Goal: Ask a question: Seek information or help from site administrators or community

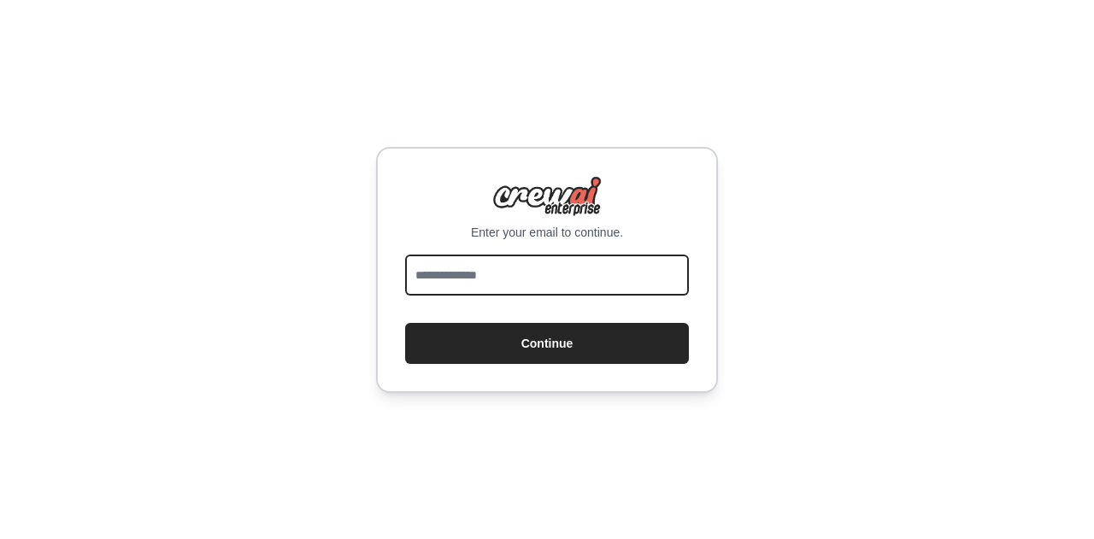
click at [453, 285] on input "email" at bounding box center [547, 275] width 284 height 41
type input "*"
type input "**********"
click at [405, 323] on button "Continue" at bounding box center [547, 343] width 284 height 41
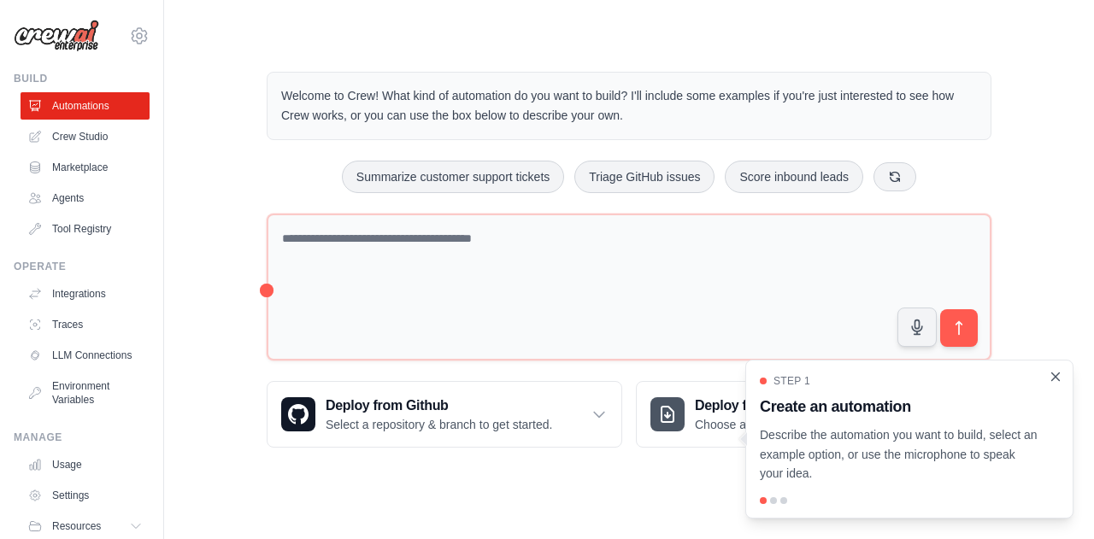
click at [1053, 378] on icon "Close walkthrough" at bounding box center [1055, 376] width 15 height 15
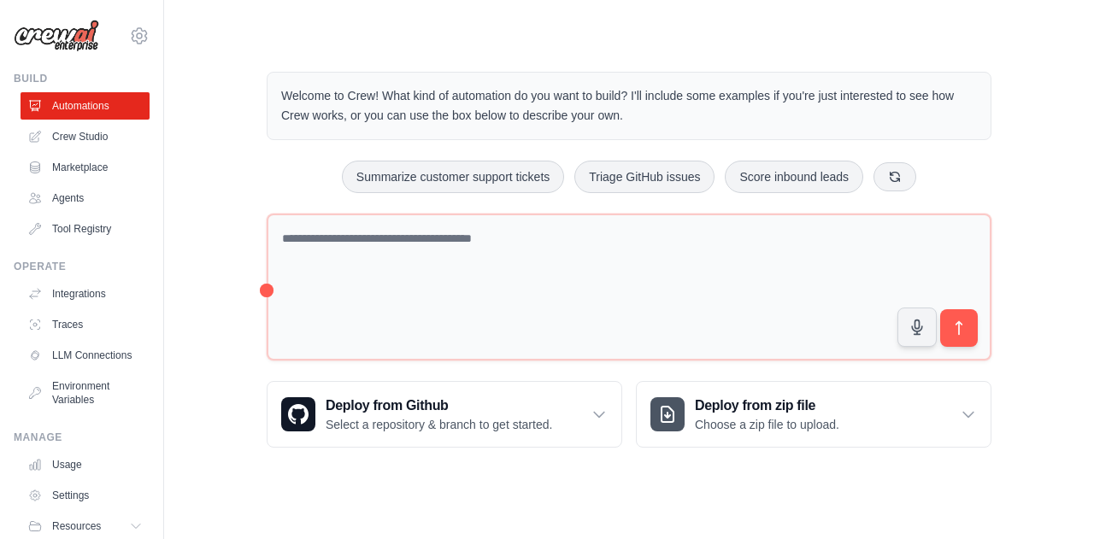
click at [203, 215] on div "Welcome to Crew! What kind of automation do you want to build? I'll include som…" at bounding box center [628, 259] width 875 height 431
click at [229, 224] on div "Welcome to Crew! What kind of automation do you want to build? I'll include som…" at bounding box center [628, 259] width 875 height 431
click at [236, 101] on div "Welcome to Crew! What kind of automation do you want to build? I'll include som…" at bounding box center [628, 259] width 875 height 431
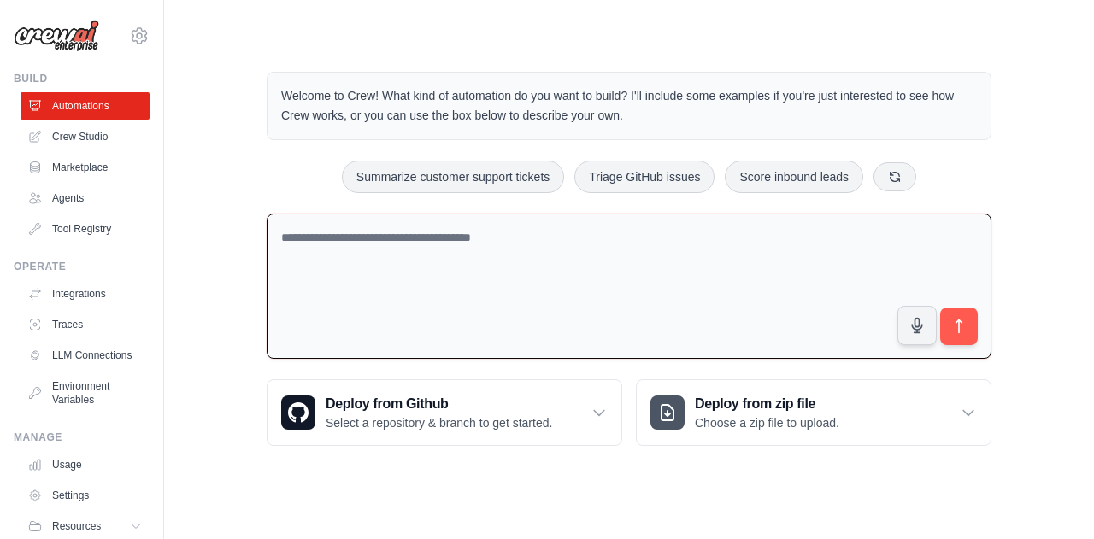
click at [326, 249] on textarea at bounding box center [629, 287] width 725 height 146
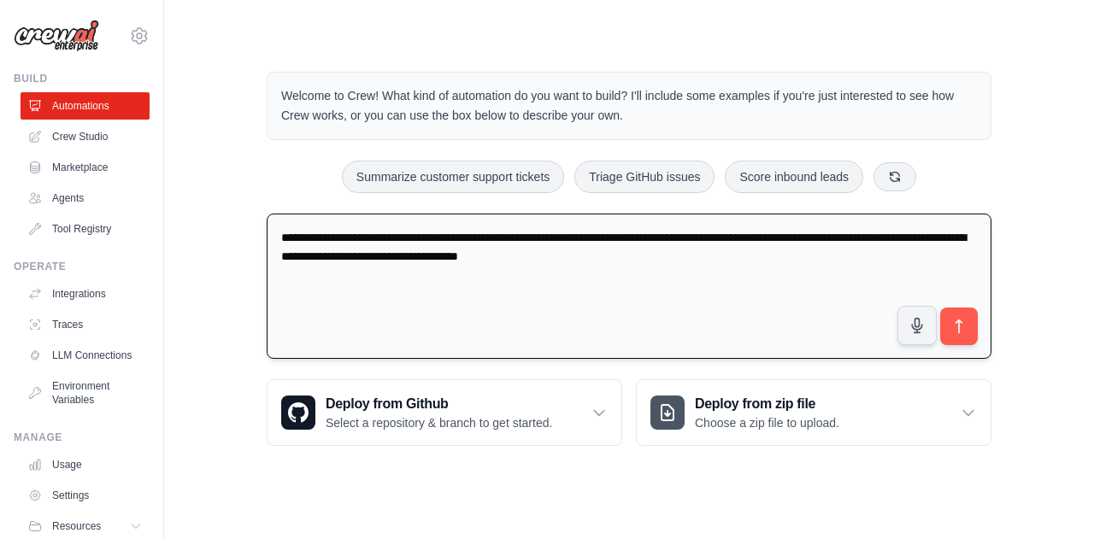
paste textarea "**********"
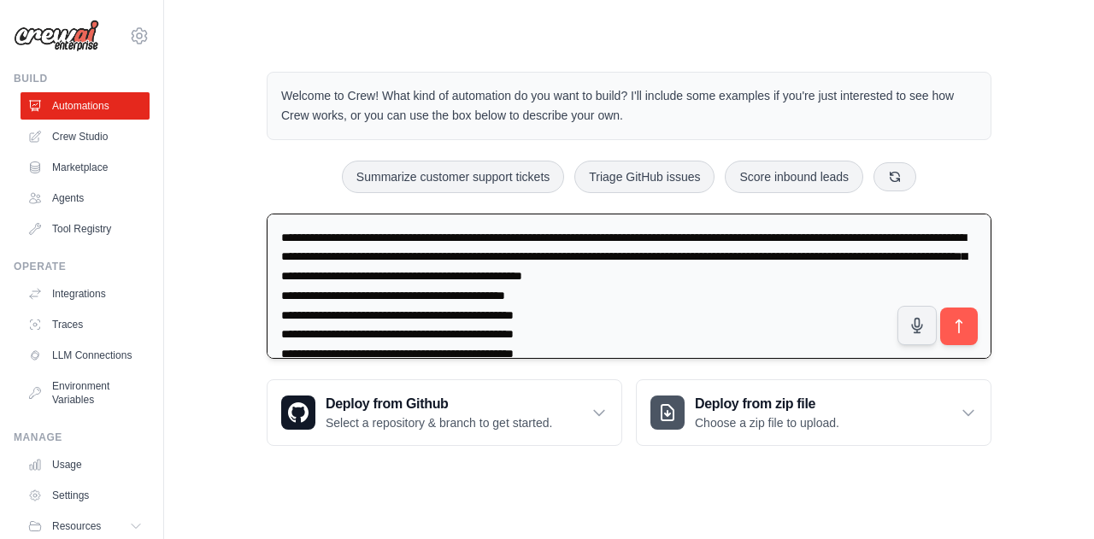
scroll to position [80, 0]
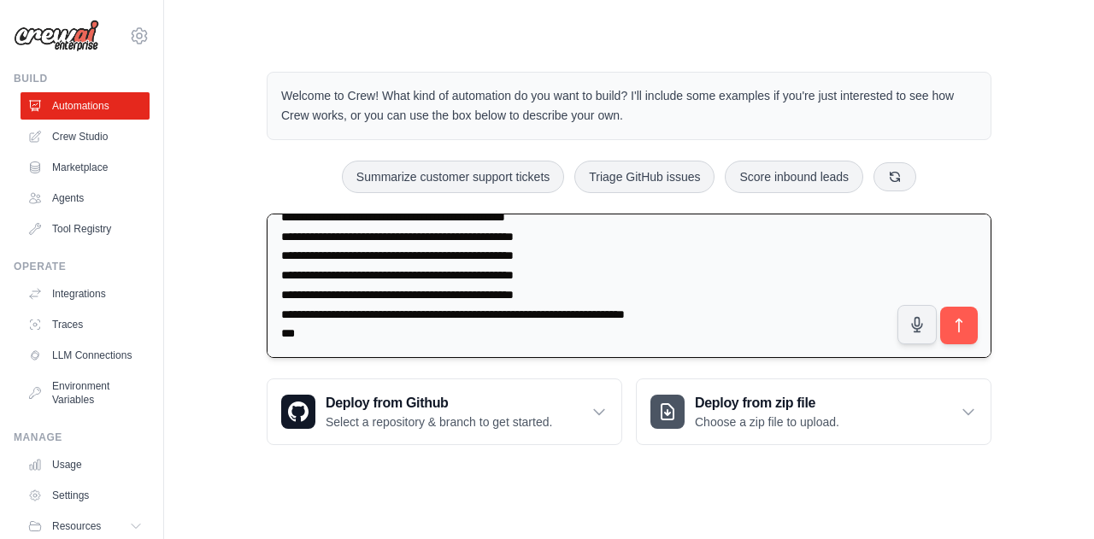
type textarea "**********"
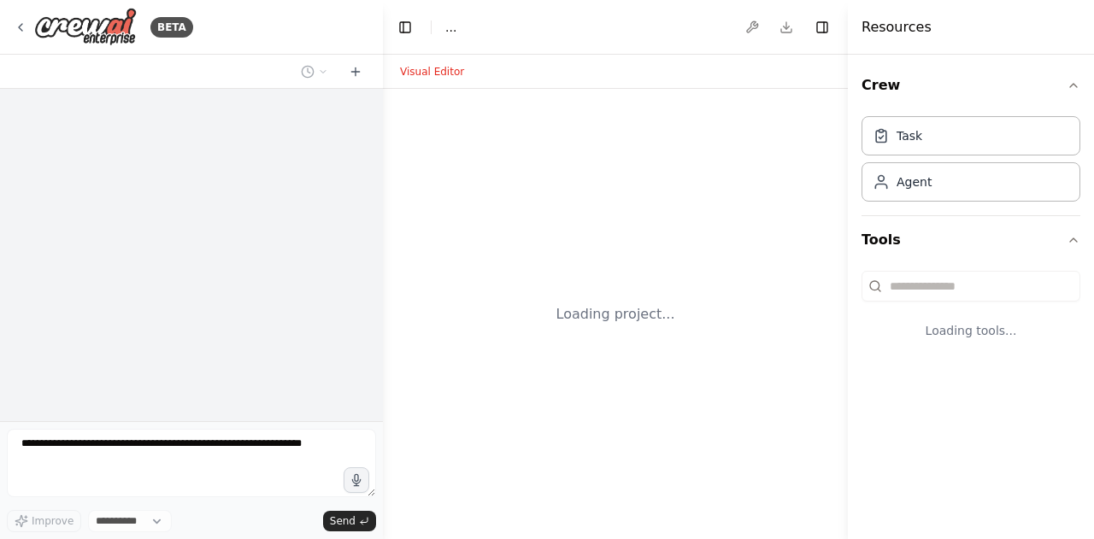
select select "****"
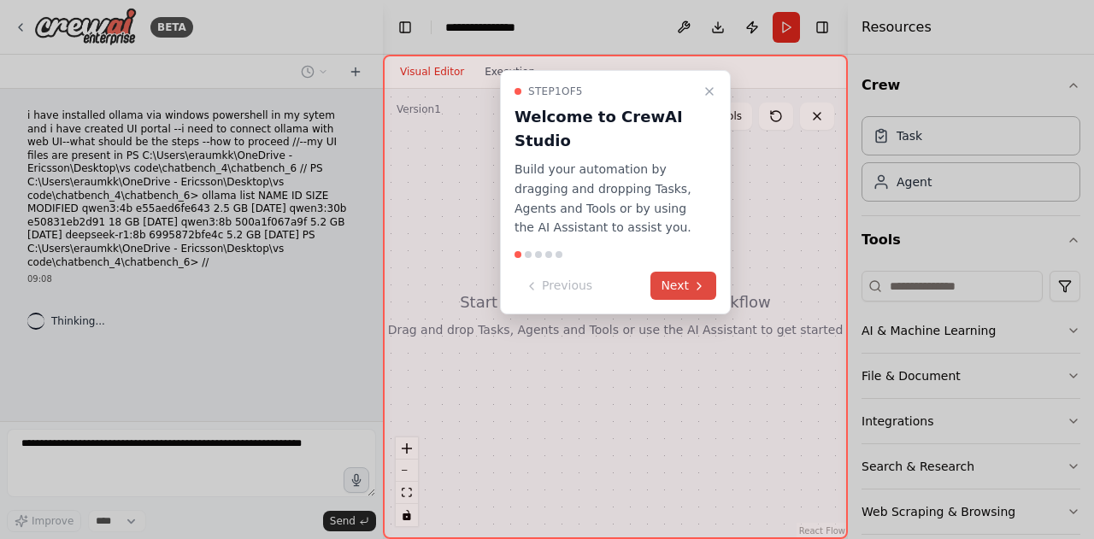
click at [682, 280] on button "Next" at bounding box center [683, 286] width 66 height 28
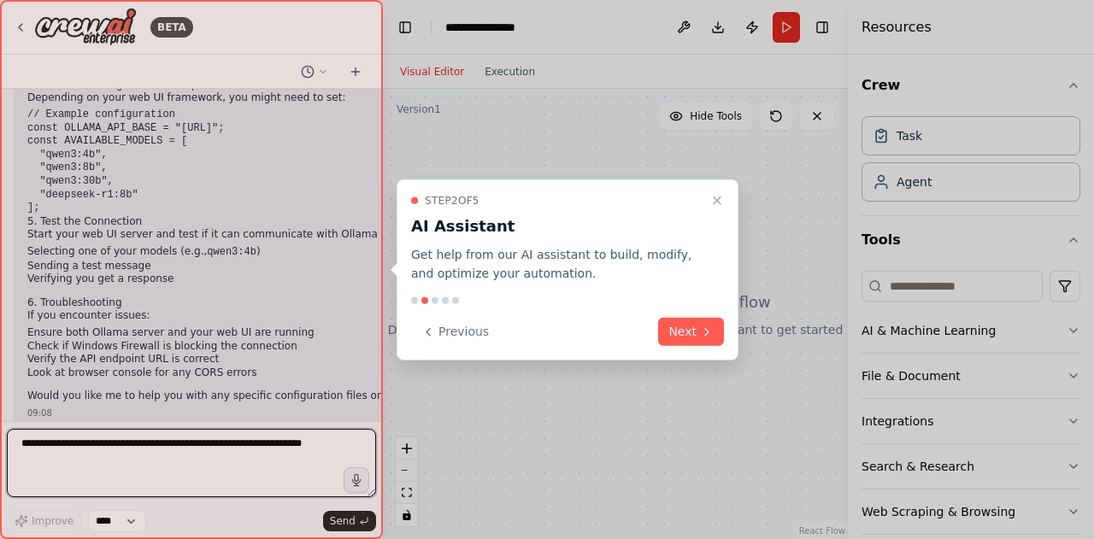
scroll to position [562, 0]
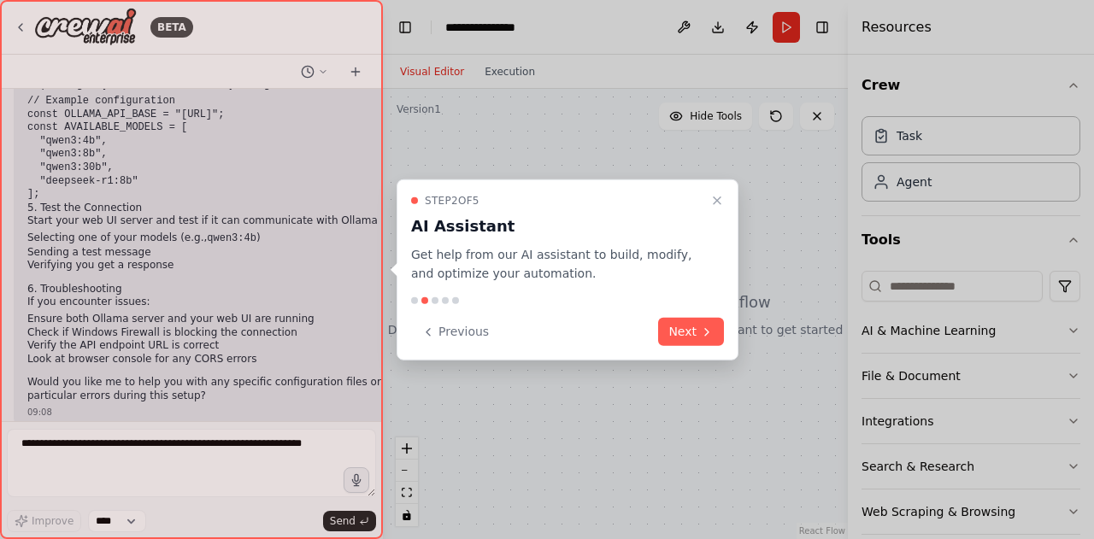
drag, startPoint x: 374, startPoint y: 316, endPoint x: 299, endPoint y: 396, distance: 109.4
click at [299, 396] on div at bounding box center [191, 269] width 383 height 539
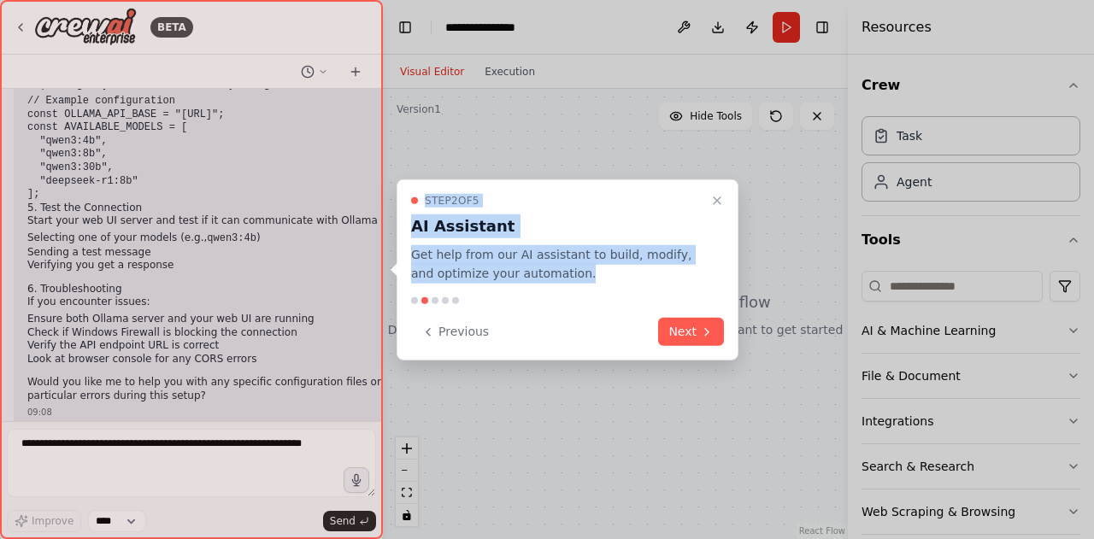
drag, startPoint x: 374, startPoint y: 362, endPoint x: 604, endPoint y: 317, distance: 234.3
click at [604, 317] on div "BETA i have installed ollama via windows powershell in my sytem and i have crea…" at bounding box center [547, 269] width 1094 height 539
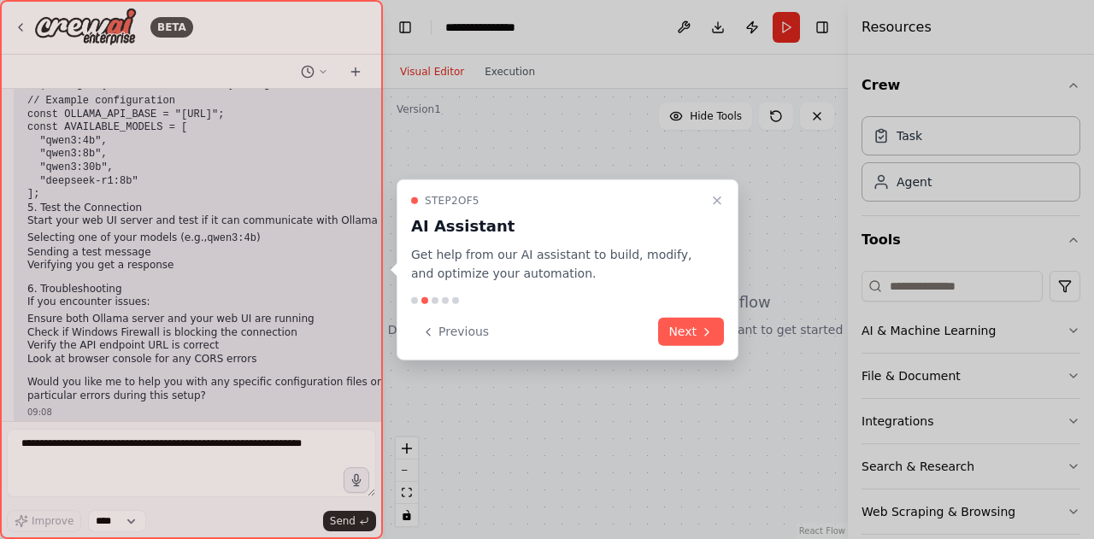
click at [580, 414] on div at bounding box center [547, 269] width 1094 height 539
click at [707, 332] on icon at bounding box center [707, 332] width 14 height 14
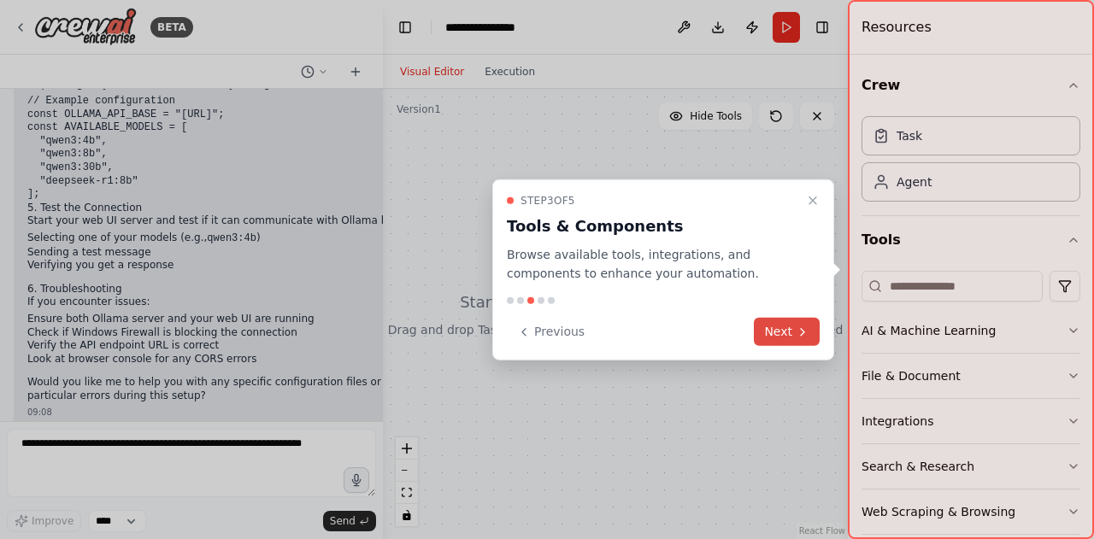
click at [790, 328] on button "Next" at bounding box center [787, 332] width 66 height 28
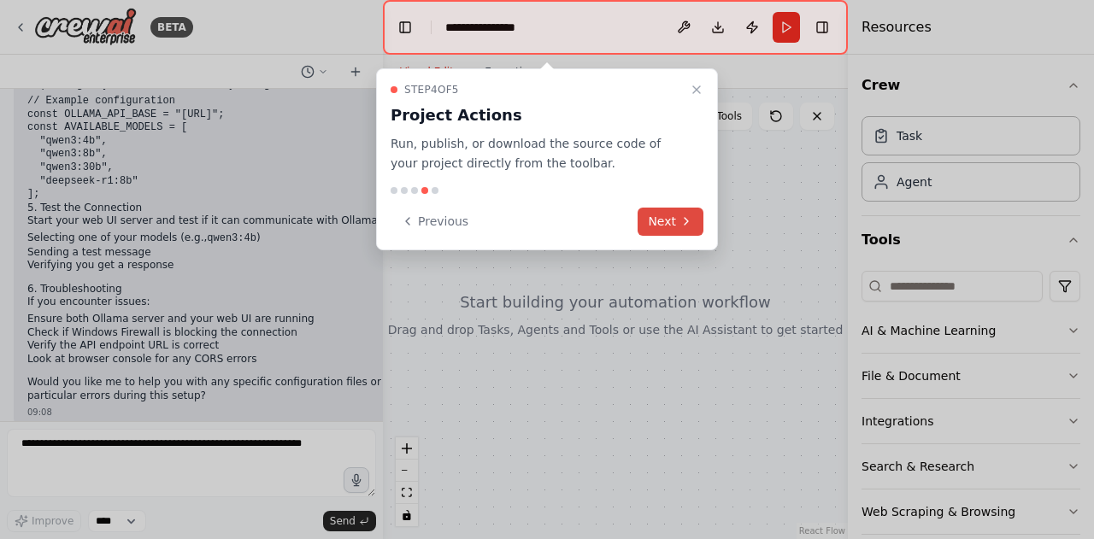
click at [667, 211] on button "Next" at bounding box center [671, 222] width 66 height 28
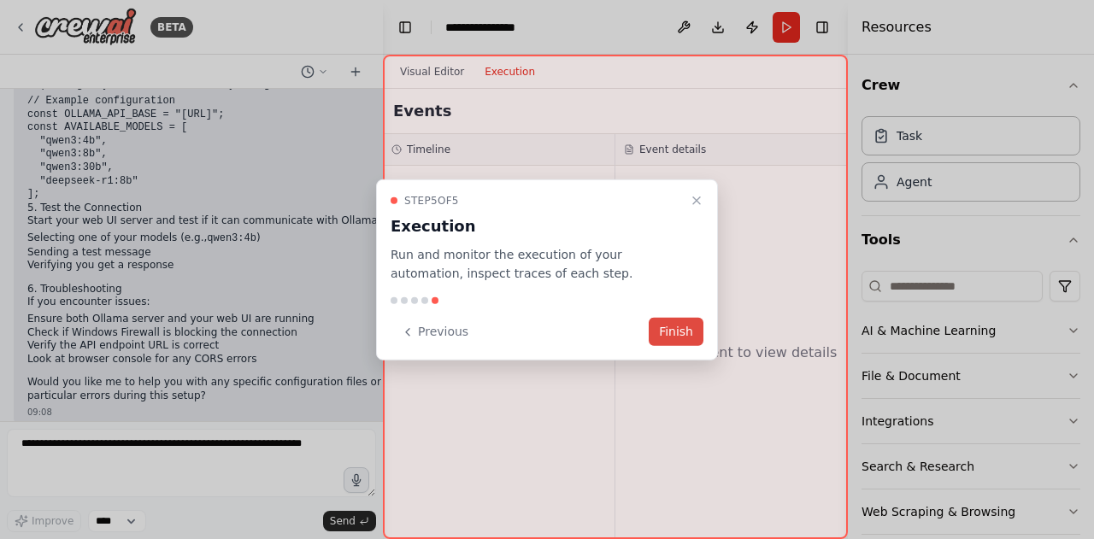
click at [677, 326] on button "Finish" at bounding box center [676, 332] width 55 height 28
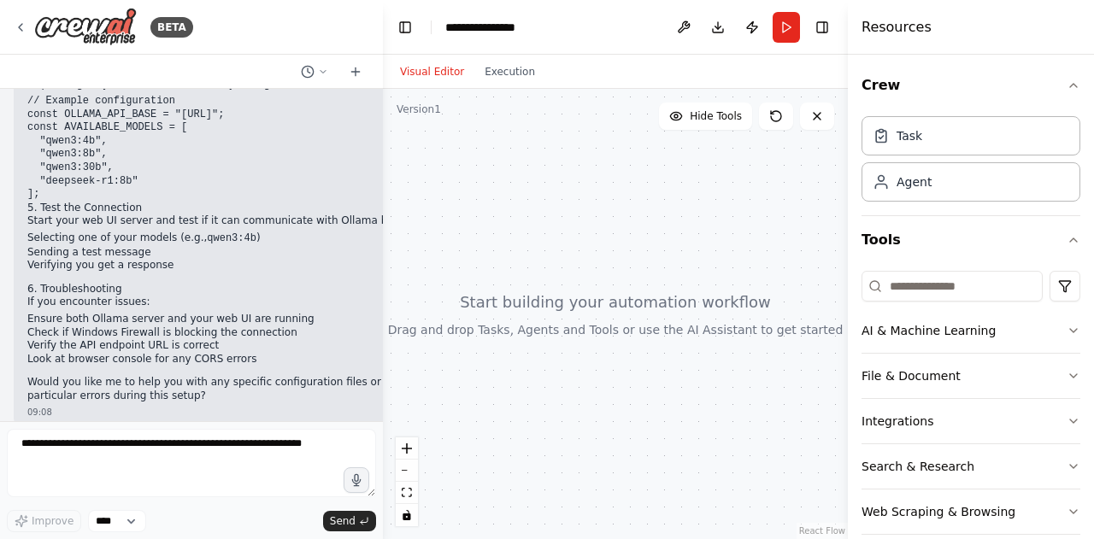
click at [610, 256] on div at bounding box center [615, 314] width 465 height 450
drag, startPoint x: 588, startPoint y: 384, endPoint x: 593, endPoint y: 368, distance: 16.2
click at [593, 368] on div at bounding box center [615, 314] width 465 height 450
drag, startPoint x: 538, startPoint y: 258, endPoint x: 563, endPoint y: 358, distance: 103.0
click at [563, 358] on div at bounding box center [615, 314] width 465 height 450
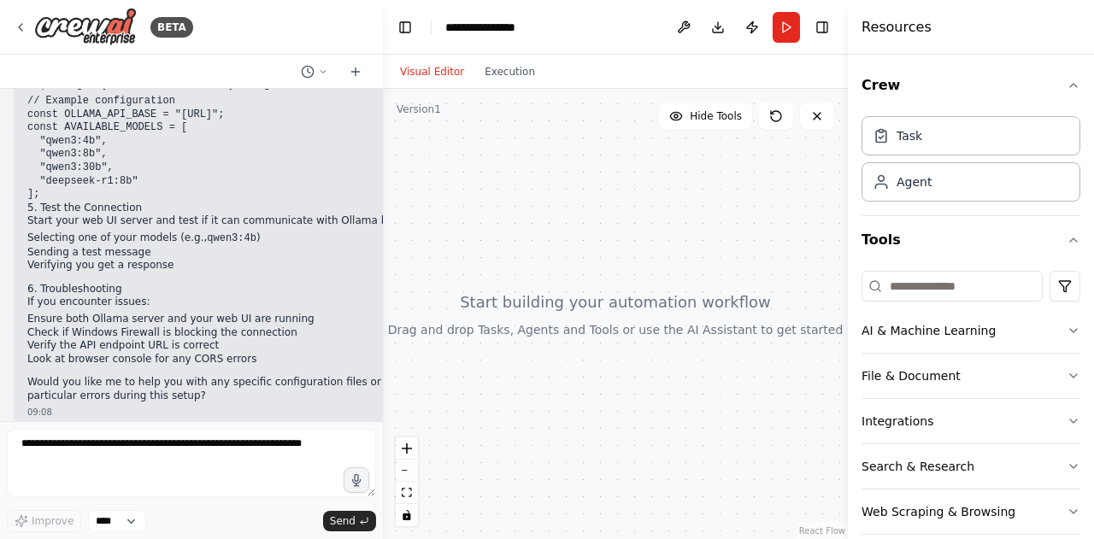
drag, startPoint x: 481, startPoint y: 356, endPoint x: 579, endPoint y: 347, distance: 97.9
click at [579, 347] on div at bounding box center [615, 314] width 465 height 450
click at [766, 357] on div at bounding box center [615, 314] width 465 height 450
click at [717, 25] on button "Download" at bounding box center [717, 27] width 27 height 31
click at [930, 381] on button "File & Document" at bounding box center [970, 376] width 219 height 44
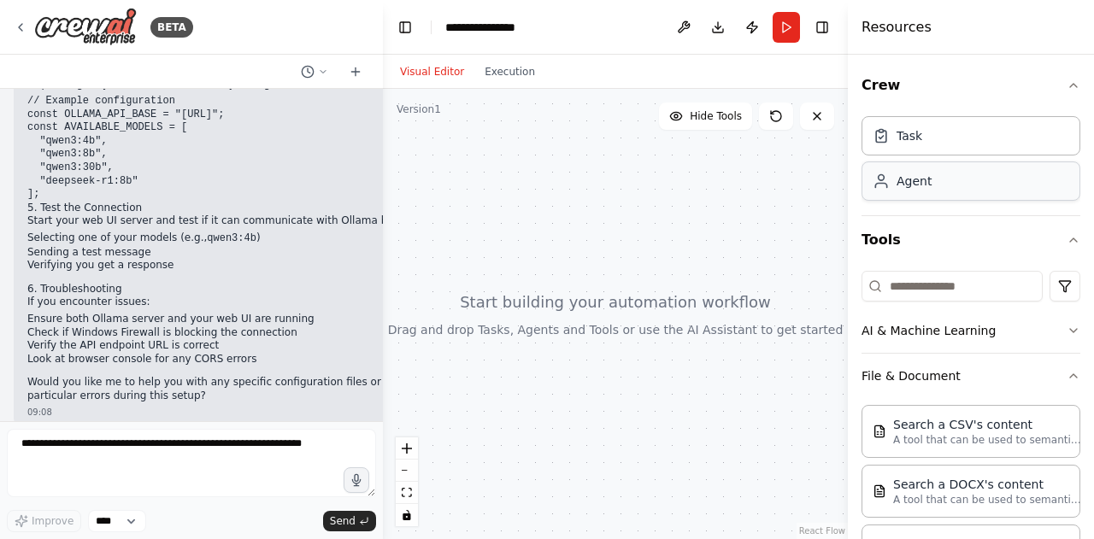
click at [914, 197] on div "Agent" at bounding box center [970, 181] width 219 height 39
click at [779, 271] on div at bounding box center [615, 314] width 465 height 450
drag, startPoint x: 572, startPoint y: 206, endPoint x: 598, endPoint y: 312, distance: 109.2
click at [598, 312] on div at bounding box center [615, 314] width 465 height 450
click at [562, 204] on div at bounding box center [615, 314] width 465 height 450
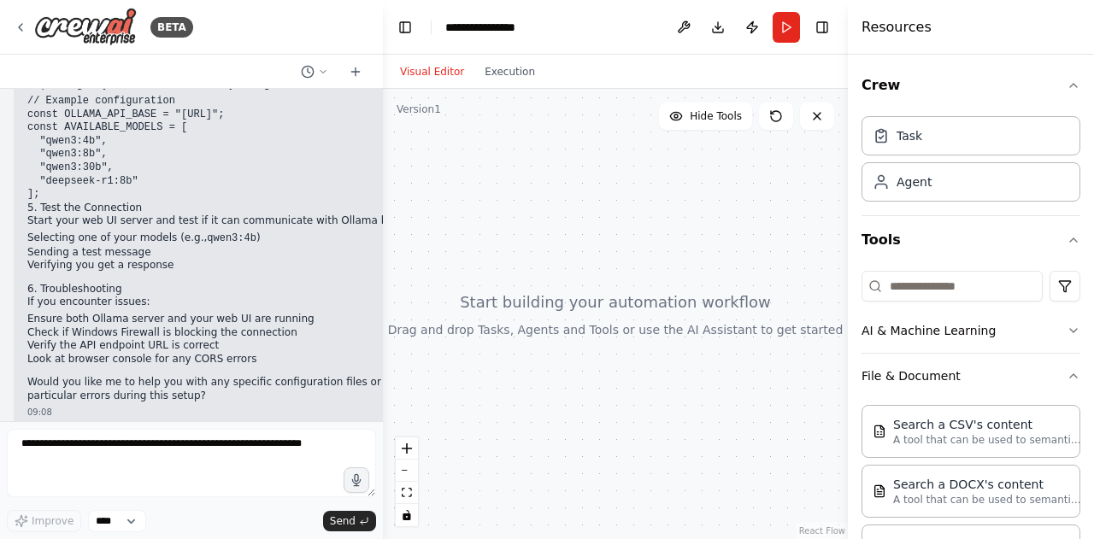
drag, startPoint x: 556, startPoint y: 245, endPoint x: 594, endPoint y: 252, distance: 38.2
click at [594, 252] on div at bounding box center [615, 314] width 465 height 450
click at [487, 32] on div "**********" at bounding box center [487, 27] width 85 height 17
click at [624, 206] on div at bounding box center [615, 314] width 465 height 450
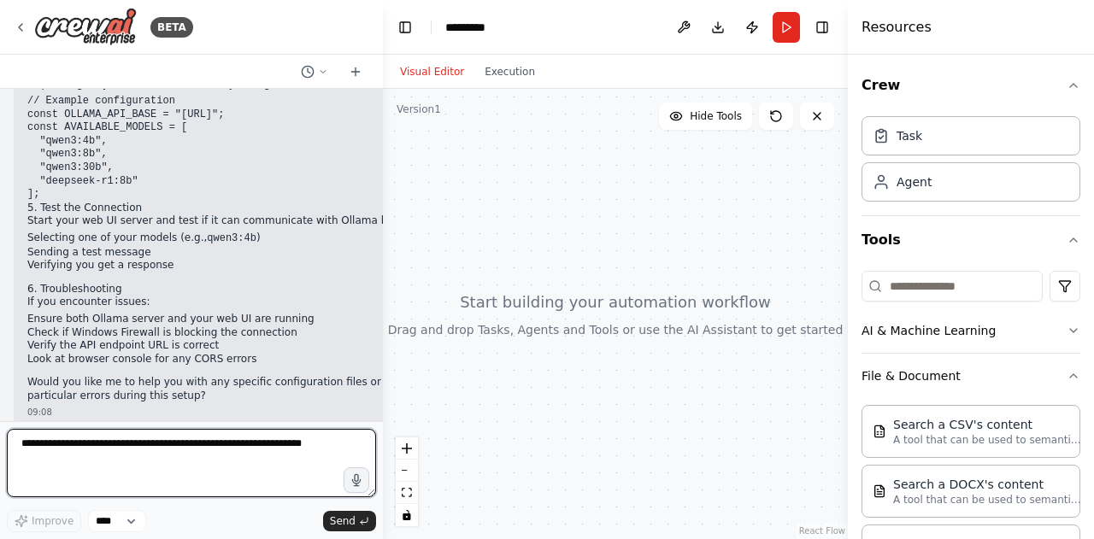
click at [284, 453] on textarea at bounding box center [191, 463] width 369 height 68
paste textarea "**********"
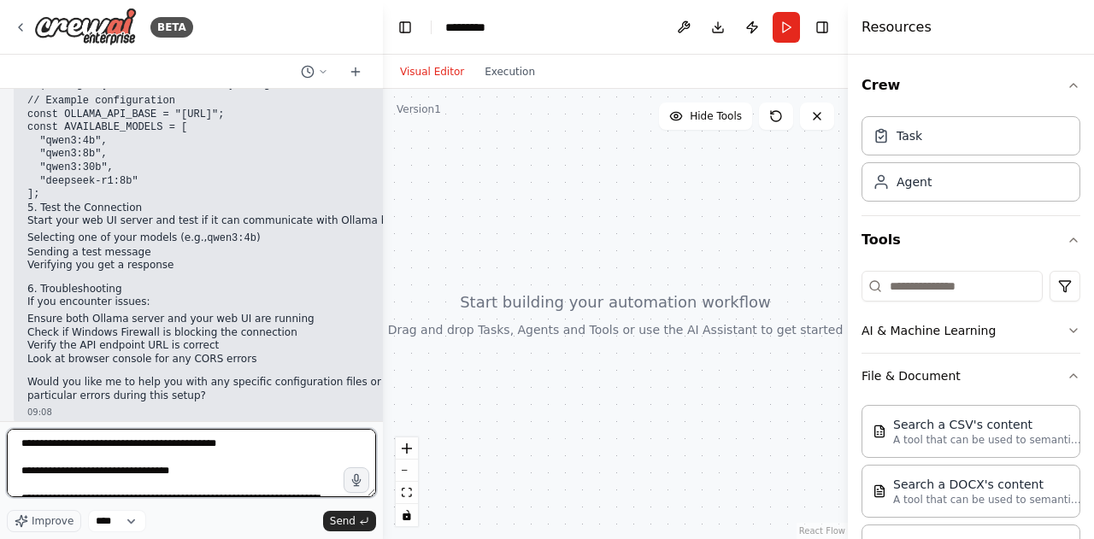
scroll to position [3768, 0]
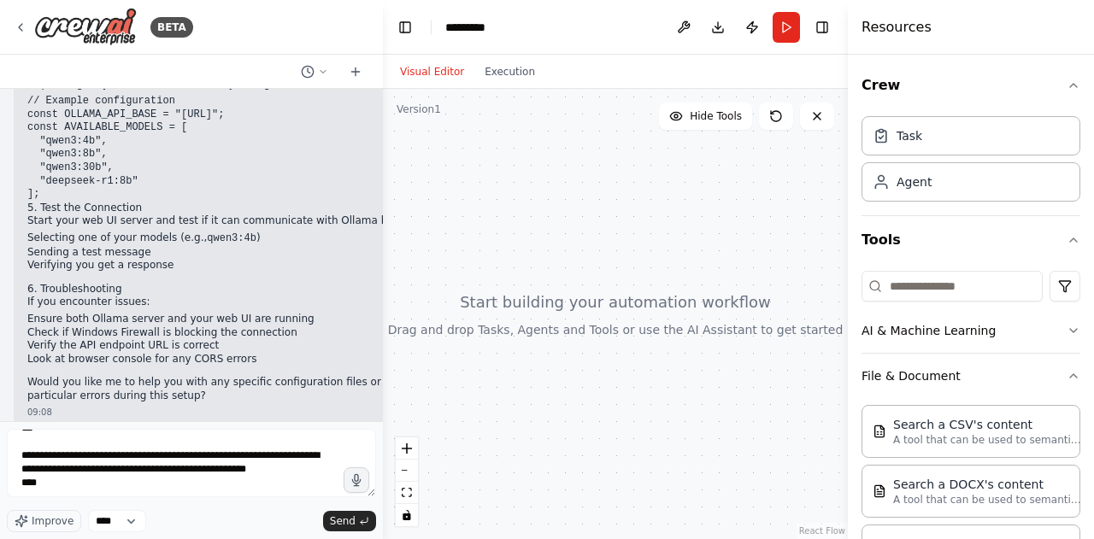
click at [402, 55] on div "Visual Editor Execution" at bounding box center [468, 72] width 156 height 34
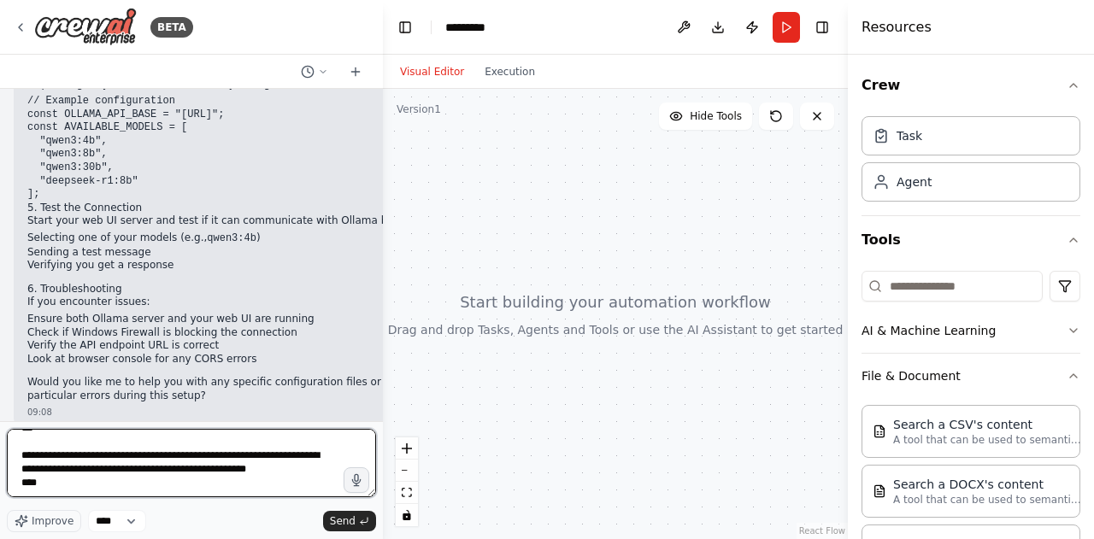
click at [111, 491] on textarea at bounding box center [191, 463] width 369 height 68
paste textarea "**********"
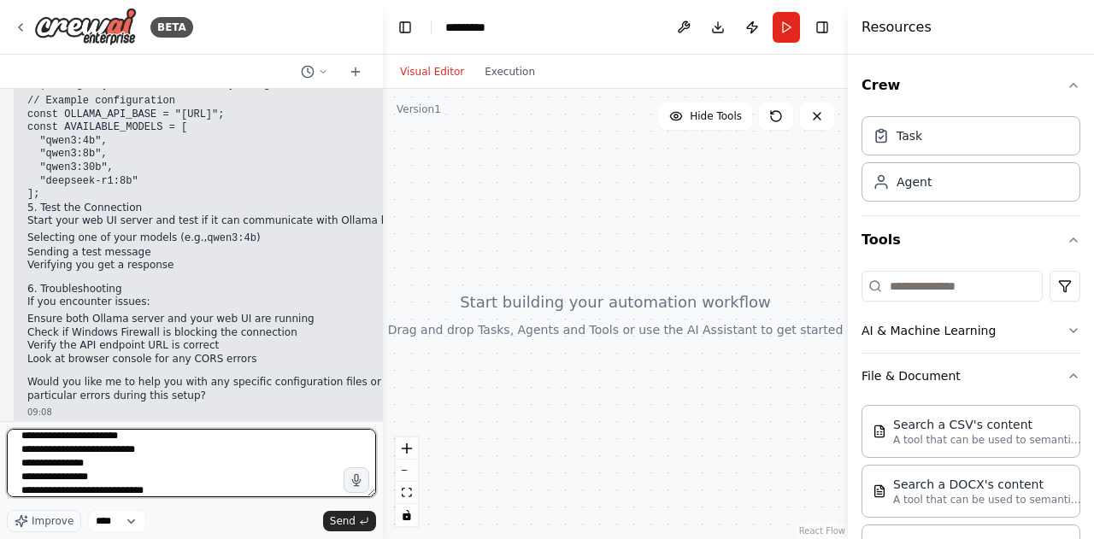
scroll to position [12438, 0]
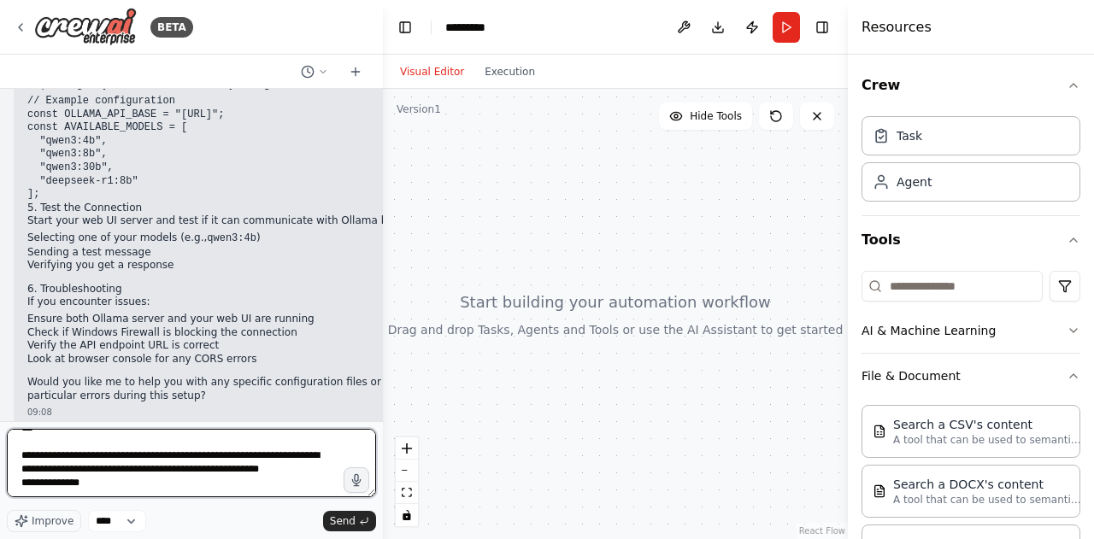
paste textarea "**********"
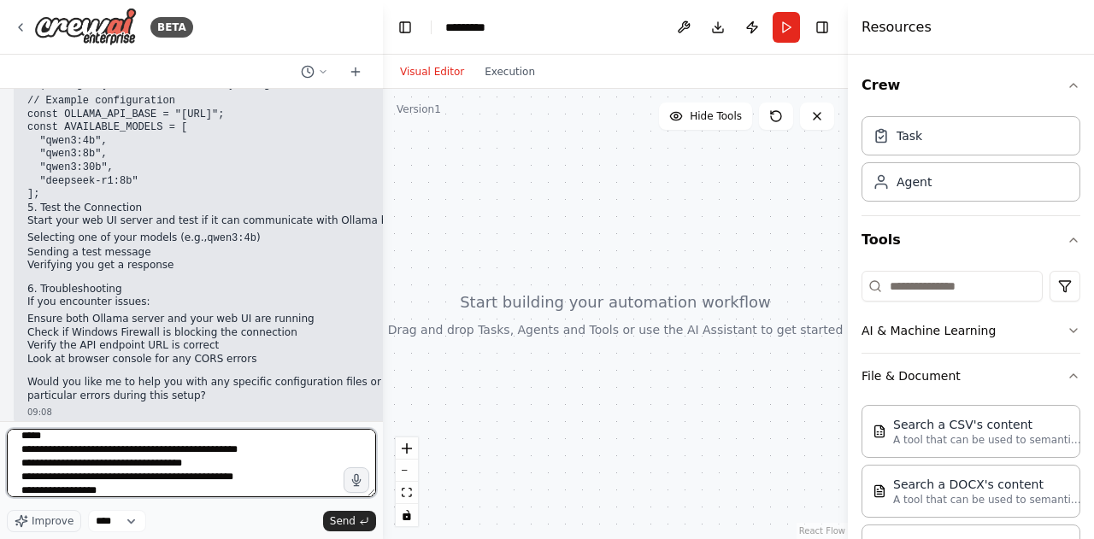
scroll to position [17196, 0]
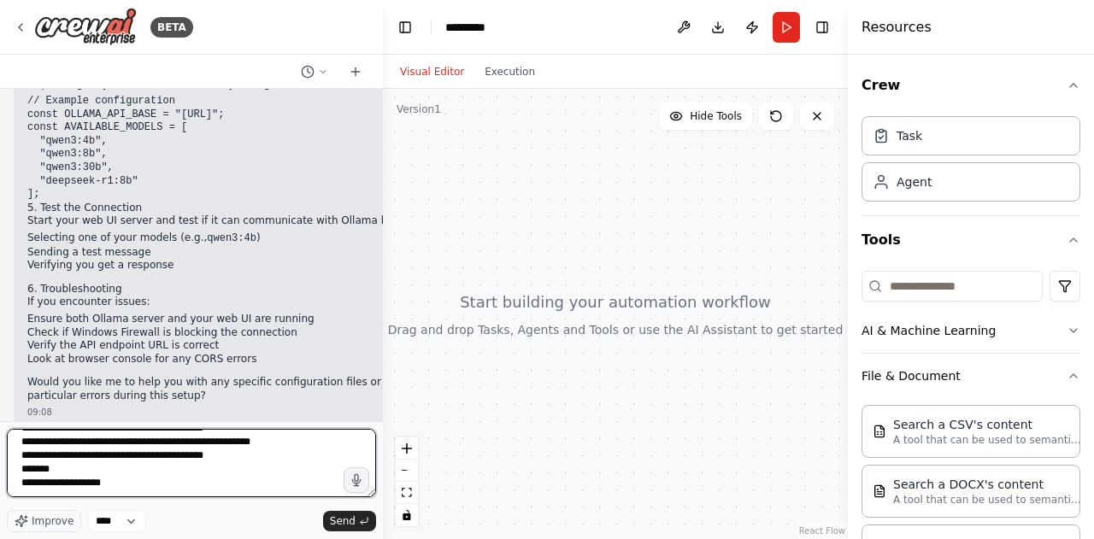
paste textarea "**********"
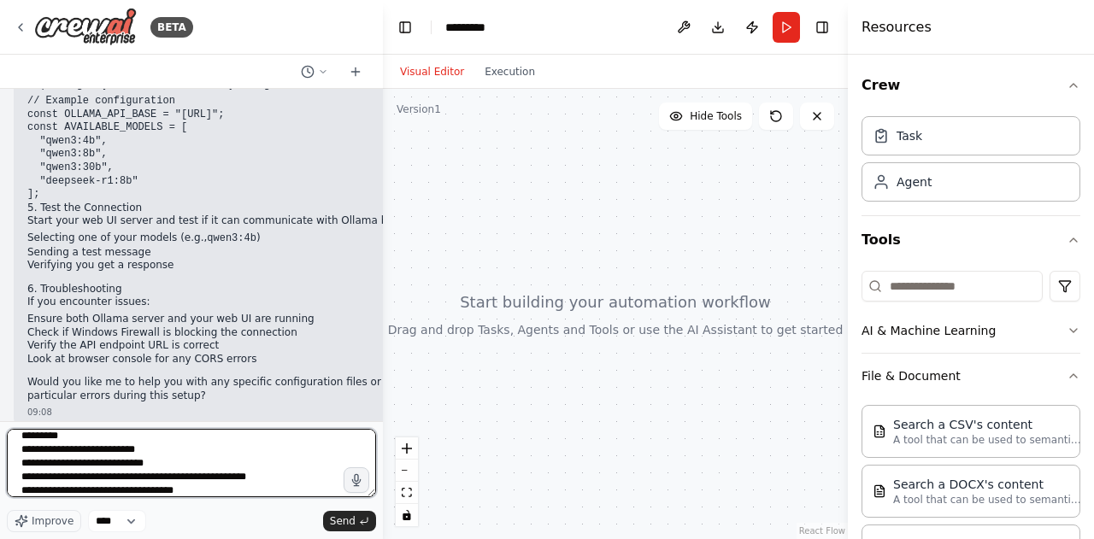
scroll to position [19370, 0]
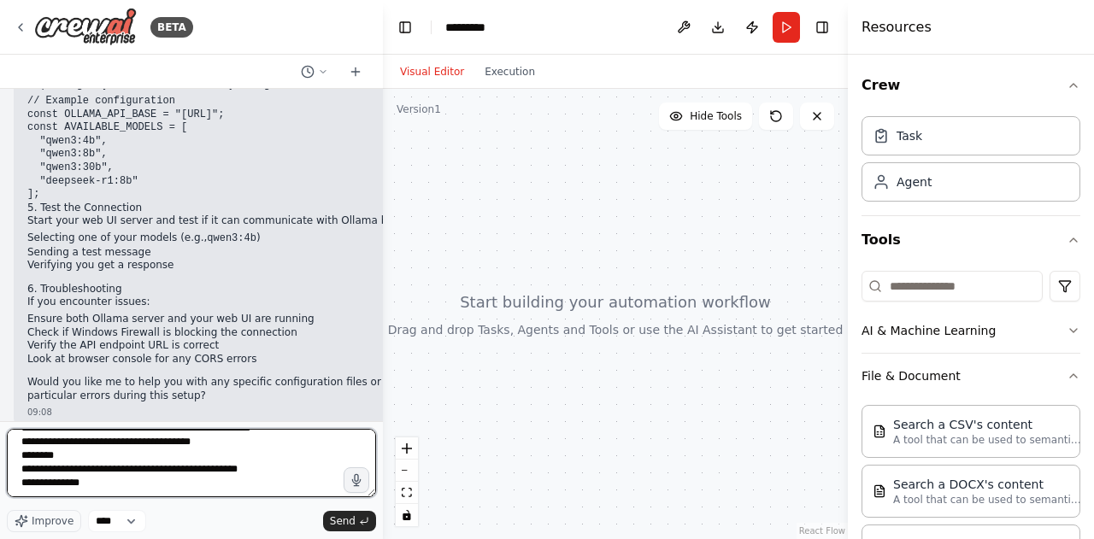
paste textarea "**********"
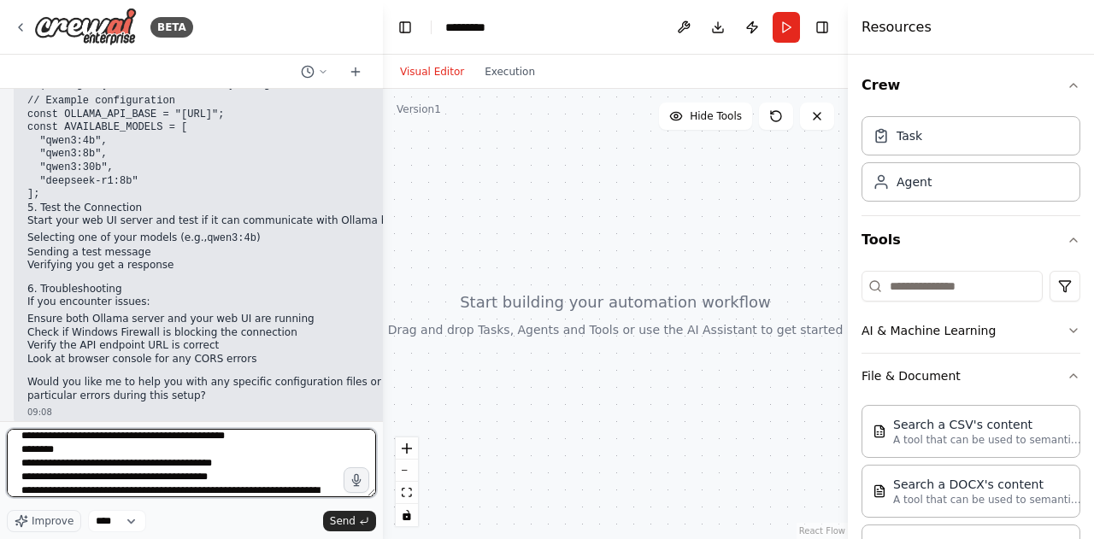
scroll to position [64235, 0]
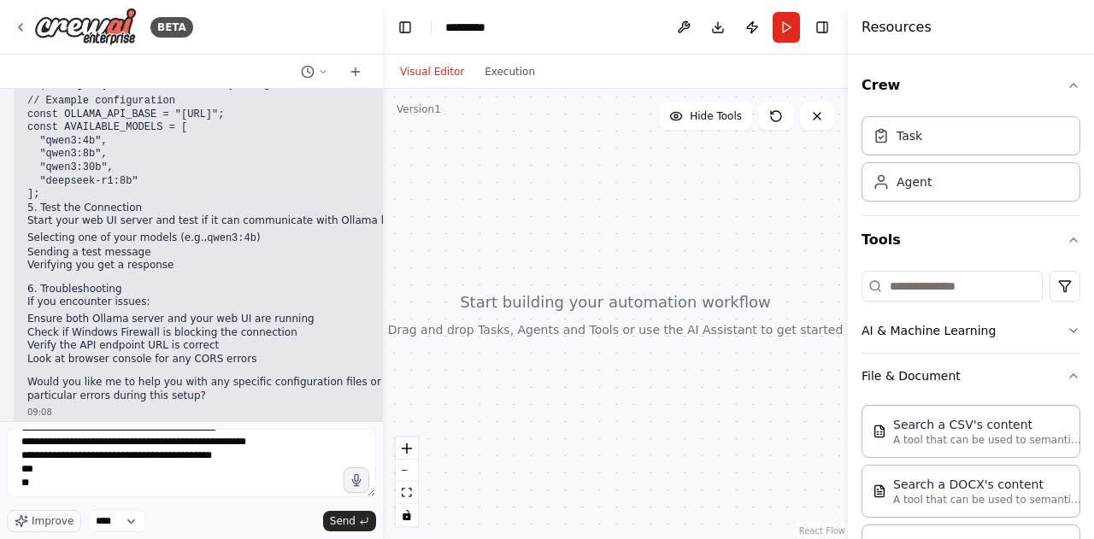
click at [462, 145] on div at bounding box center [615, 314] width 465 height 450
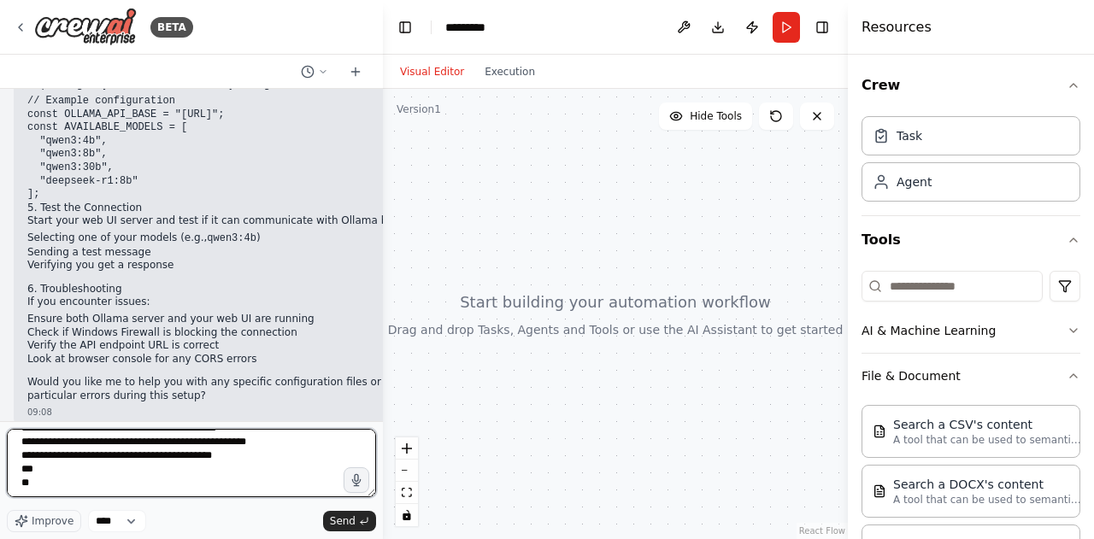
click at [127, 491] on textarea at bounding box center [191, 463] width 369 height 68
paste textarea "**********"
type textarea "**********"
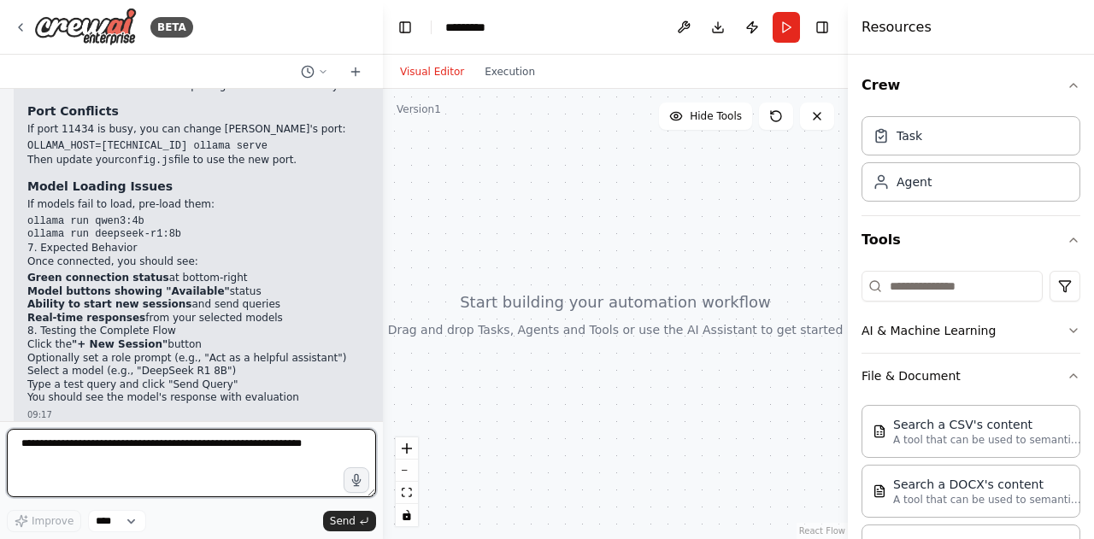
scroll to position [58605, 0]
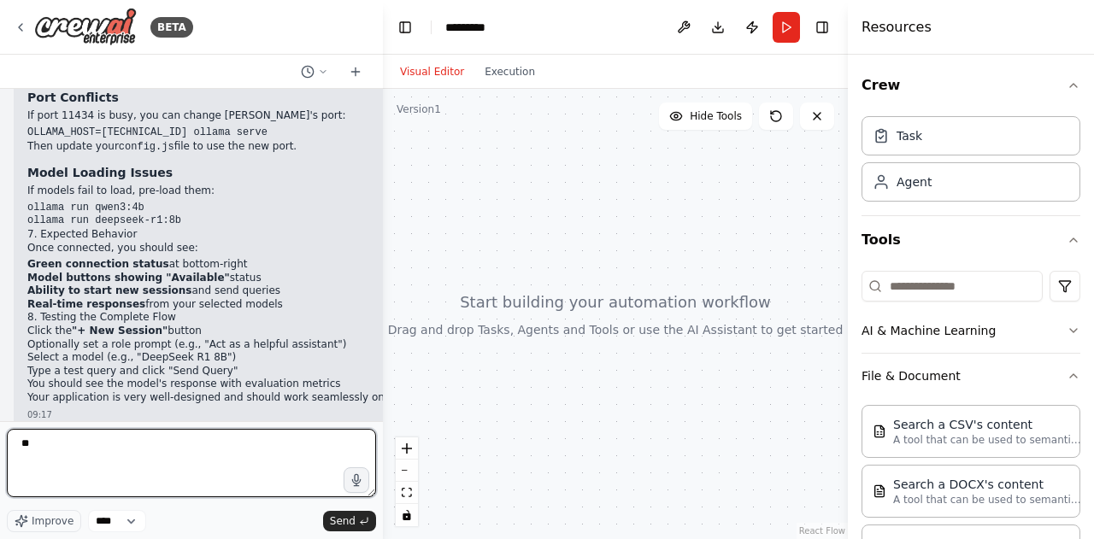
type textarea "*"
type textarea "**********"
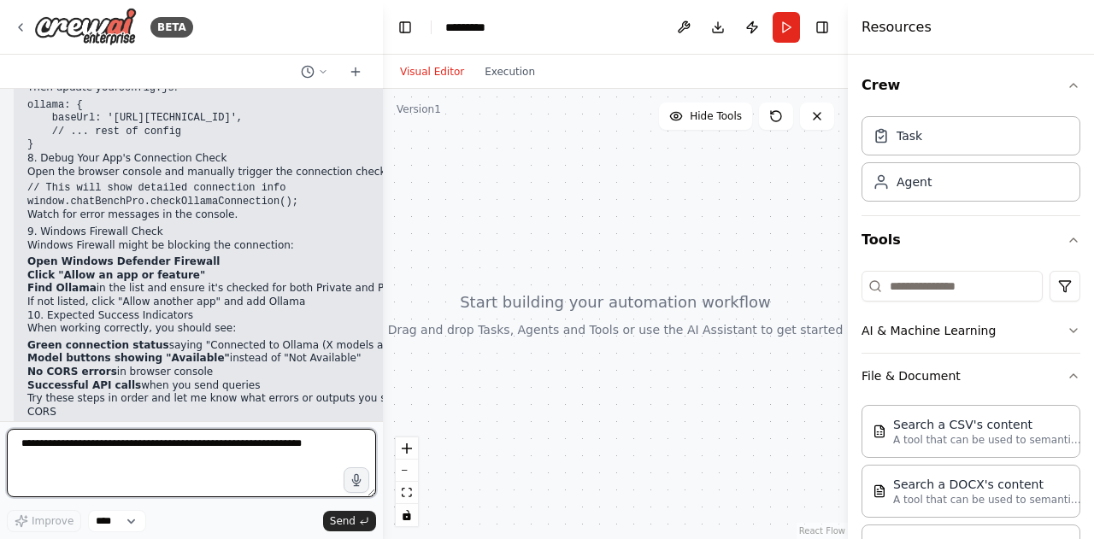
scroll to position [59933, 0]
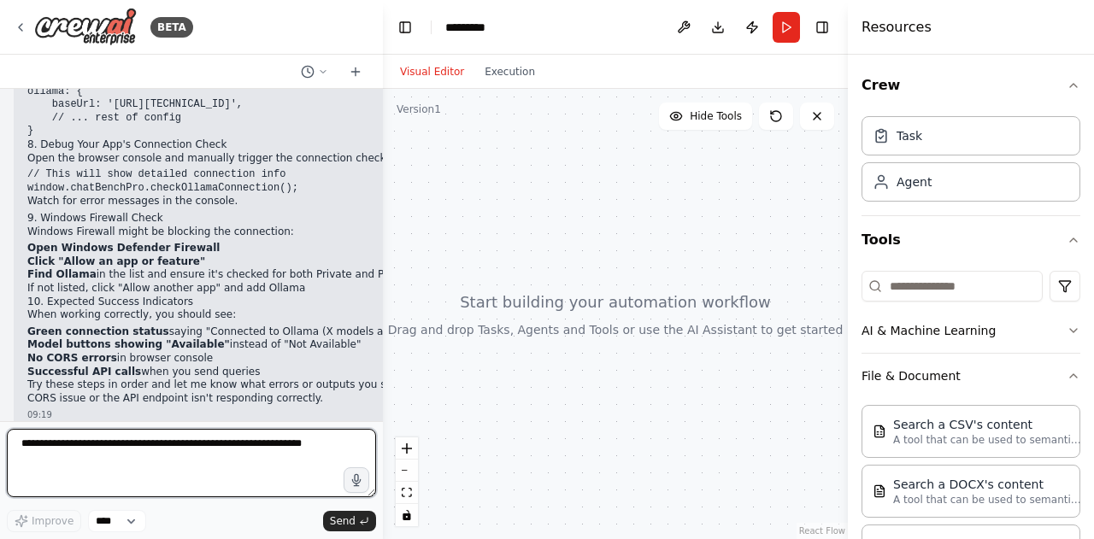
click at [191, 462] on textarea at bounding box center [191, 463] width 369 height 68
type textarea "*"
drag, startPoint x: 296, startPoint y: 451, endPoint x: 18, endPoint y: 447, distance: 277.8
click at [18, 447] on textarea at bounding box center [191, 463] width 369 height 68
drag, startPoint x: 18, startPoint y: 447, endPoint x: 301, endPoint y: 447, distance: 282.9
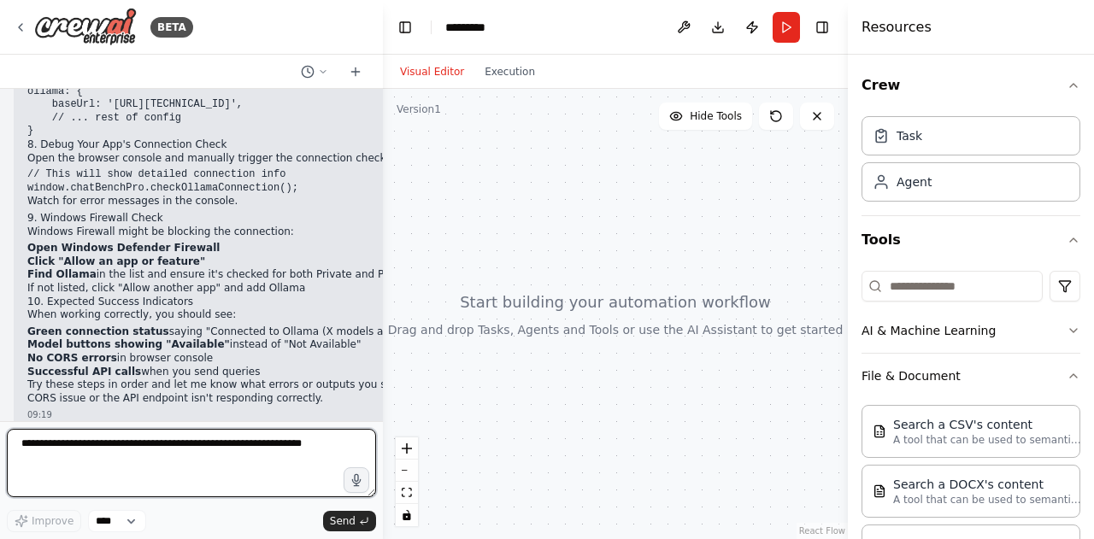
click at [301, 447] on textarea at bounding box center [191, 463] width 369 height 68
drag, startPoint x: 301, startPoint y: 447, endPoint x: 18, endPoint y: 444, distance: 282.9
click at [18, 444] on textarea at bounding box center [191, 463] width 369 height 68
drag, startPoint x: 18, startPoint y: 444, endPoint x: 311, endPoint y: 441, distance: 293.2
click at [311, 441] on textarea at bounding box center [191, 463] width 369 height 68
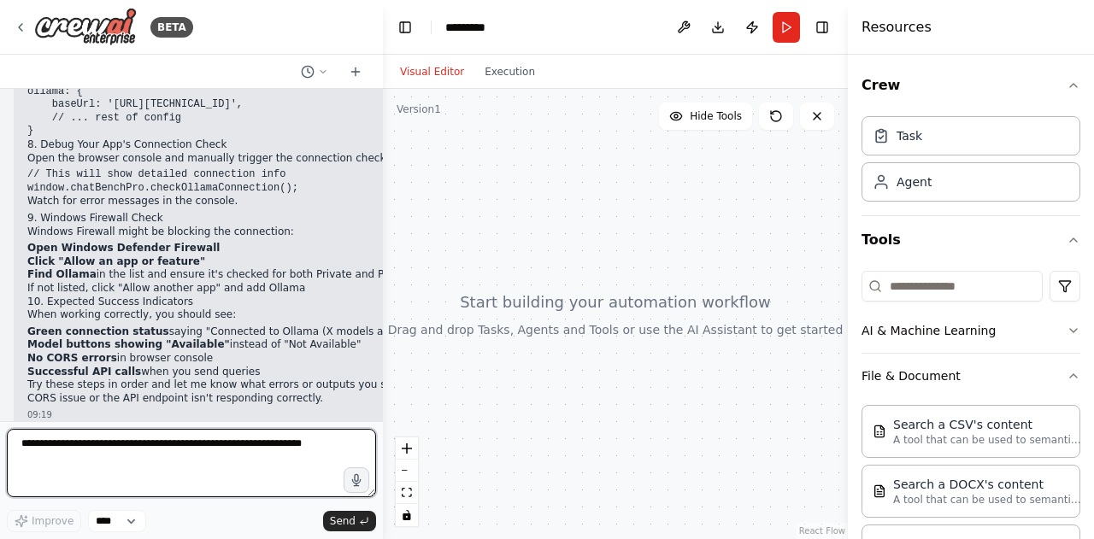
click at [311, 441] on textarea at bounding box center [191, 463] width 369 height 68
paste textarea "**********"
type textarea "**********"
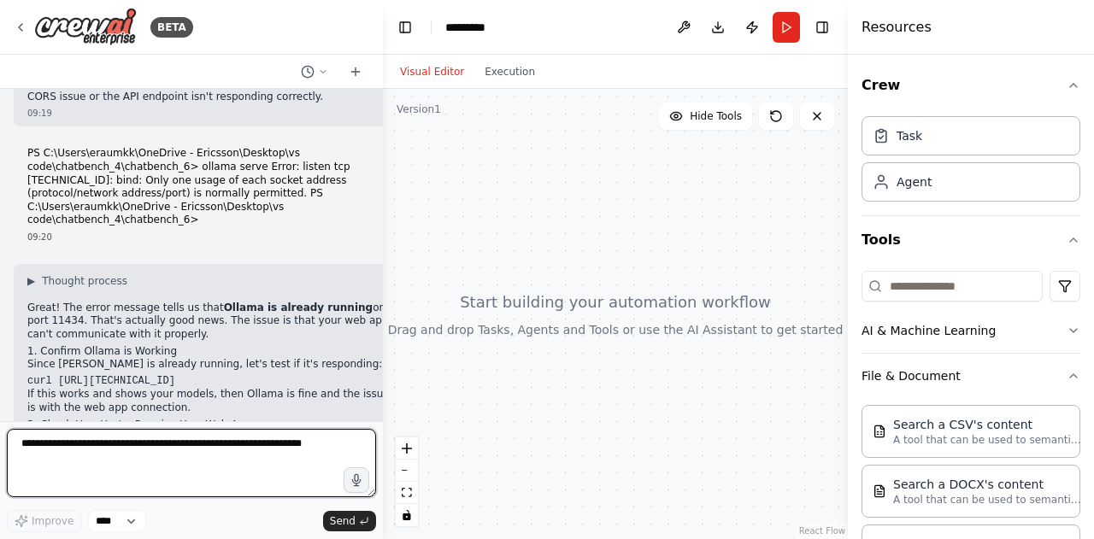
scroll to position [60269, 0]
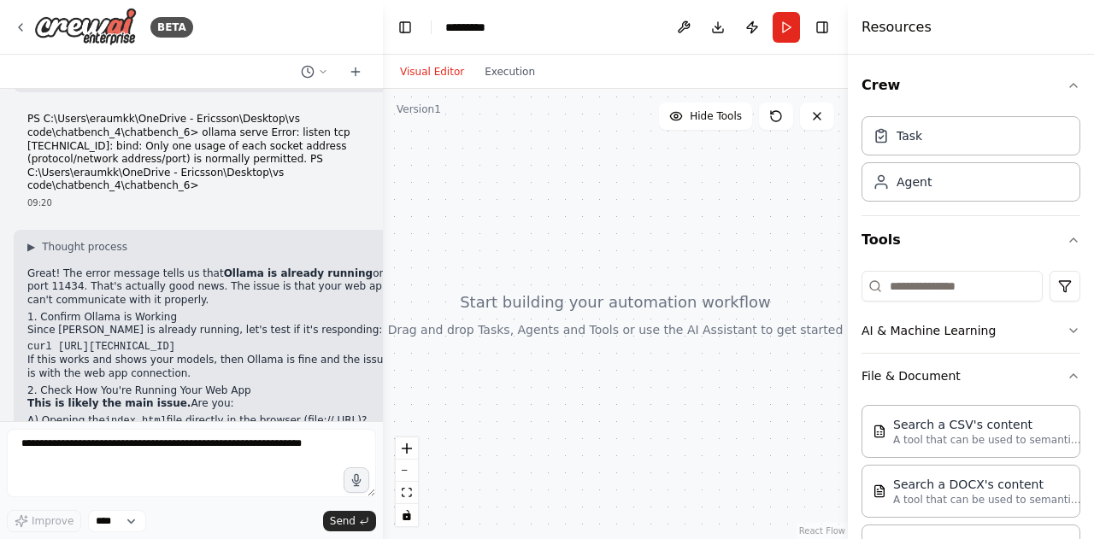
drag, startPoint x: 232, startPoint y: 331, endPoint x: 56, endPoint y: 327, distance: 176.9
click at [56, 341] on pre "curl [URL][TECHNICAL_ID]" at bounding box center [208, 348] width 363 height 14
copy code "[URL][TECHNICAL_ID]"
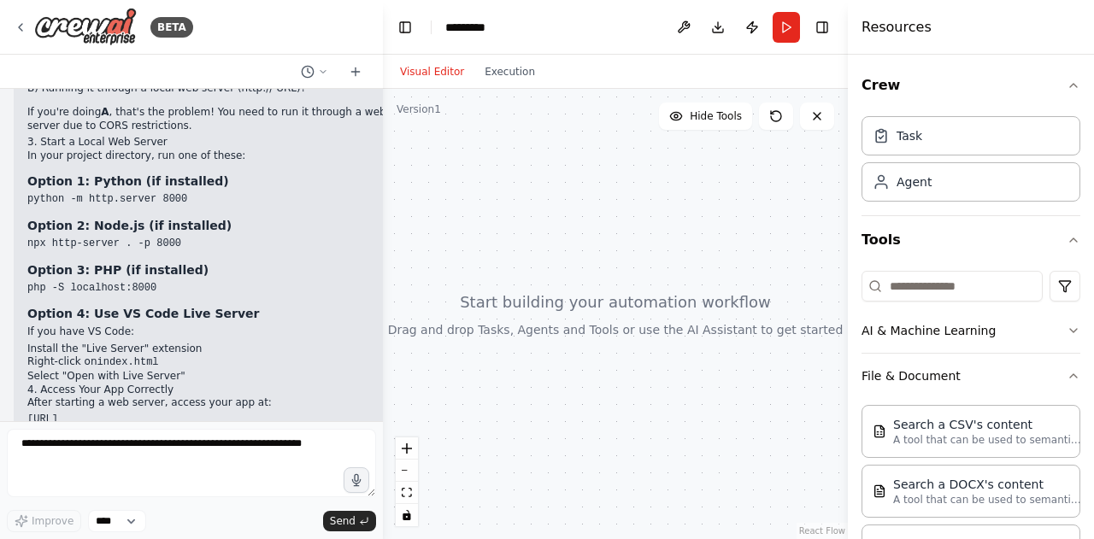
scroll to position [60623, 0]
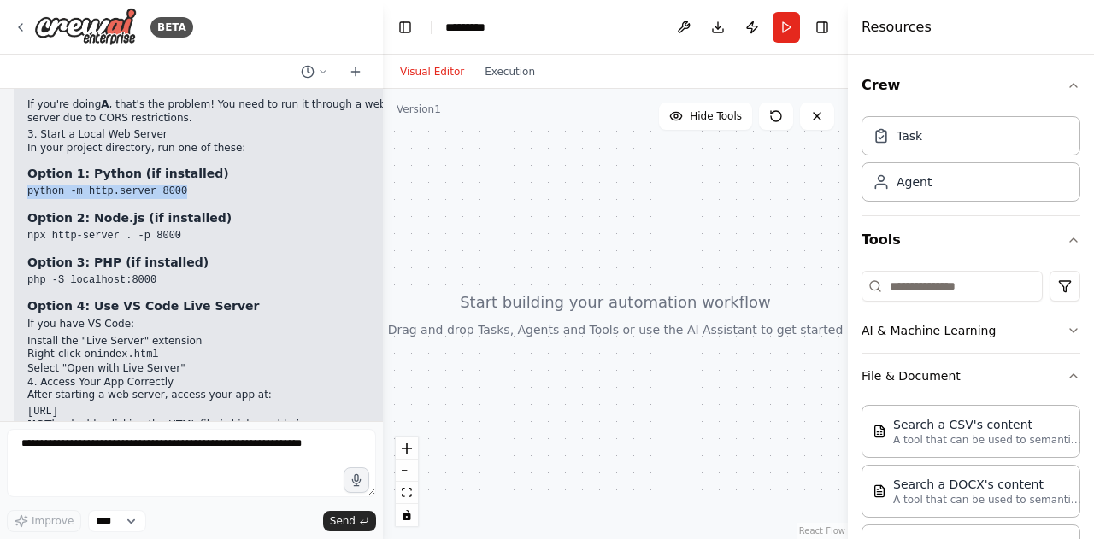
drag, startPoint x: 178, startPoint y: 174, endPoint x: 29, endPoint y: 172, distance: 148.7
click at [29, 185] on pre "python -m http.server 8000" at bounding box center [208, 192] width 363 height 14
copy code "python -m http.server 8000"
drag, startPoint x: 171, startPoint y: 220, endPoint x: 27, endPoint y: 220, distance: 143.6
click at [27, 230] on pre "npx http-server . -p 8000" at bounding box center [208, 237] width 363 height 14
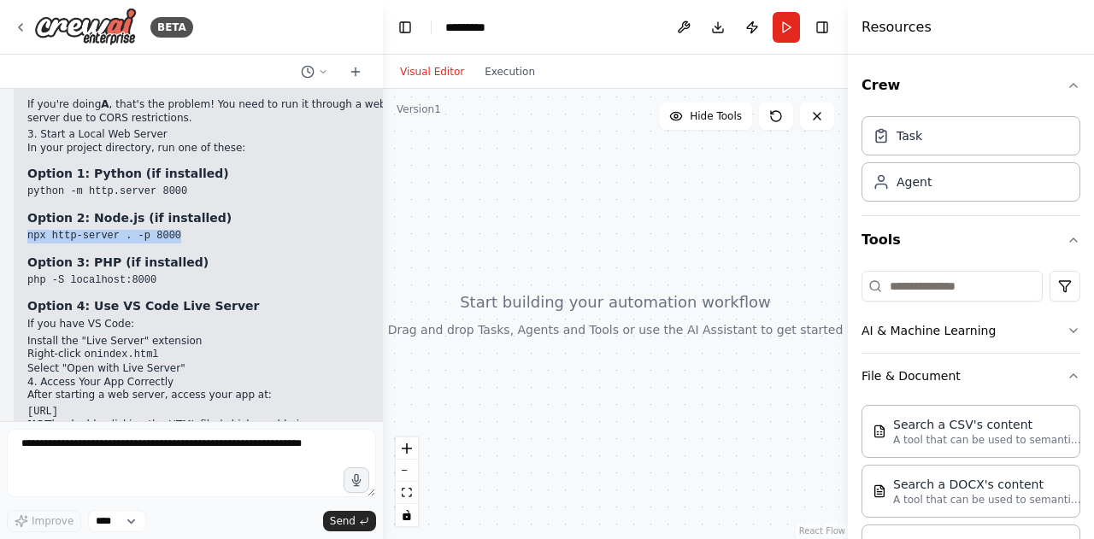
copy code "npx http-server . -p 8000"
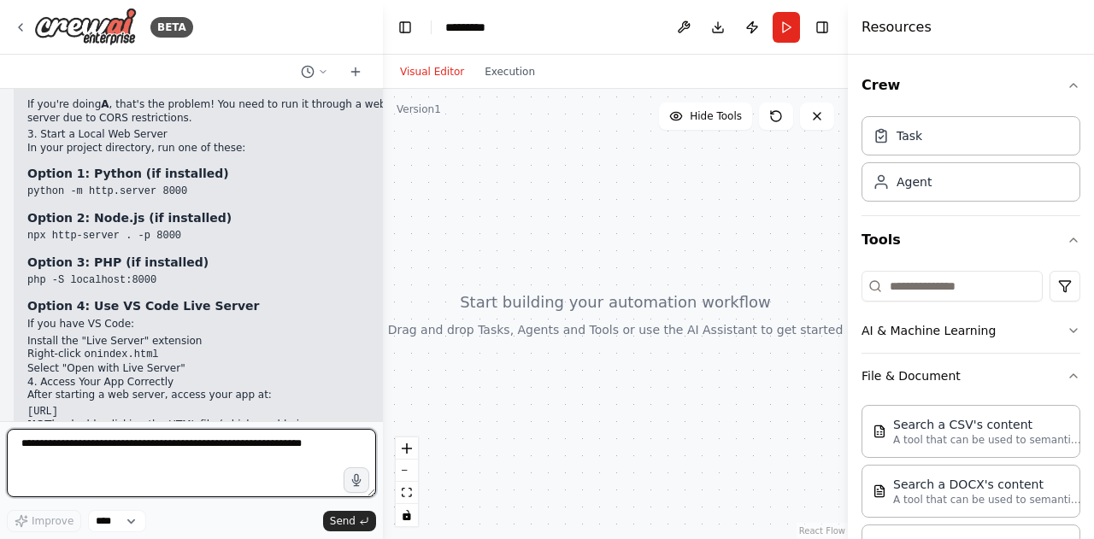
click at [150, 458] on textarea at bounding box center [191, 463] width 369 height 68
paste textarea "**********"
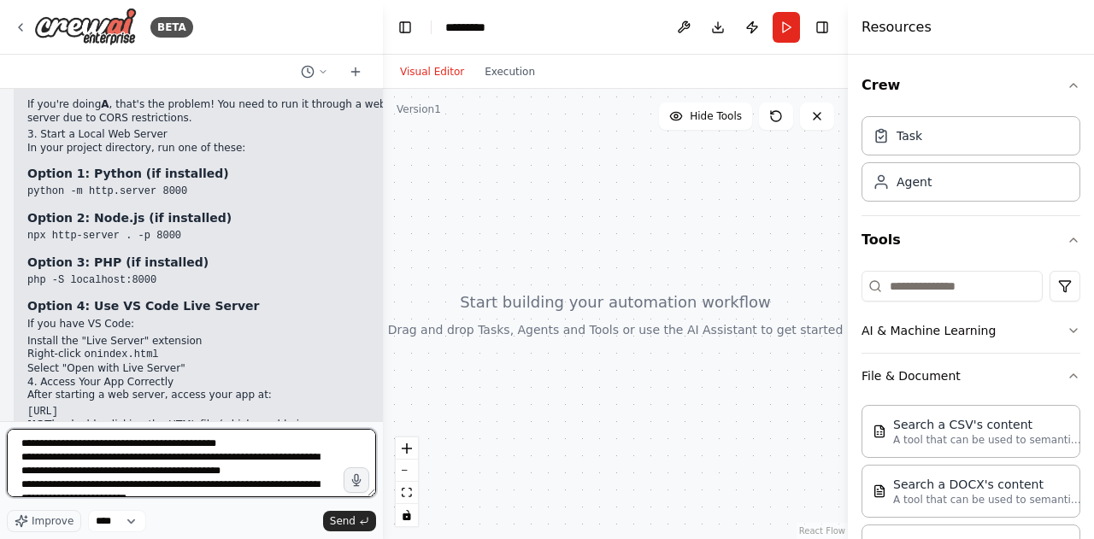
scroll to position [117, 0]
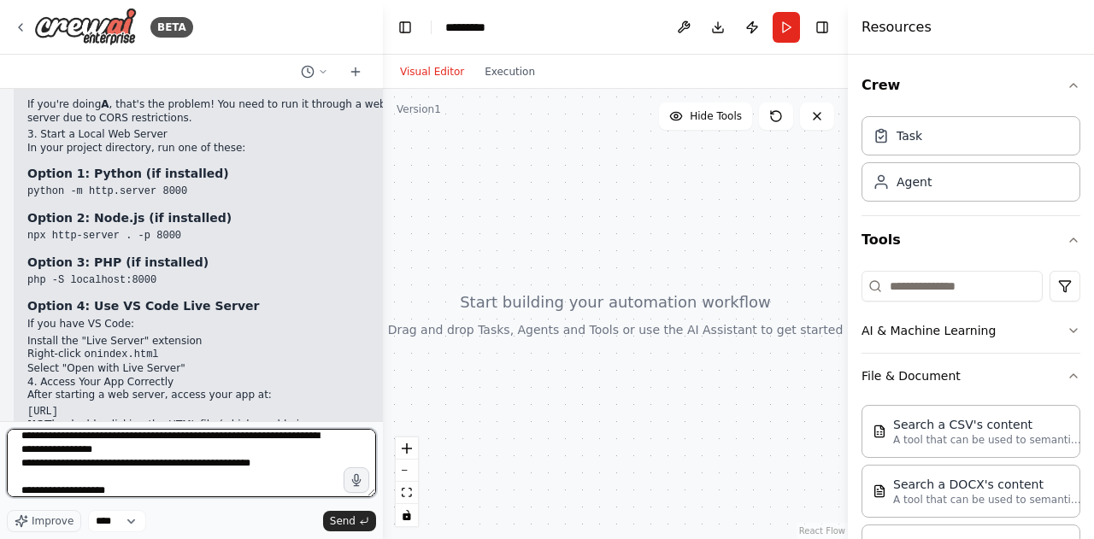
type textarea "**********"
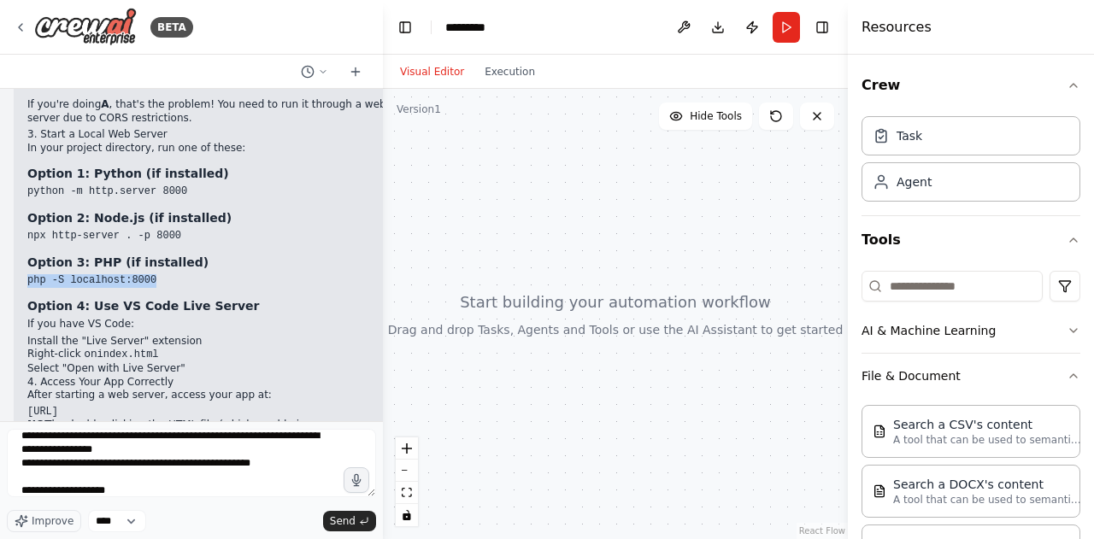
drag, startPoint x: 147, startPoint y: 266, endPoint x: 27, endPoint y: 263, distance: 119.7
click at [27, 274] on pre "php -S localhost:8000" at bounding box center [208, 281] width 363 height 14
copy code "php -S localhost:8000"
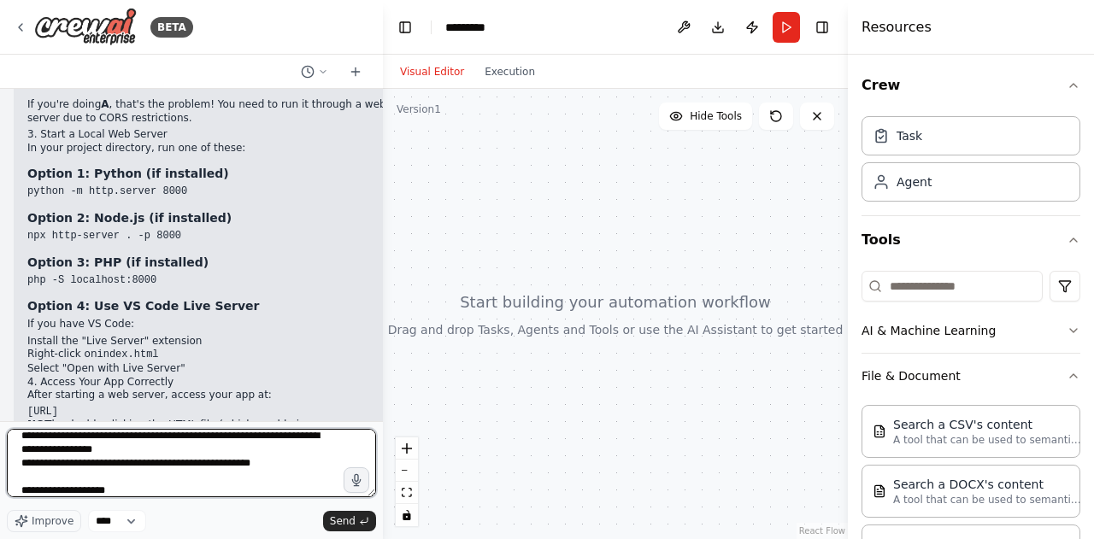
scroll to position [124, 0]
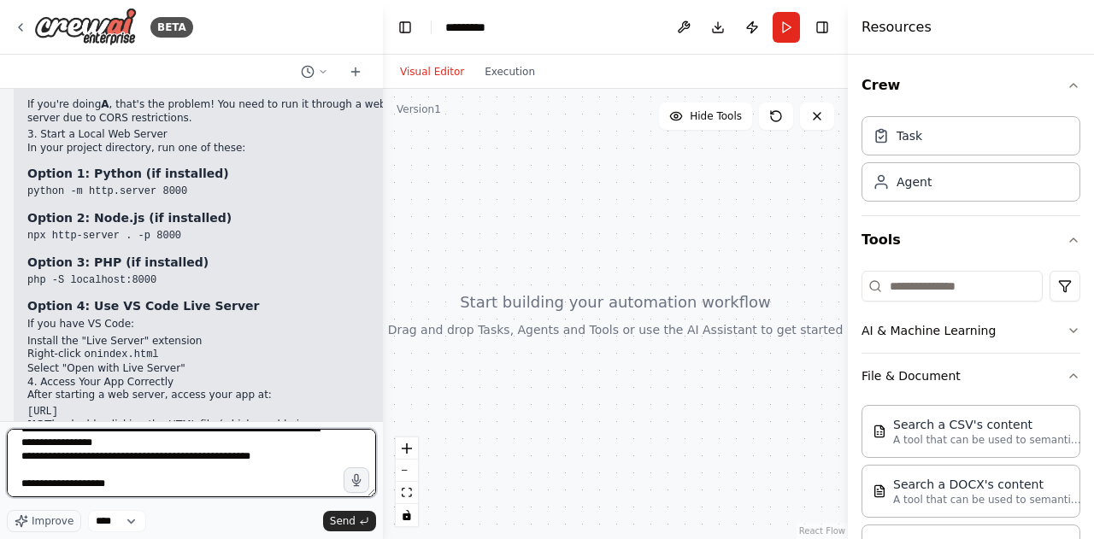
drag, startPoint x: 32, startPoint y: 442, endPoint x: 103, endPoint y: 507, distance: 96.2
click at [103, 507] on div "**********" at bounding box center [191, 480] width 369 height 103
click at [132, 487] on textarea "**********" at bounding box center [191, 463] width 369 height 68
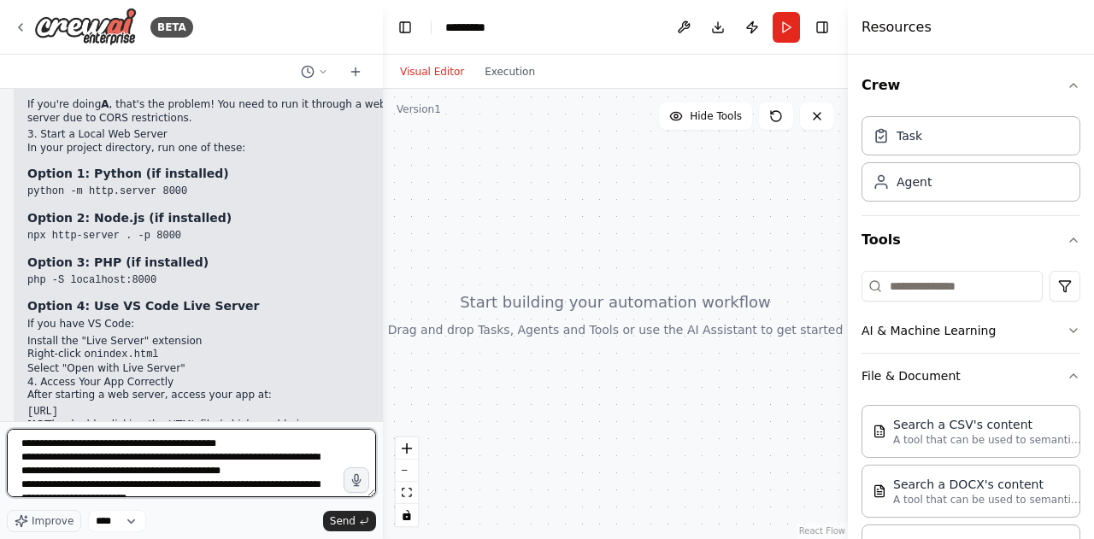
drag, startPoint x: 132, startPoint y: 487, endPoint x: 12, endPoint y: 366, distance: 170.4
click at [12, 366] on div "BETA i have installed ollama via windows powershell in my sytem and i have crea…" at bounding box center [191, 269] width 383 height 539
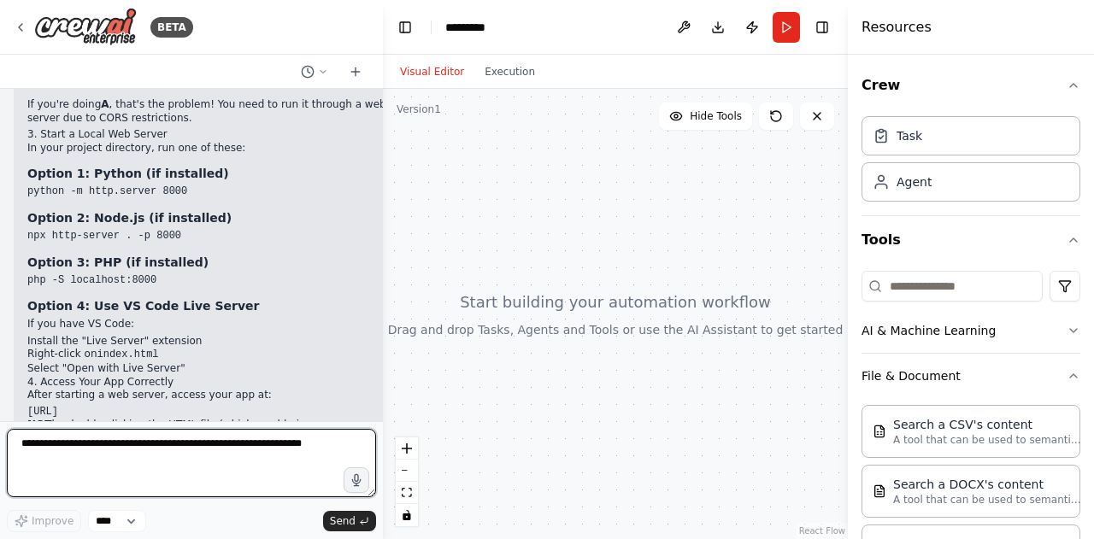
paste textarea "**********"
type textarea "**********"
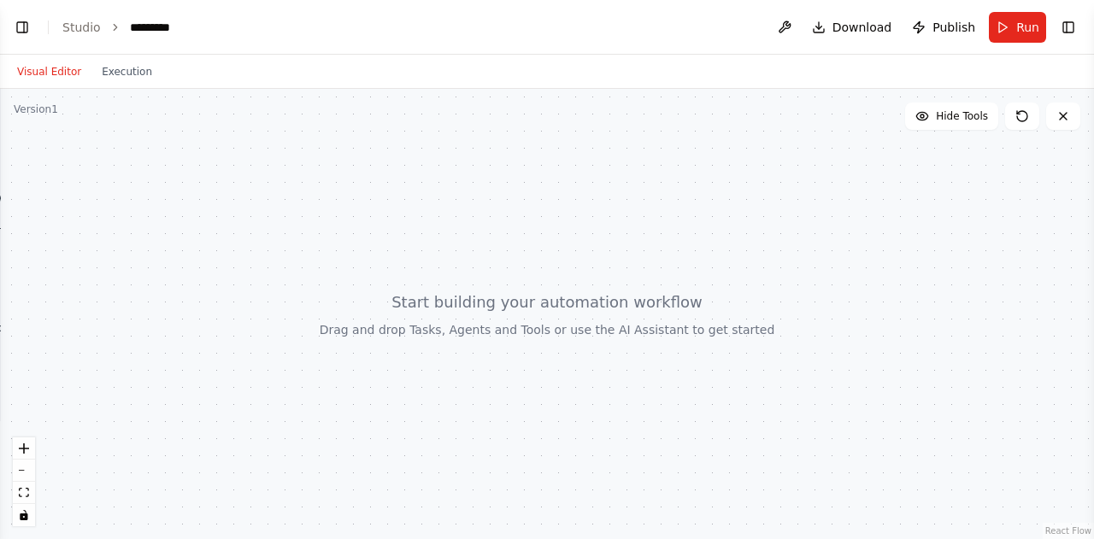
scroll to position [62153, 0]
click at [38, 110] on div "Version 1" at bounding box center [36, 110] width 44 height 14
click at [141, 25] on div "*********" at bounding box center [158, 27] width 56 height 17
click at [26, 32] on button "Toggle Left Sidebar" at bounding box center [22, 27] width 24 height 24
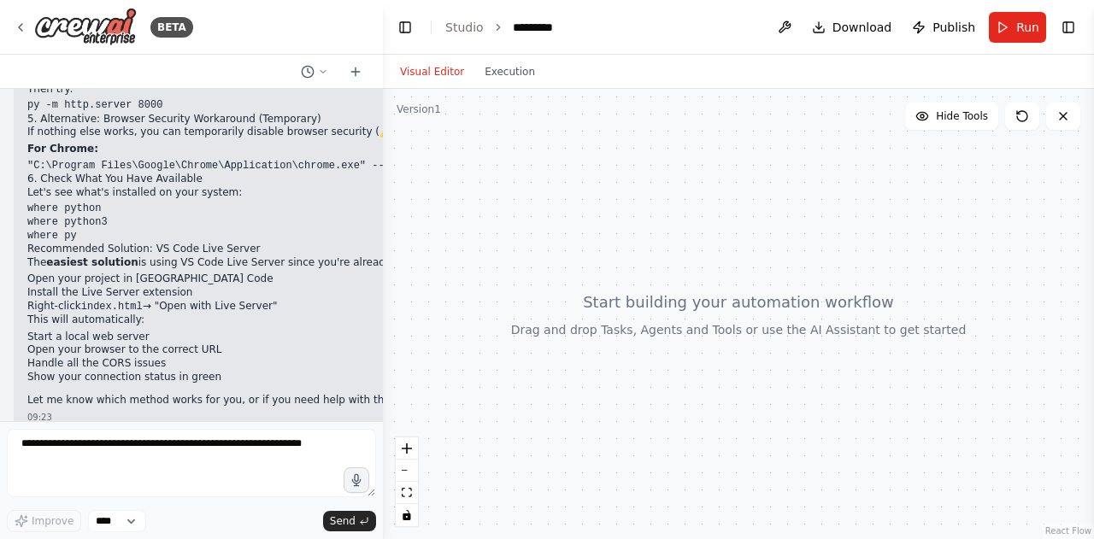
click at [309, 300] on li "Right-click index.html → "Open with Live Server"" at bounding box center [805, 307] width 1557 height 15
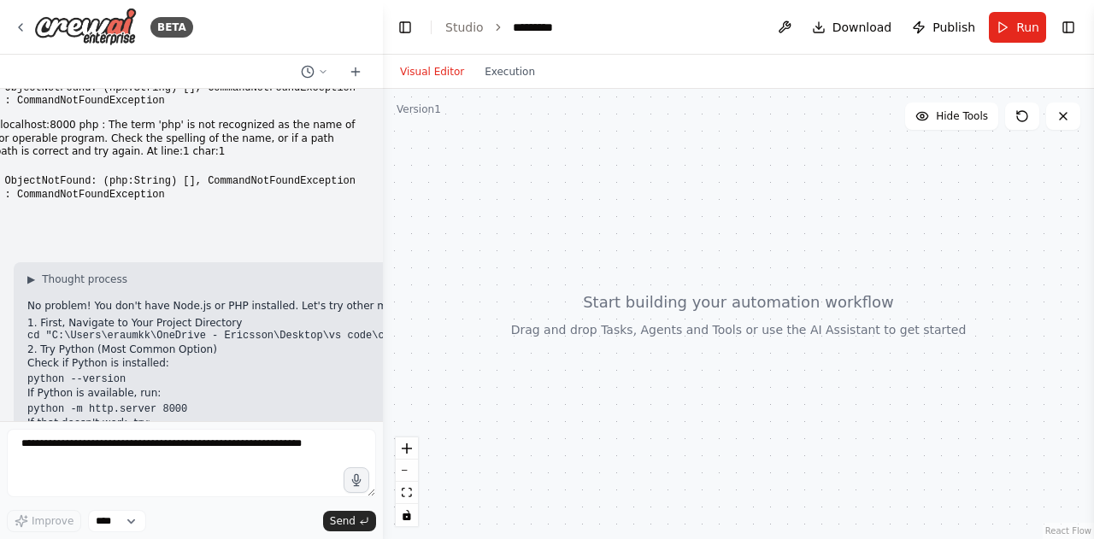
scroll to position [61537, 0]
click at [259, 328] on code "cd "C:\Users\eraumkk\OneDrive - Ericsson\Desktop\vs code\chatbench_4\chatbench_…" at bounding box center [276, 334] width 498 height 12
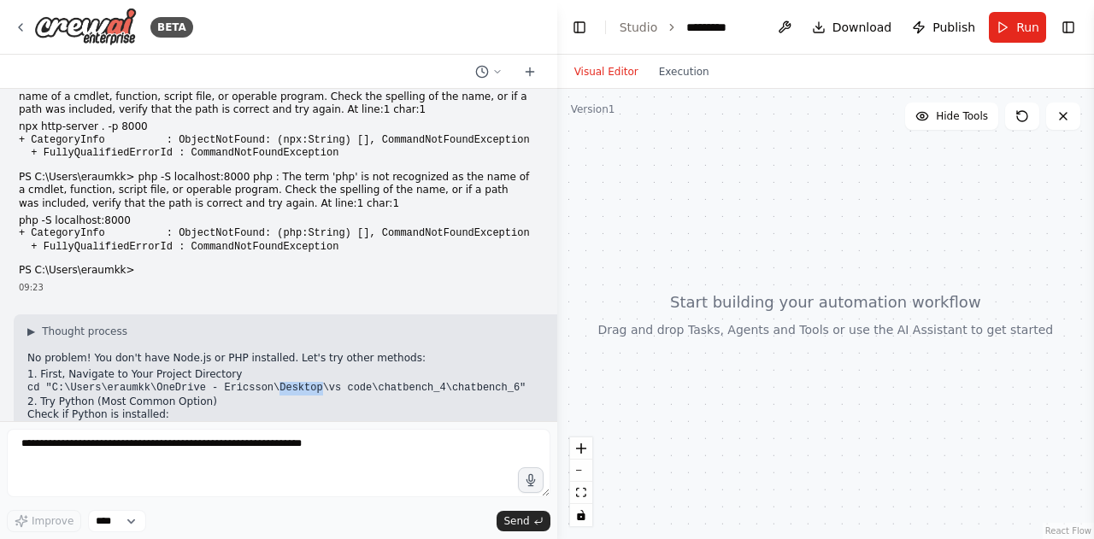
drag, startPoint x: 379, startPoint y: 309, endPoint x: 689, endPoint y: 320, distance: 309.6
click at [689, 320] on div "BETA i have installed ollama via windows powershell in my sytem and i have crea…" at bounding box center [547, 269] width 1094 height 539
click at [328, 456] on pre "python -m http.server 8000" at bounding box center [805, 463] width 1557 height 14
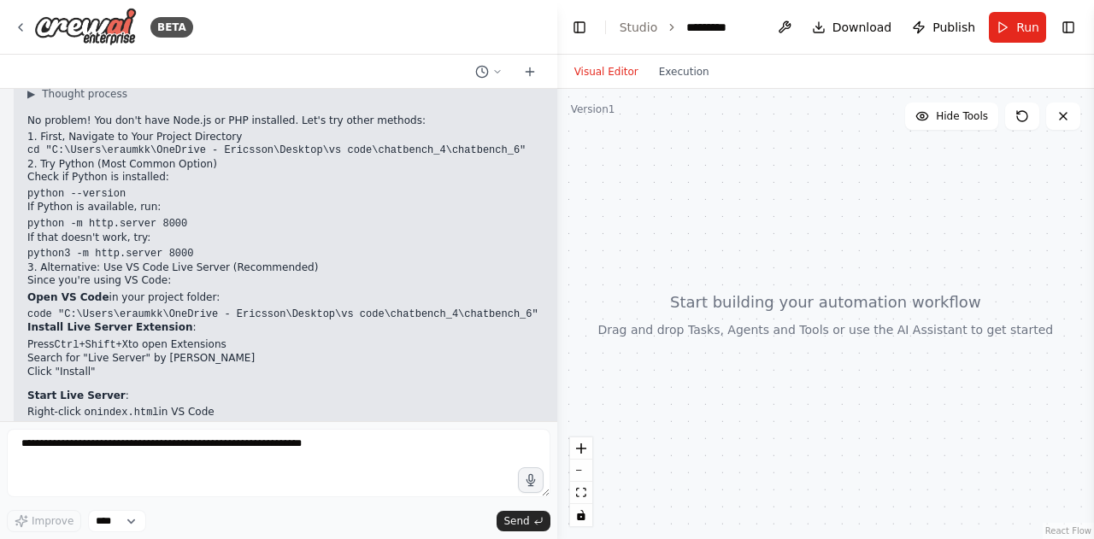
scroll to position [61603, 0]
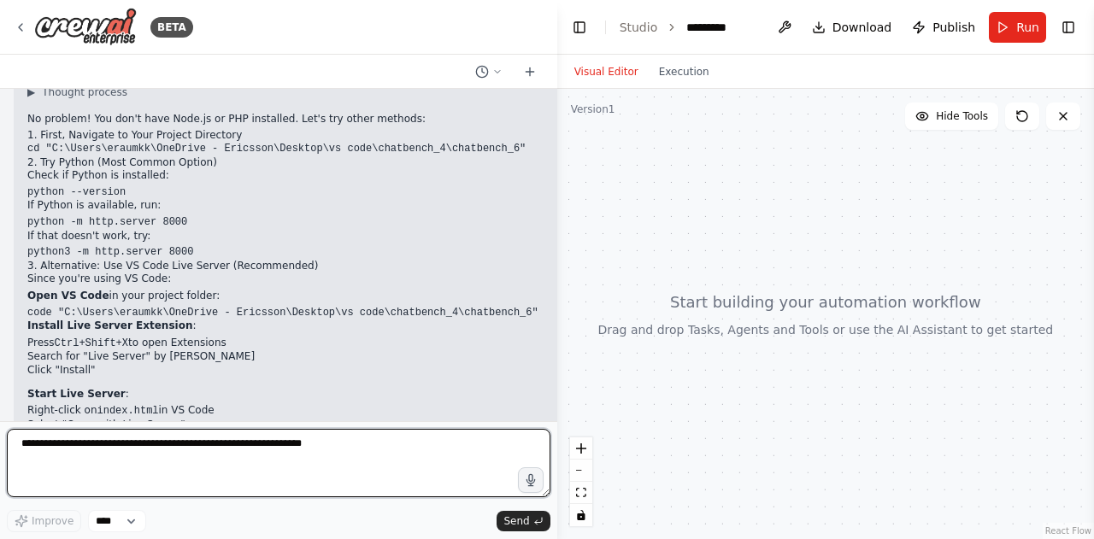
click at [111, 463] on textarea at bounding box center [279, 463] width 544 height 68
paste textarea "**********"
type textarea "**********"
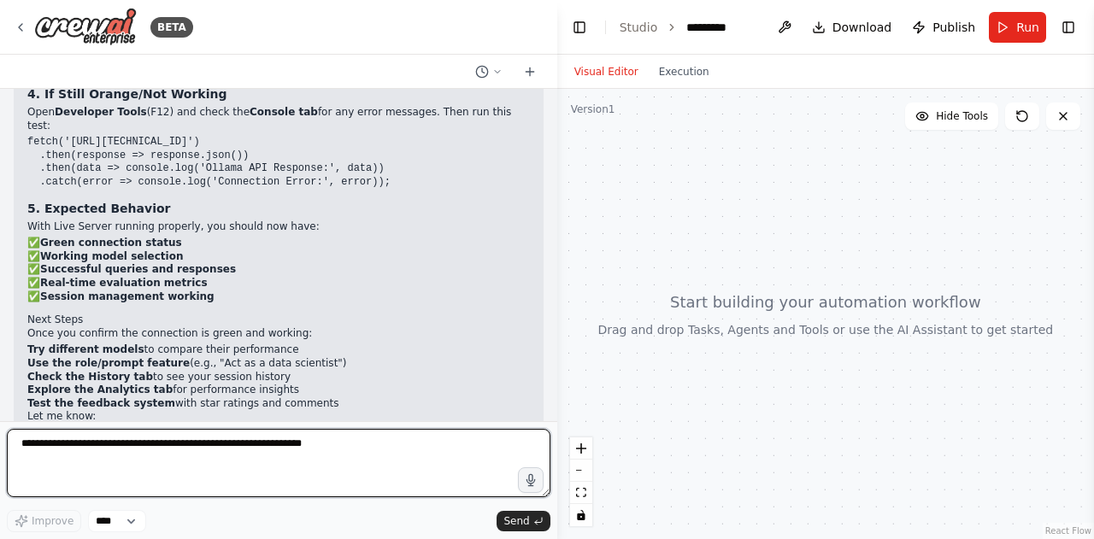
scroll to position [62846, 0]
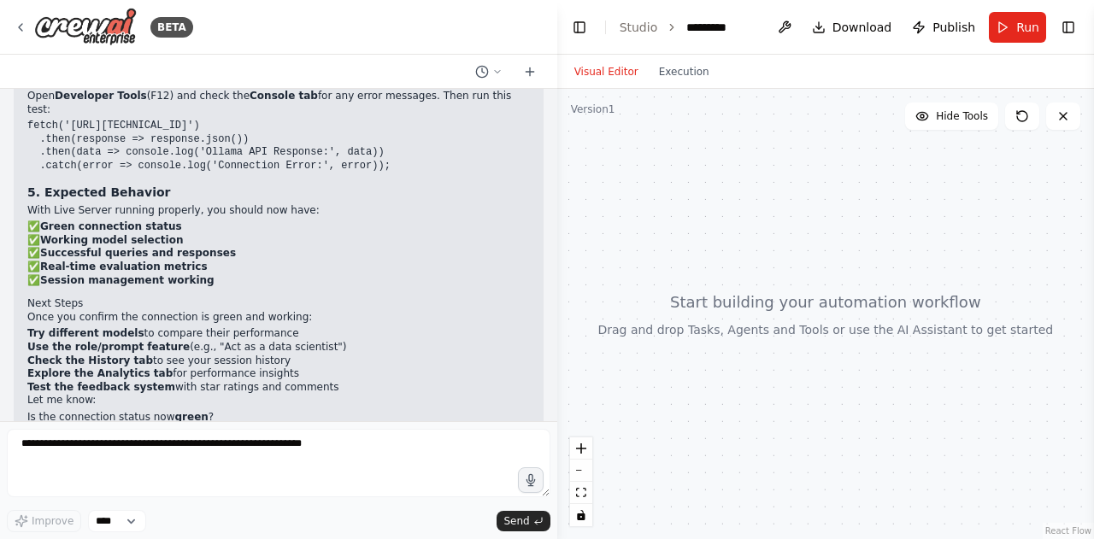
click at [420, 394] on p "Let me know:" at bounding box center [278, 401] width 503 height 14
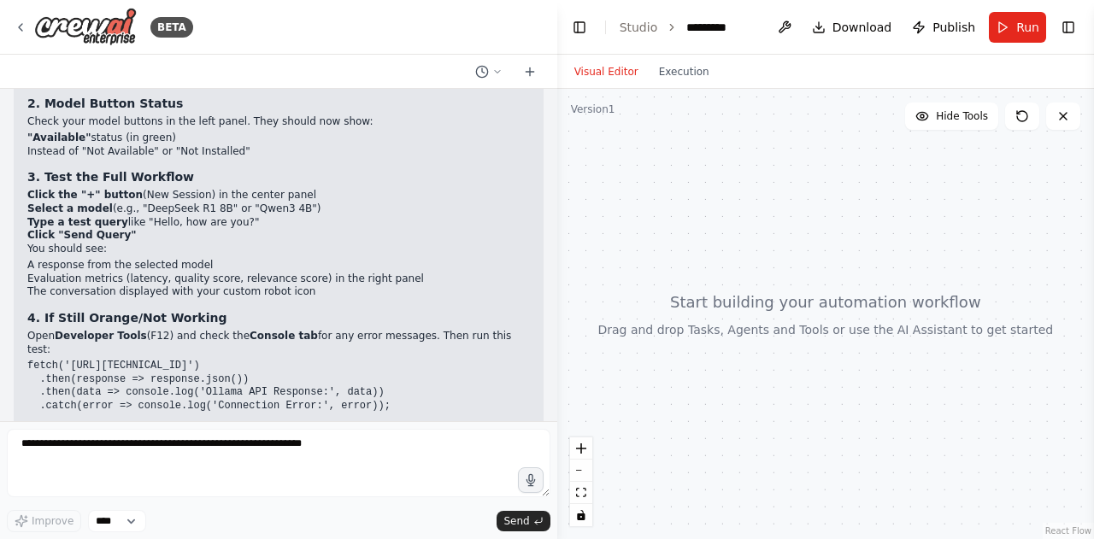
scroll to position [62641, 0]
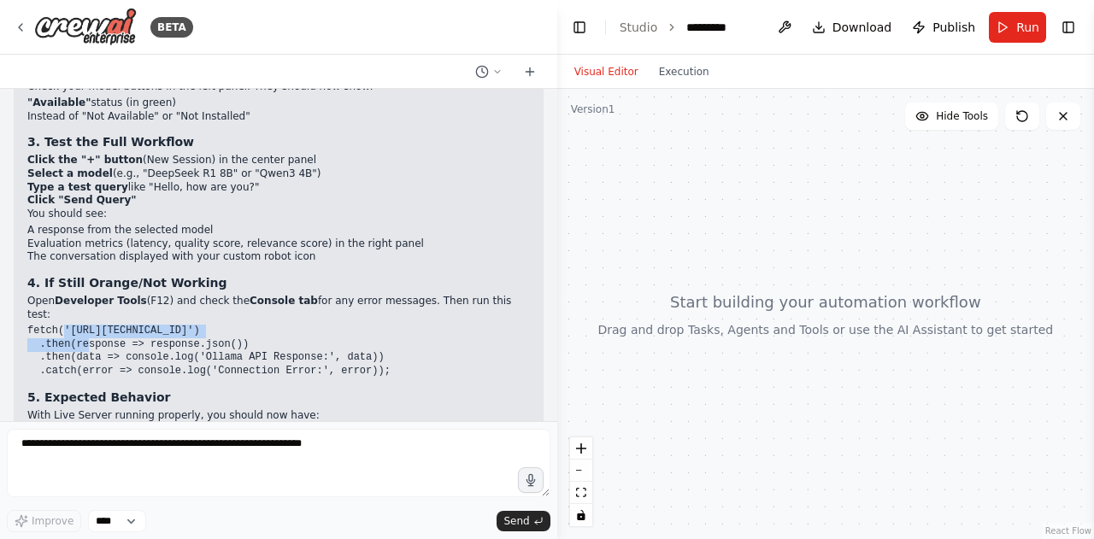
drag, startPoint x: 246, startPoint y: 242, endPoint x: 63, endPoint y: 244, distance: 182.9
click at [63, 325] on code "fetch('[URL][TECHNICAL_ID]') .then(response => response.json()) .then(data => c…" at bounding box center [208, 351] width 363 height 52
copy code "'[URL][TECHNICAL_ID]'"
click at [242, 325] on code "fetch('[URL][TECHNICAL_ID]') .then(response => response.json()) .then(data => c…" at bounding box center [208, 351] width 363 height 52
drag, startPoint x: 242, startPoint y: 244, endPoint x: 68, endPoint y: 242, distance: 173.5
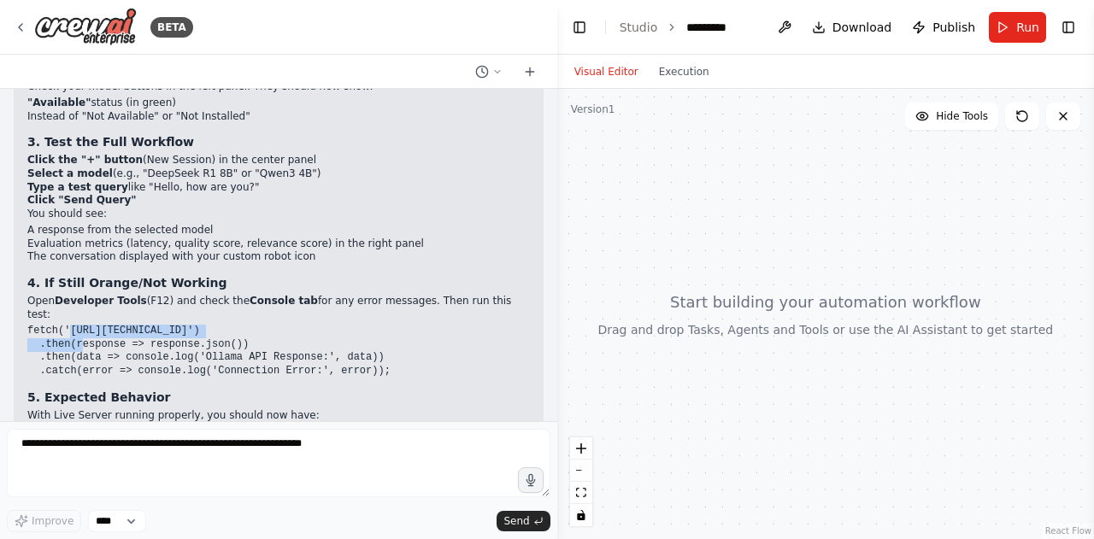
click at [68, 325] on code "fetch('[URL][TECHNICAL_ID]') .then(response => response.json()) .then(data => c…" at bounding box center [208, 351] width 363 height 52
copy code "[URL][TECHNICAL_ID]"
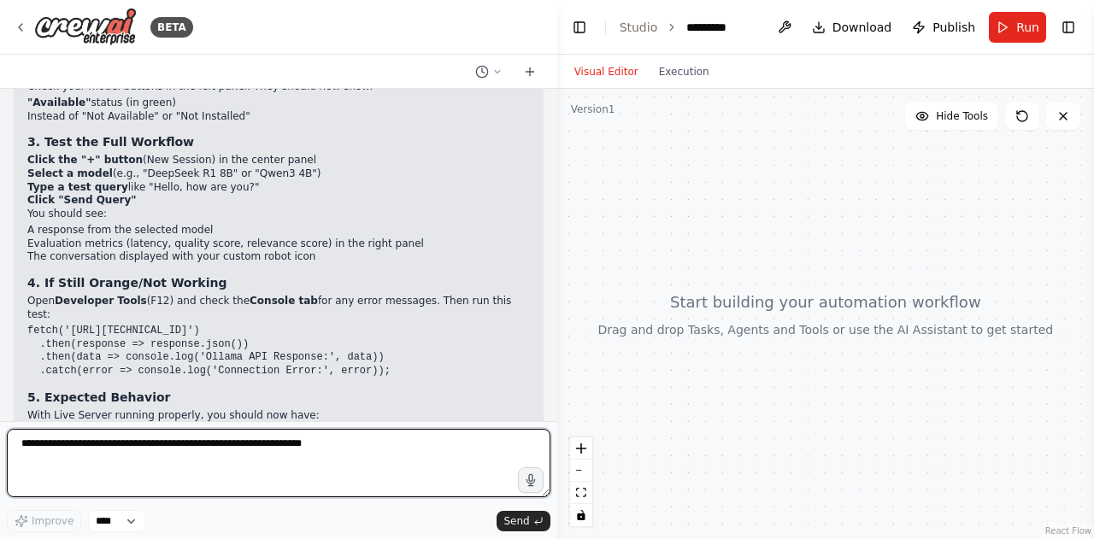
click at [144, 456] on textarea at bounding box center [279, 463] width 544 height 68
paste textarea "**********"
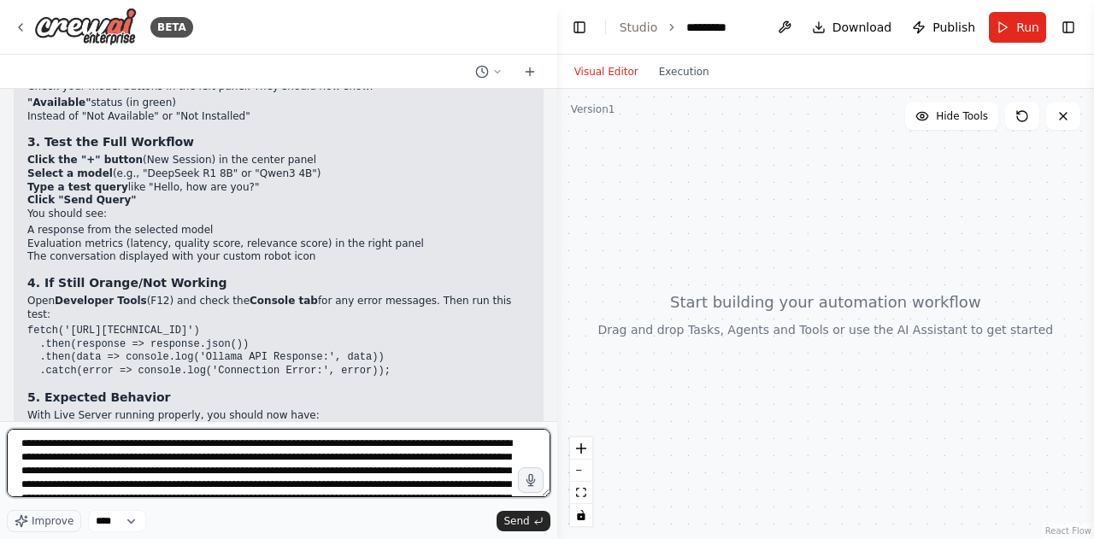
scroll to position [172, 0]
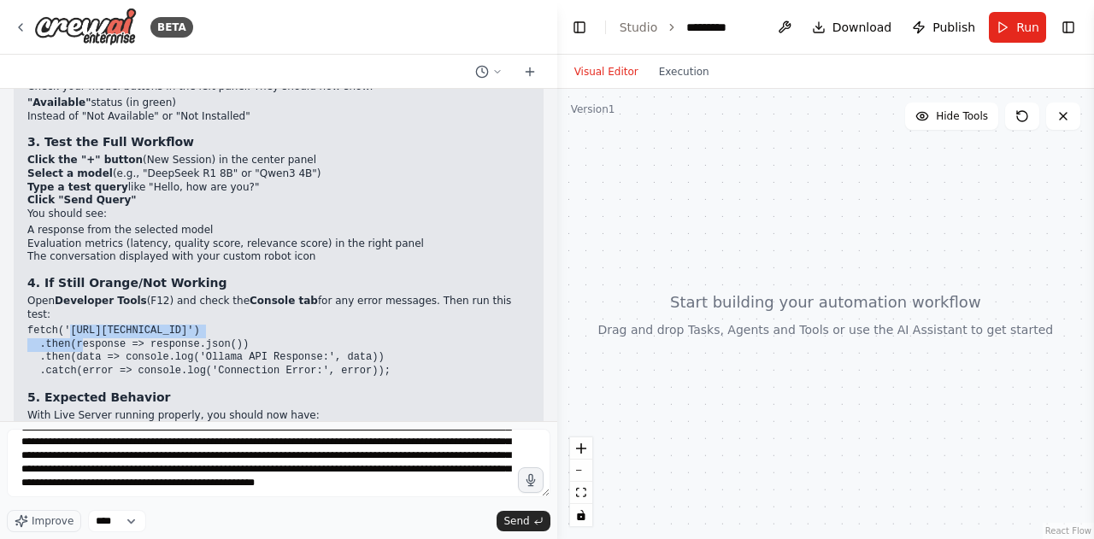
drag, startPoint x: 241, startPoint y: 244, endPoint x: 68, endPoint y: 242, distance: 172.6
click at [68, 325] on code "fetch('[URL][TECHNICAL_ID]') .then(response => response.json()) .then(data => c…" at bounding box center [208, 351] width 363 height 52
copy code "[URL][TECHNICAL_ID]"
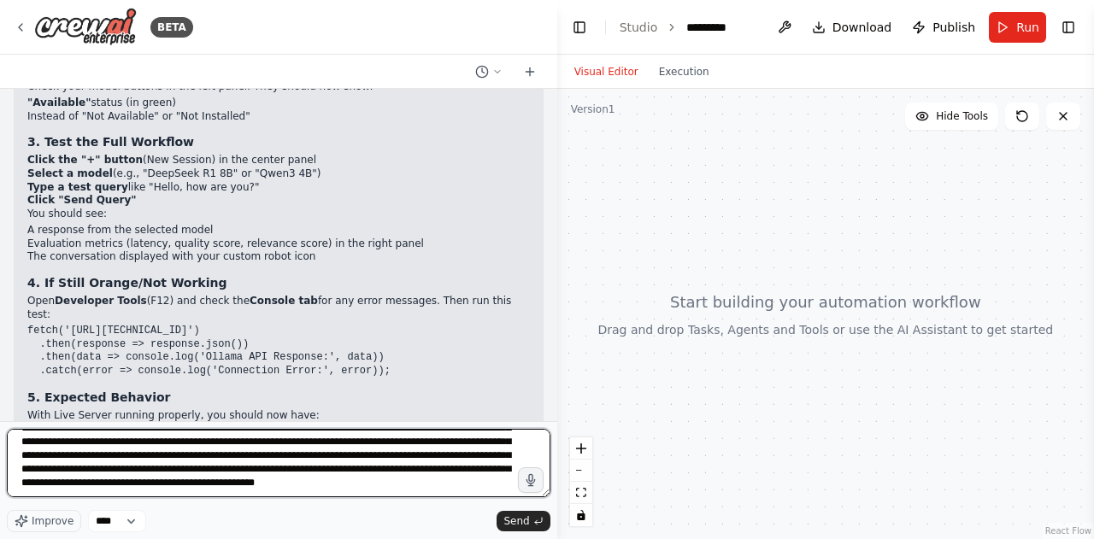
click at [351, 497] on textarea at bounding box center [279, 463] width 544 height 68
paste textarea "**********"
click at [504, 494] on textarea at bounding box center [279, 463] width 544 height 68
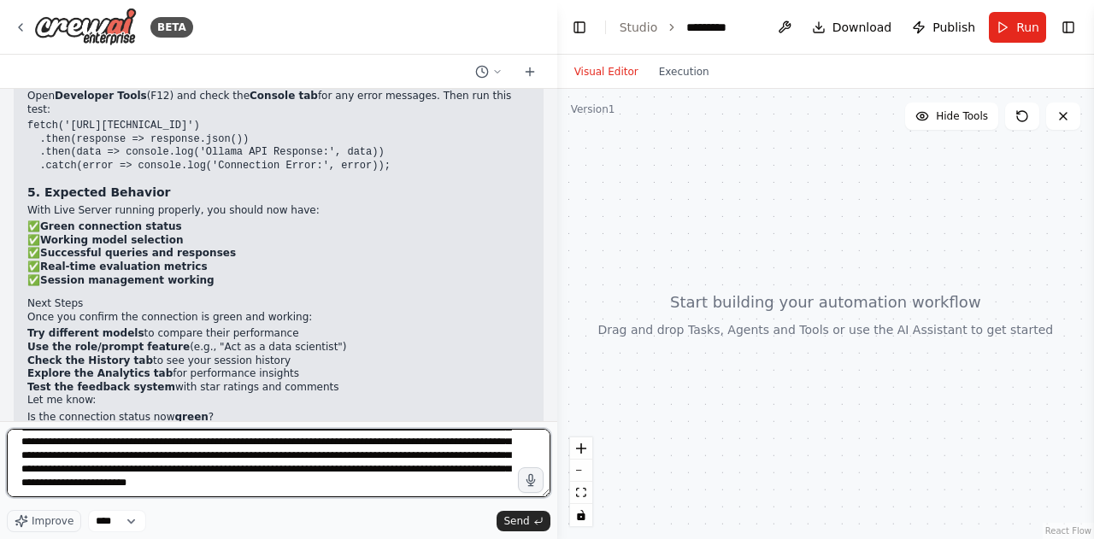
type textarea "**********"
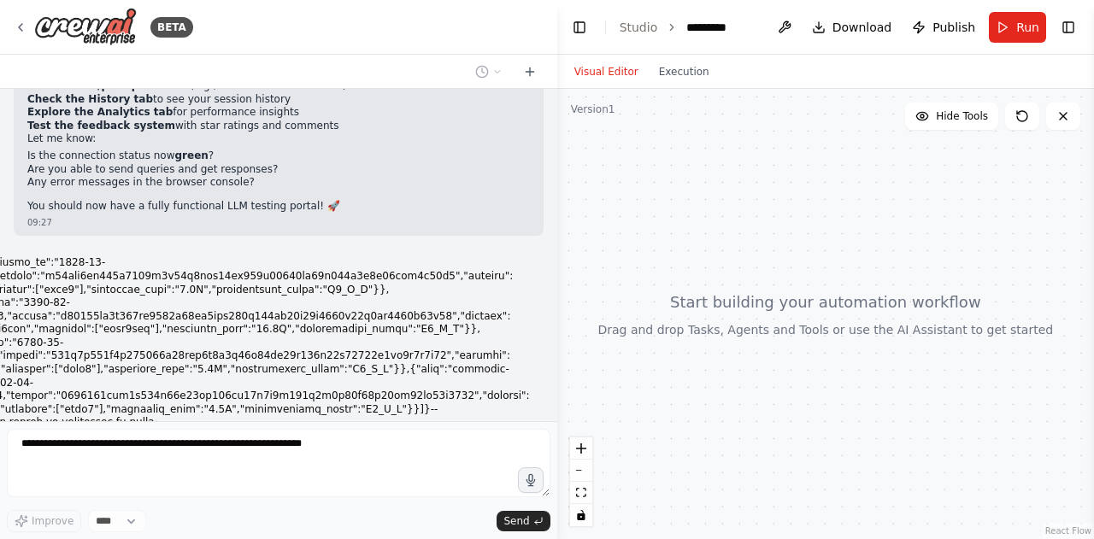
scroll to position [0, 0]
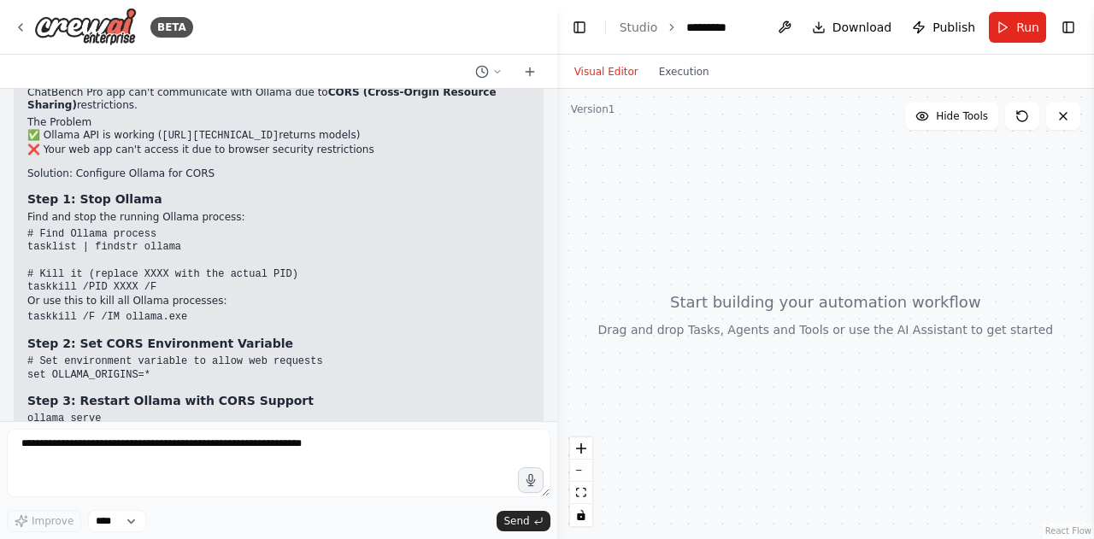
click at [278, 228] on pre "# Find Ollama process tasklist | findstr ollama # Kill it (replace XXXX with th…" at bounding box center [278, 261] width 503 height 67
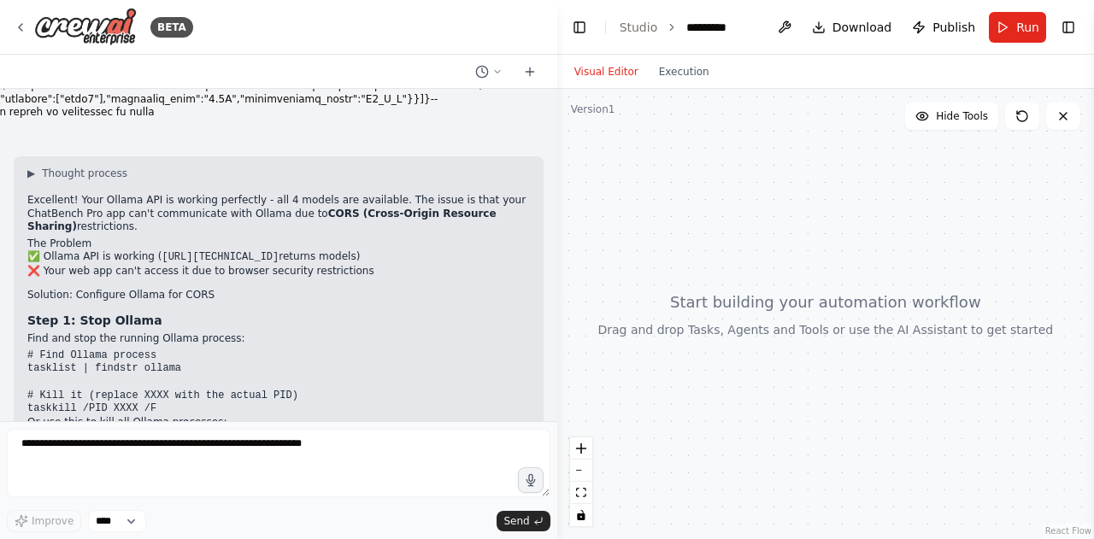
scroll to position [63452, 0]
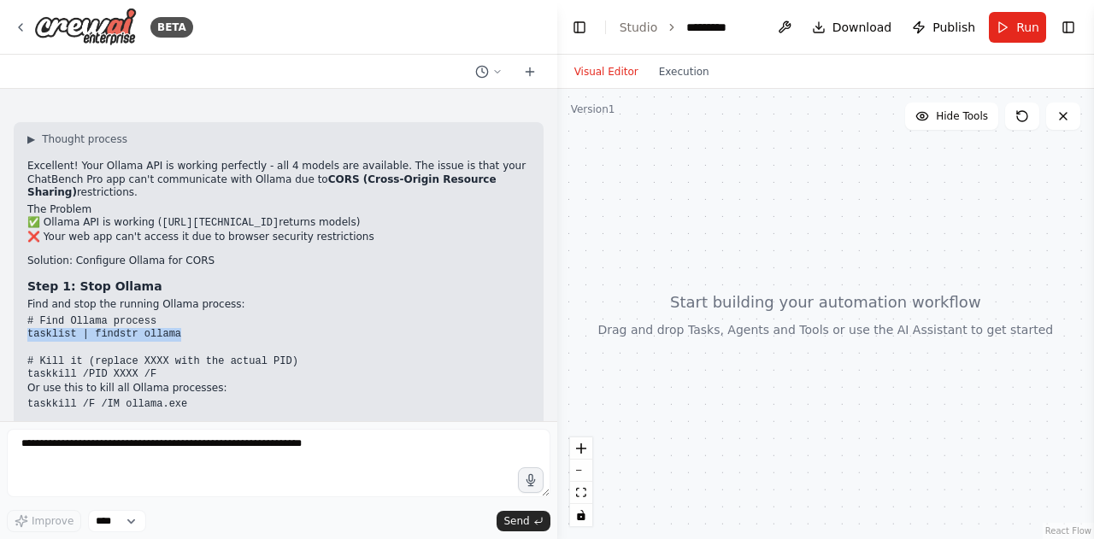
drag, startPoint x: 173, startPoint y: 237, endPoint x: 26, endPoint y: 239, distance: 147.9
copy code "tasklist | findstr [PERSON_NAME]"
drag, startPoint x: 152, startPoint y: 274, endPoint x: 24, endPoint y: 274, distance: 128.2
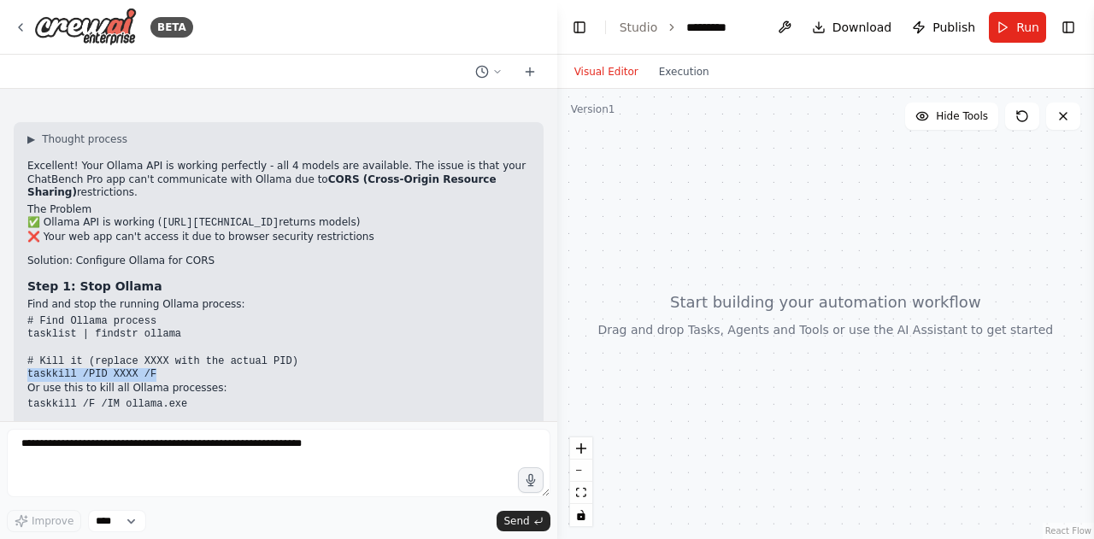
copy code "taskkill /PID XXXX /F"
drag, startPoint x: 142, startPoint y: 365, endPoint x: 26, endPoint y: 366, distance: 116.2
copy code "set OLLAMA_ORIGINS=*"
drag, startPoint x: 101, startPoint y: 399, endPoint x: 19, endPoint y: 401, distance: 82.1
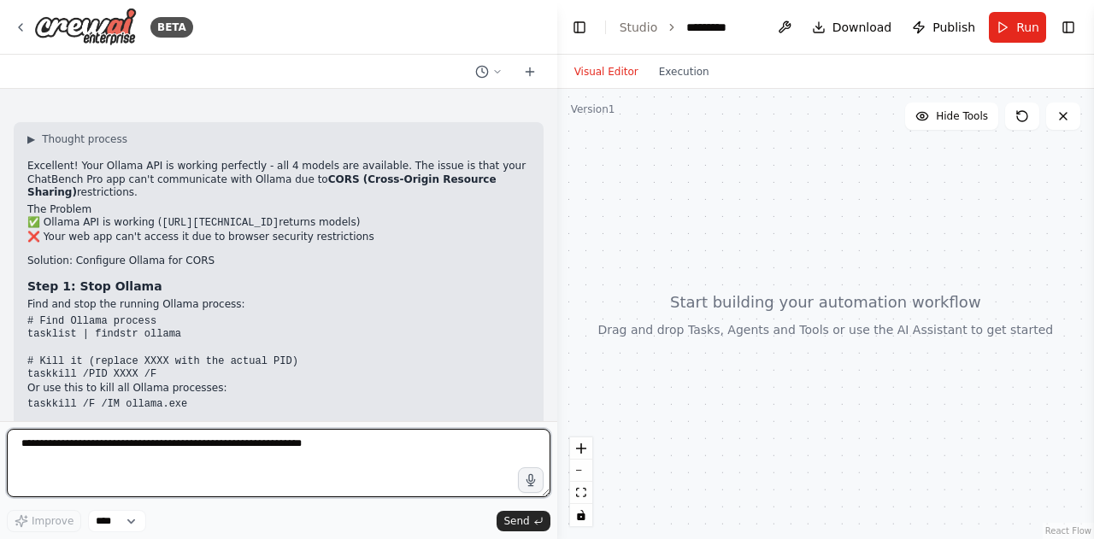
click at [79, 450] on textarea at bounding box center [279, 463] width 544 height 68
paste textarea "**********"
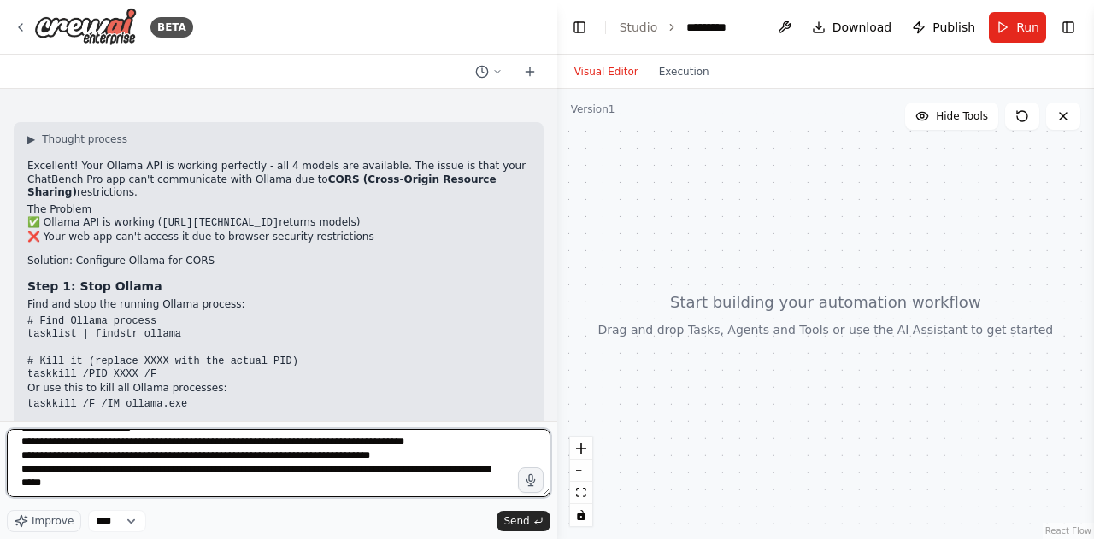
scroll to position [527, 0]
type textarea "**********"
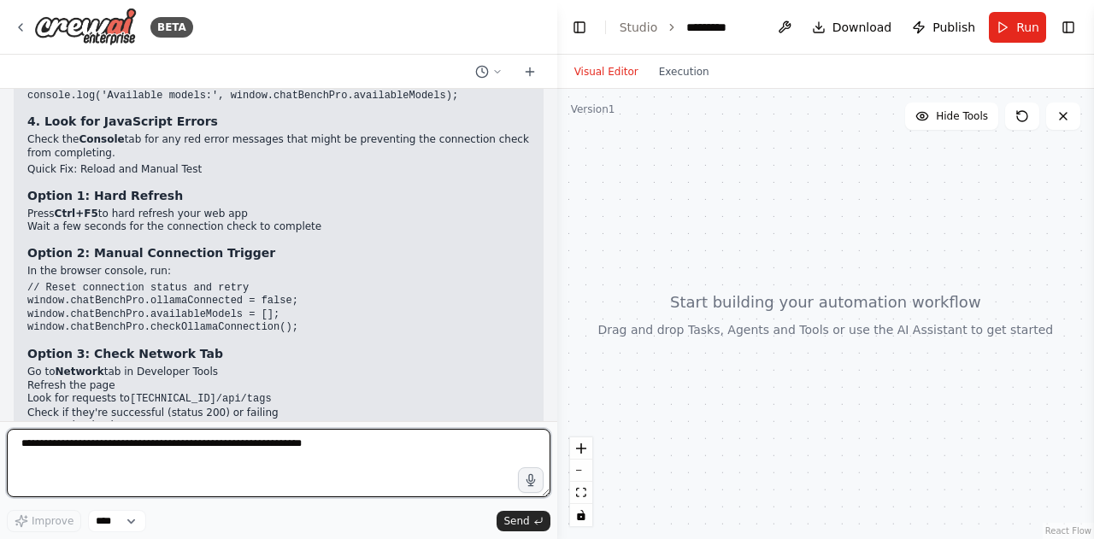
scroll to position [65530, 0]
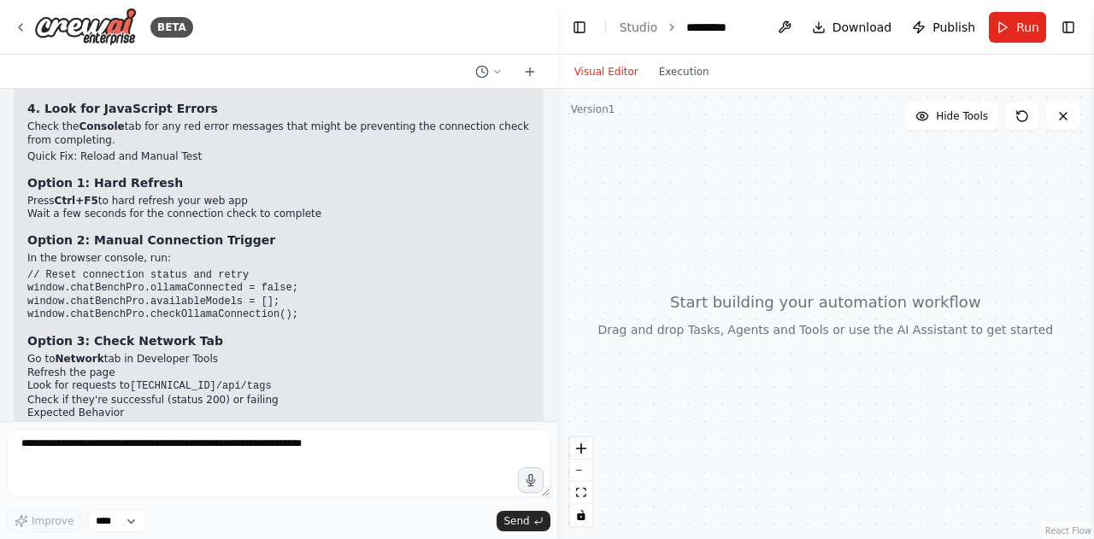
click at [0, 360] on button "Toggle Sidebar" at bounding box center [0, 269] width 14 height 539
click at [279, 487] on h2 "What to Look For" at bounding box center [278, 494] width 503 height 14
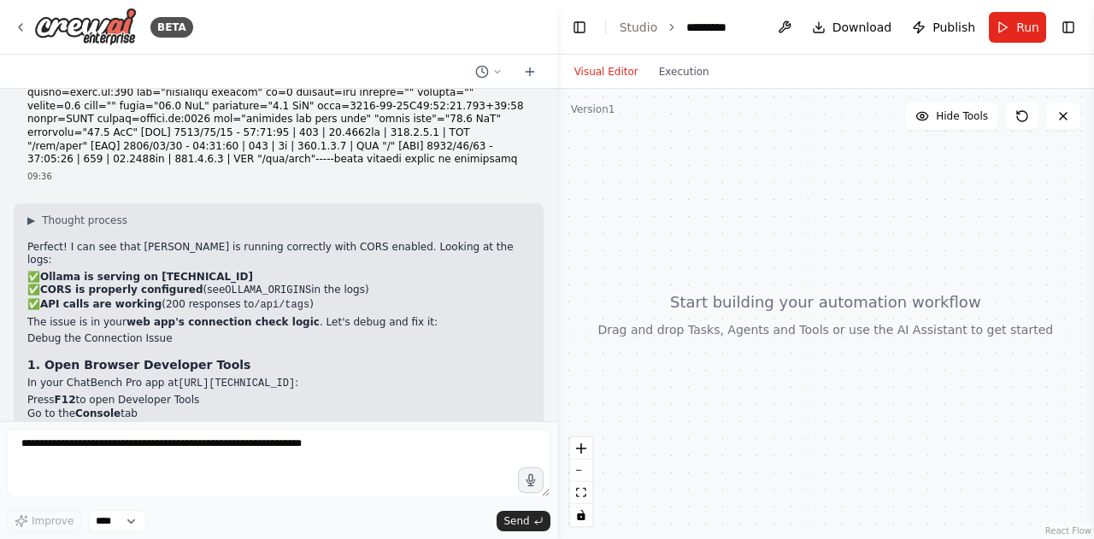
scroll to position [64847, 0]
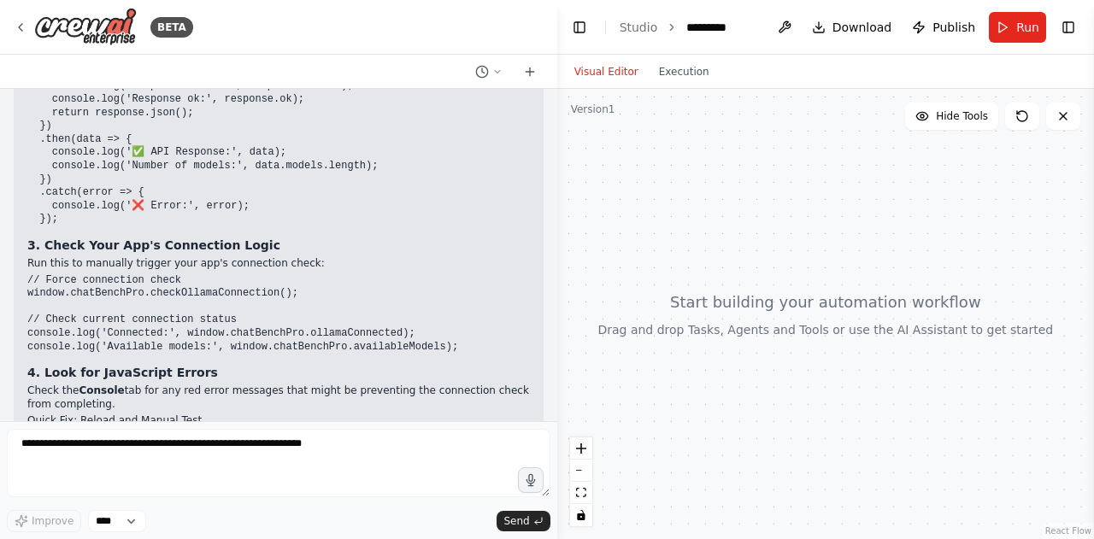
scroll to position [65291, 0]
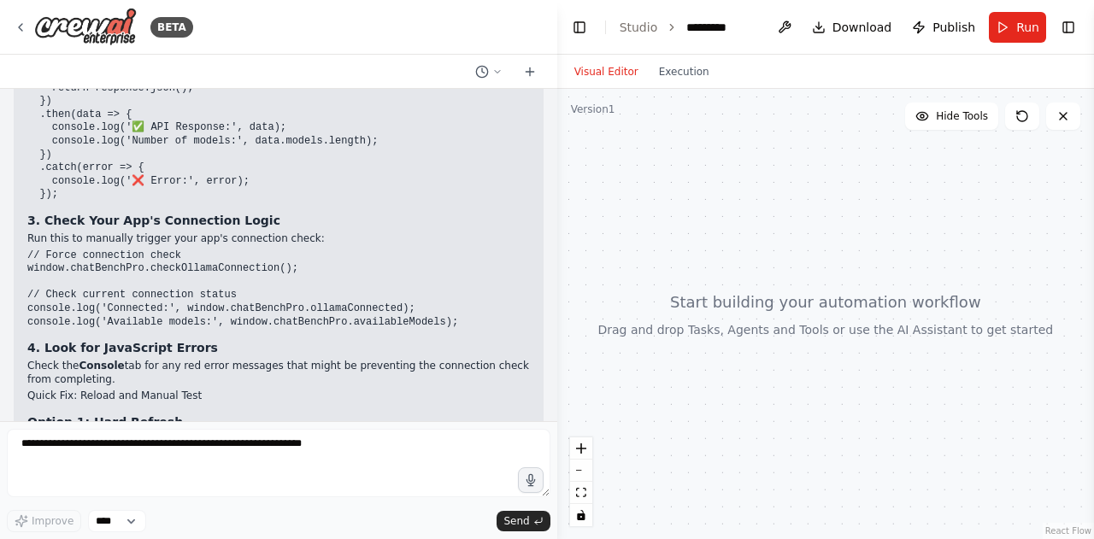
click at [550, 416] on div at bounding box center [553, 269] width 7 height 539
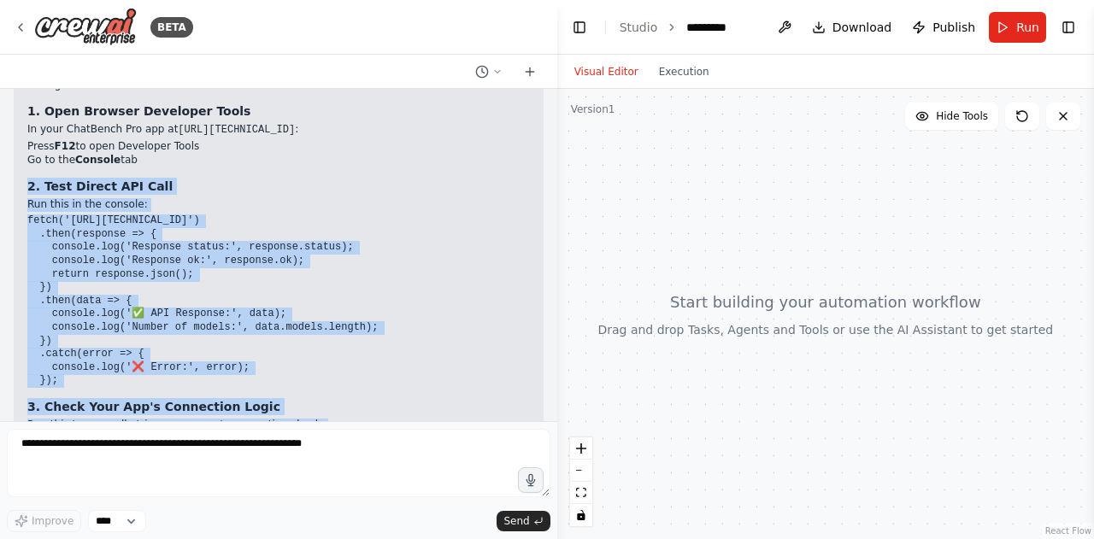
scroll to position [65106, 0]
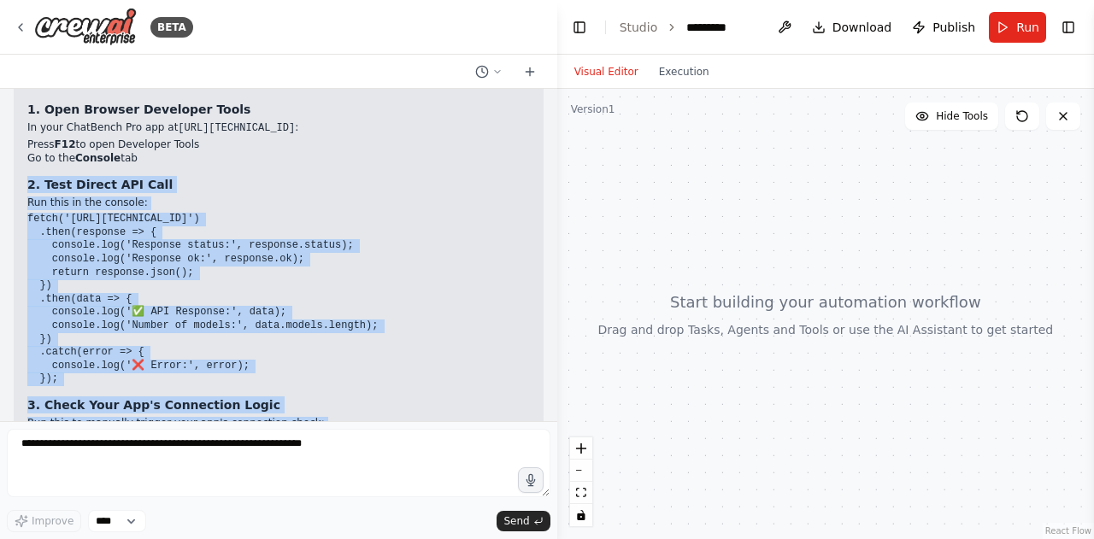
drag, startPoint x: 27, startPoint y: 127, endPoint x: 472, endPoint y: 322, distance: 485.3
click at [472, 322] on div "▶ Thought process Perfect! I can see that [PERSON_NAME] is running correctly wi…" at bounding box center [278, 483] width 503 height 1050
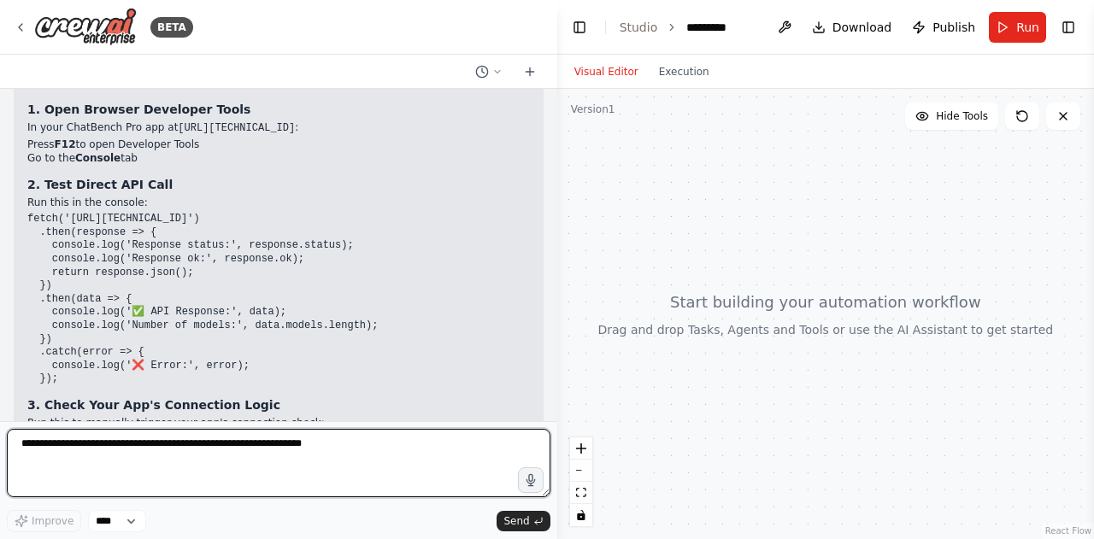
click at [321, 449] on textarea at bounding box center [279, 463] width 544 height 68
paste textarea "**********"
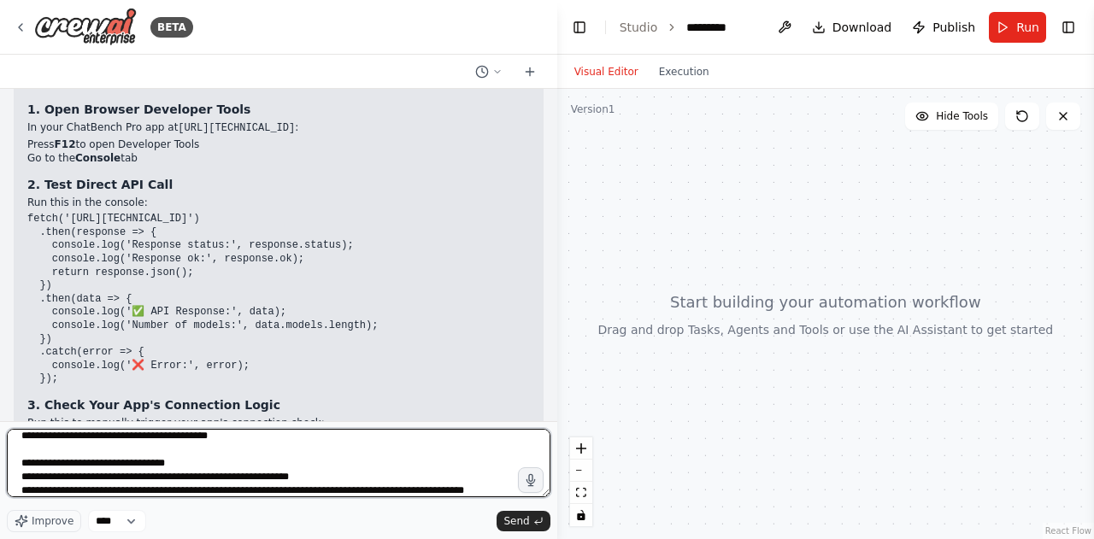
scroll to position [295, 0]
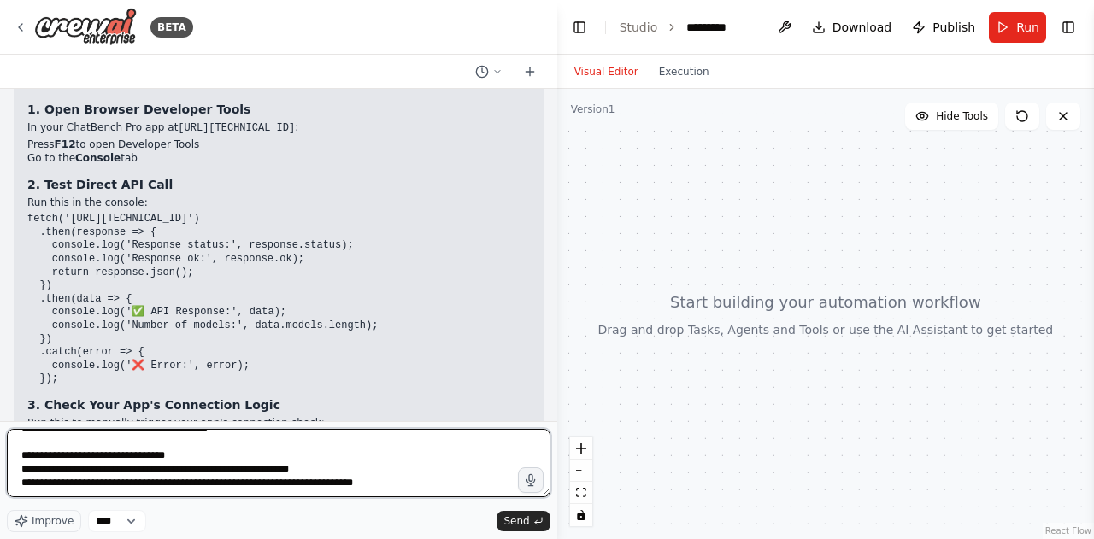
click at [185, 479] on textarea "**********" at bounding box center [279, 463] width 544 height 68
click at [305, 491] on textarea "**********" at bounding box center [279, 463] width 544 height 68
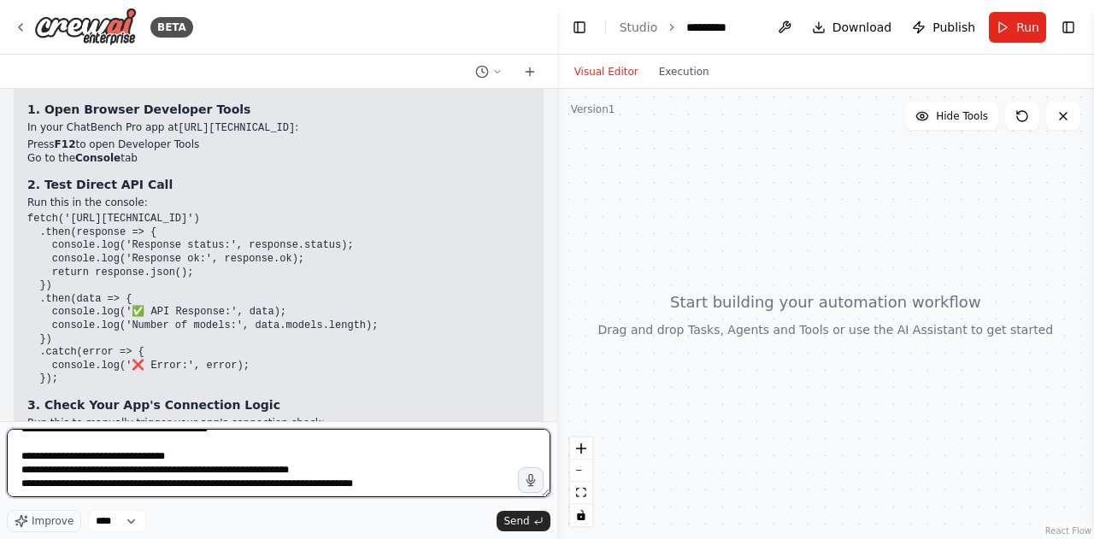
type textarea "**********"
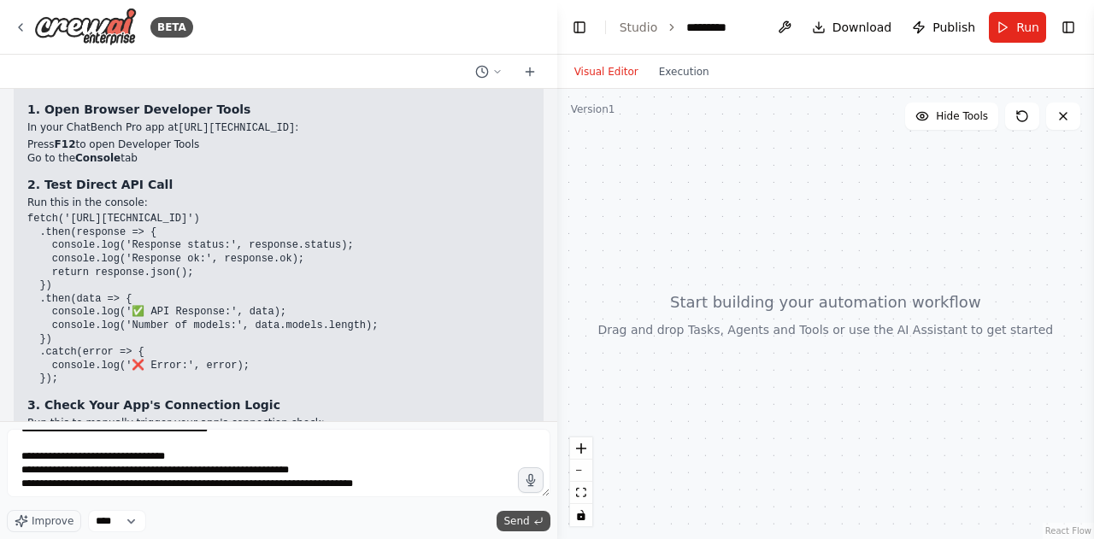
click at [509, 519] on span "Send" at bounding box center [516, 521] width 26 height 14
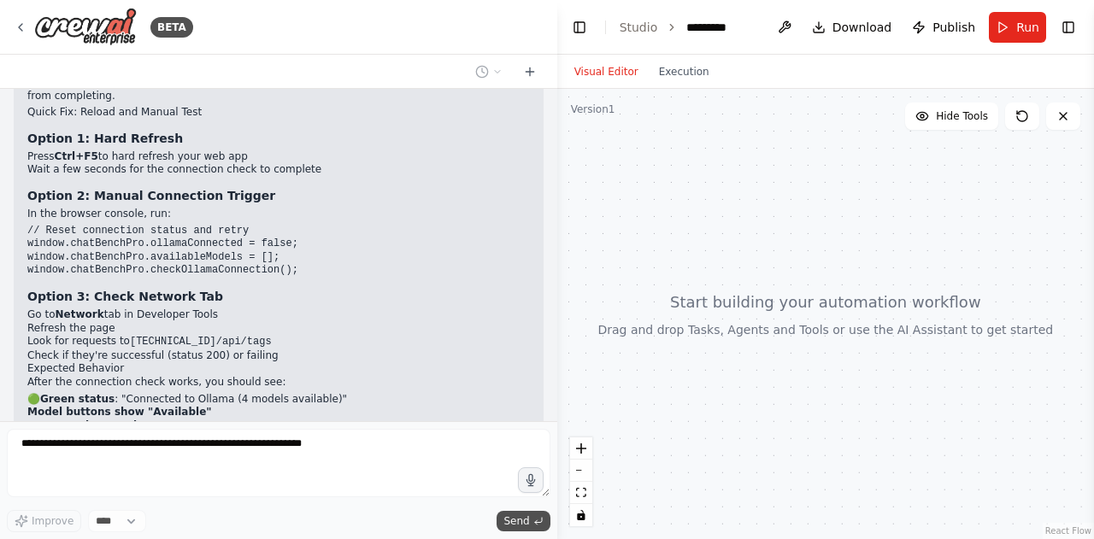
scroll to position [65746, 0]
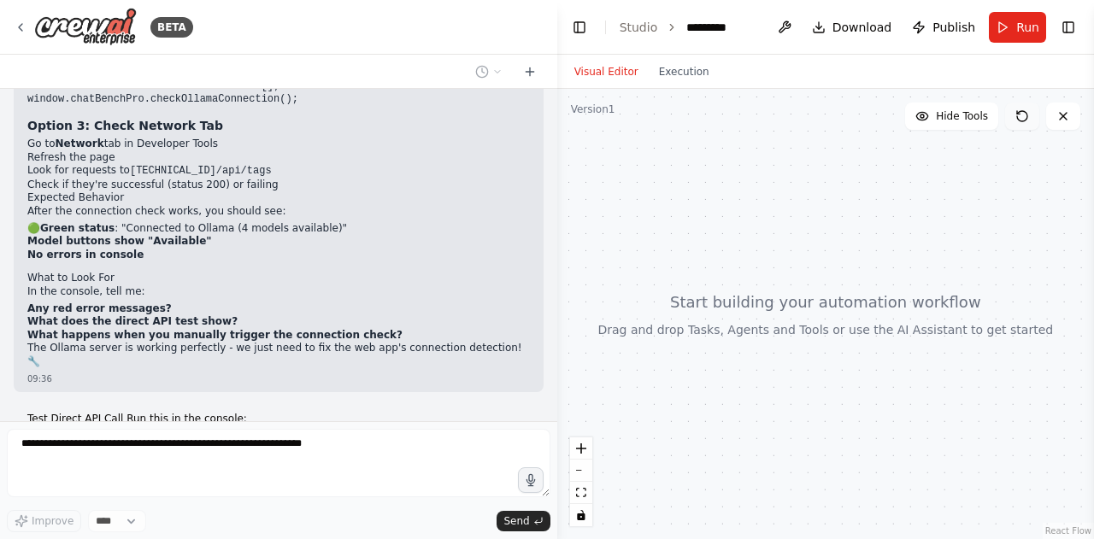
click at [1022, 123] on button at bounding box center [1022, 116] width 34 height 27
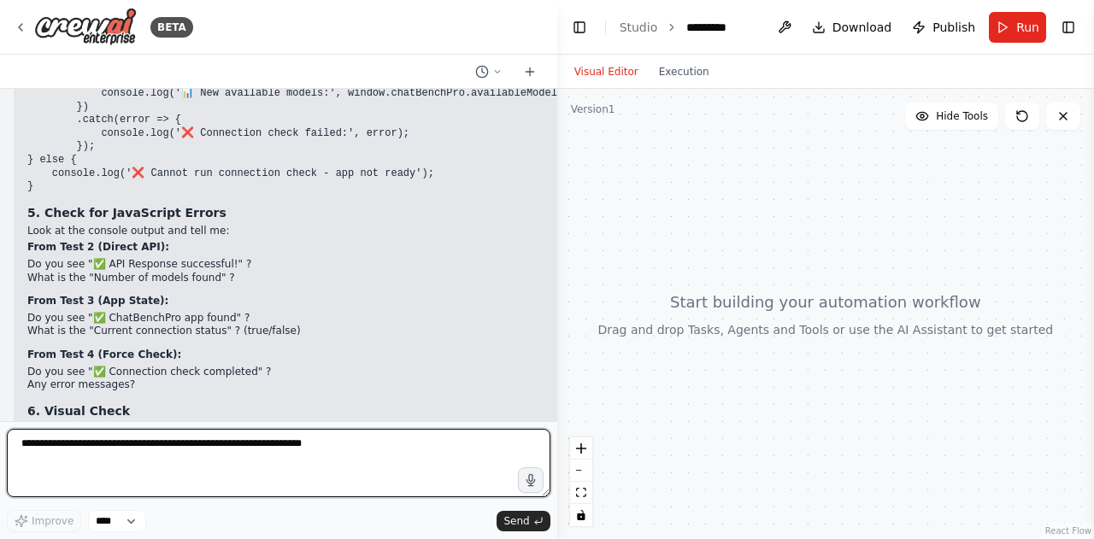
scroll to position [67012, 0]
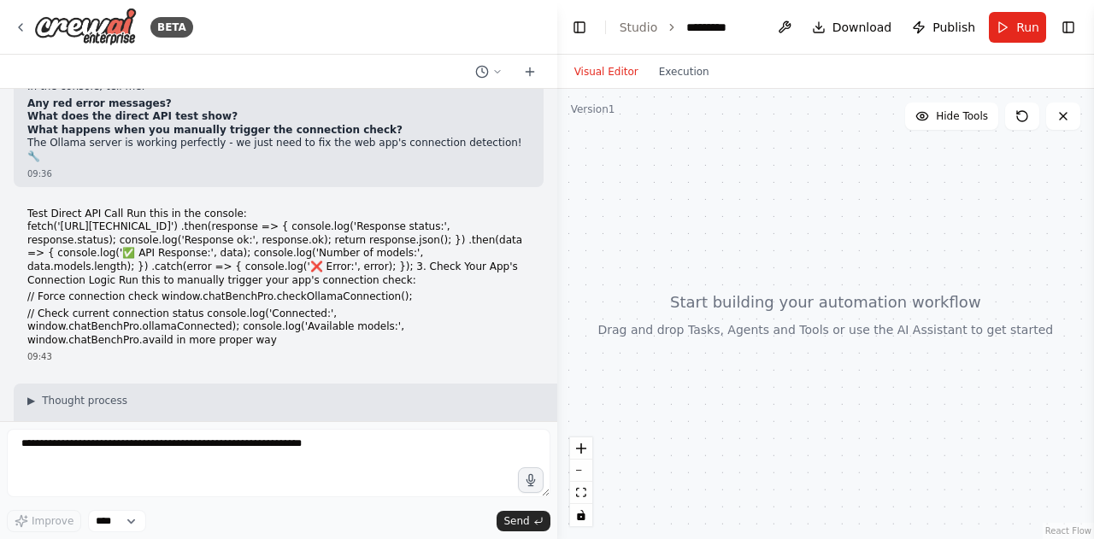
scroll to position [65952, 0]
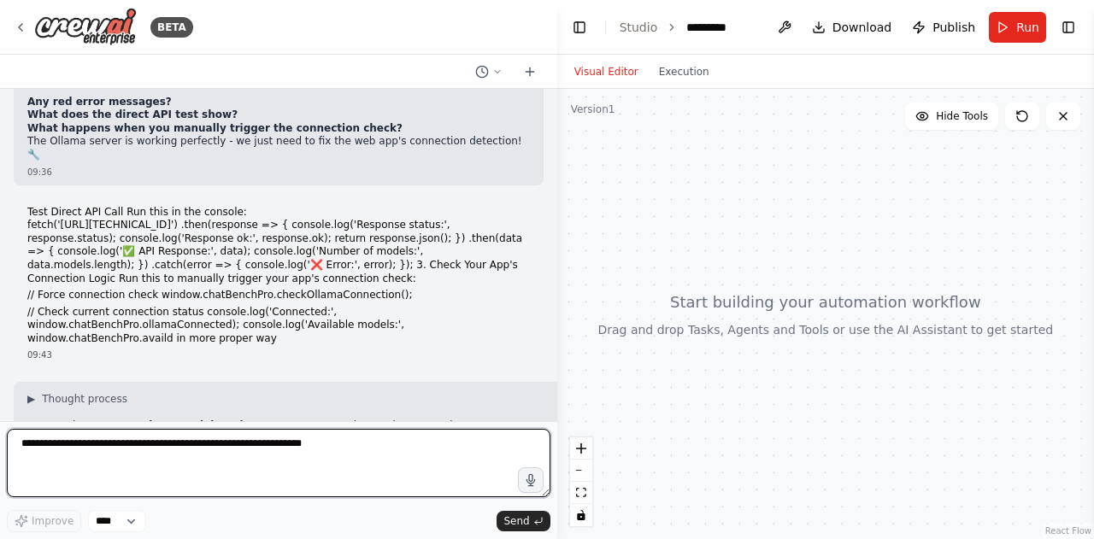
click at [215, 478] on textarea at bounding box center [279, 463] width 544 height 68
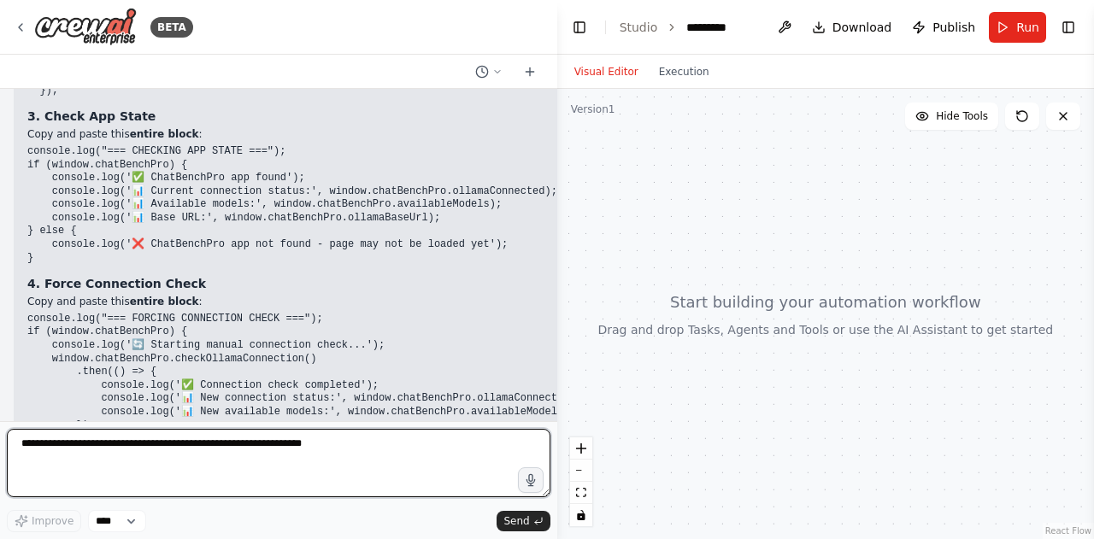
scroll to position [67012, 0]
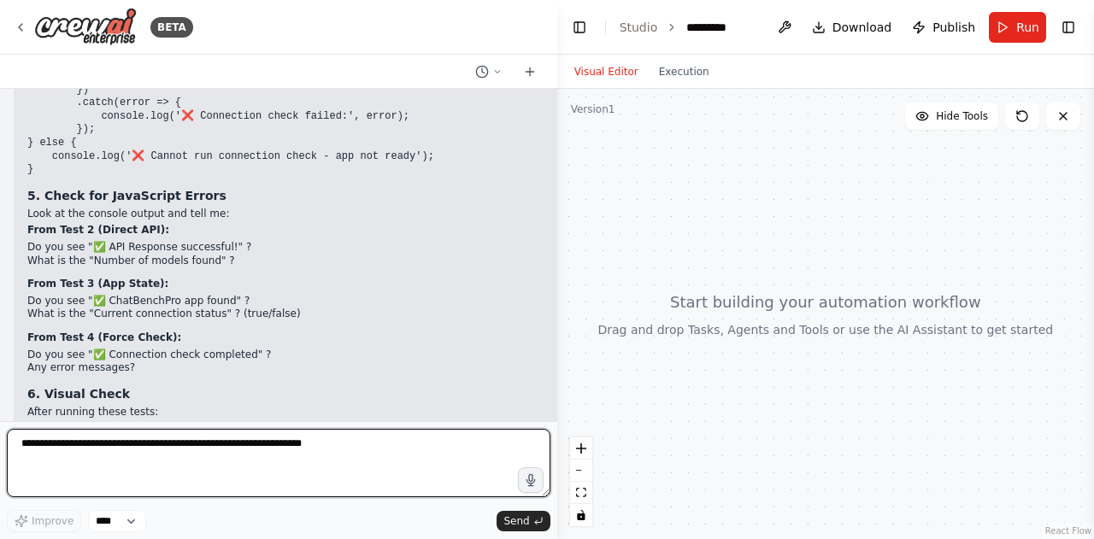
click at [150, 445] on textarea at bounding box center [279, 463] width 544 height 68
paste textarea "**********"
type textarea "**********"
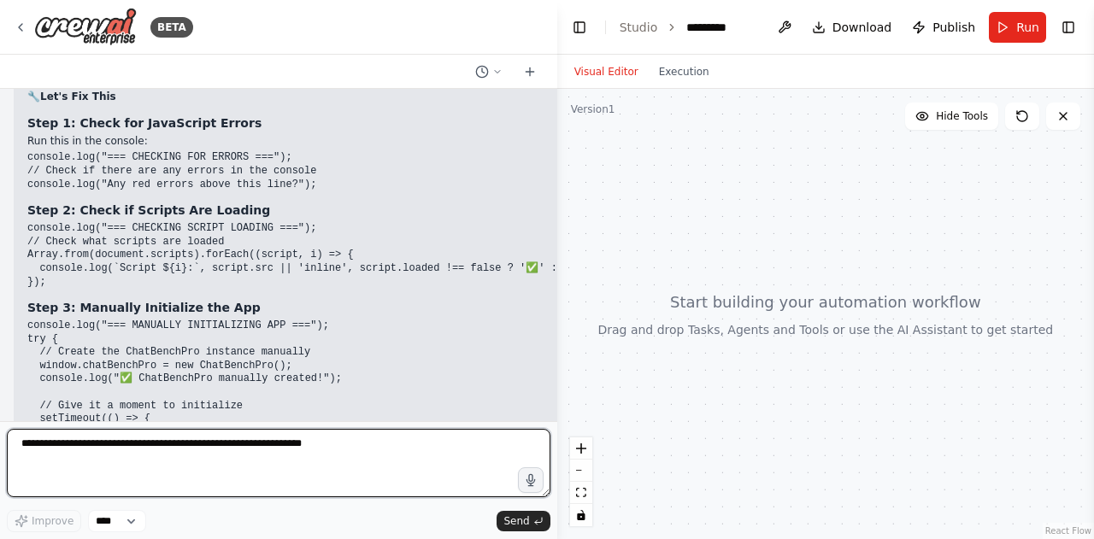
scroll to position [68651, 0]
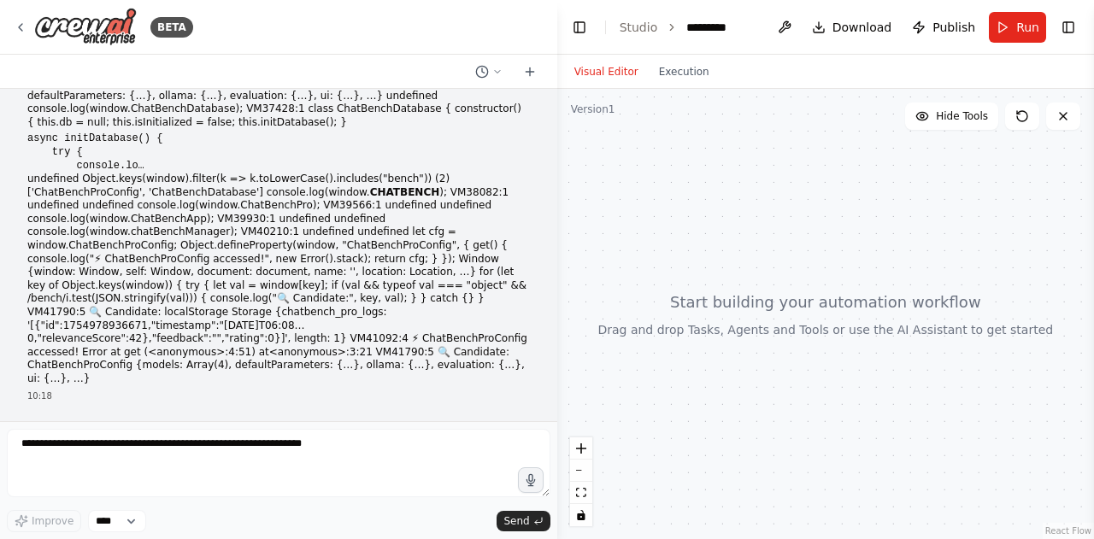
scroll to position [68173, 0]
drag, startPoint x: 28, startPoint y: 278, endPoint x: 273, endPoint y: 277, distance: 245.3
drag, startPoint x: 292, startPoint y: 312, endPoint x: 27, endPoint y: 307, distance: 265.0
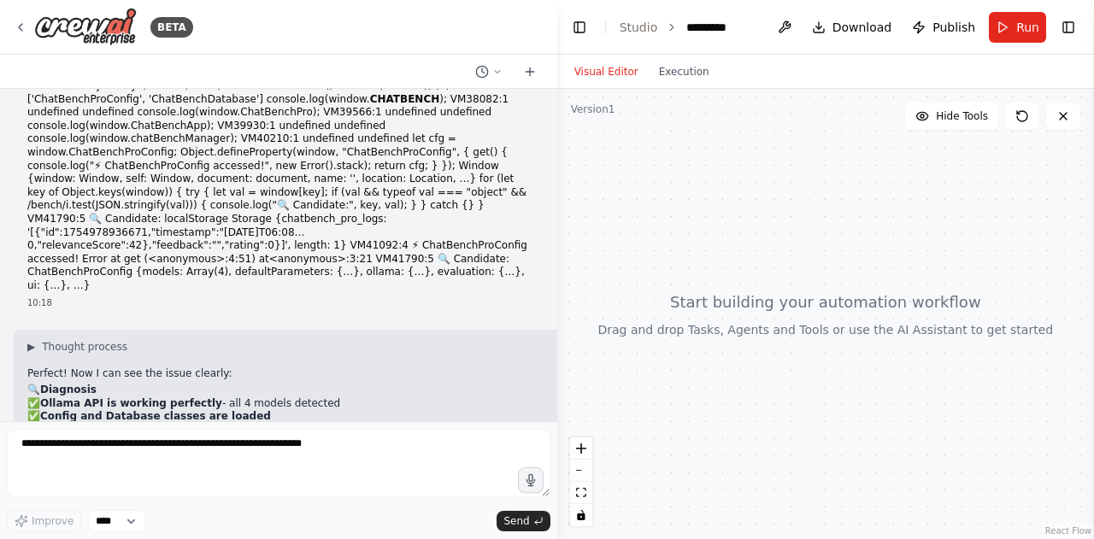
scroll to position [68275, 0]
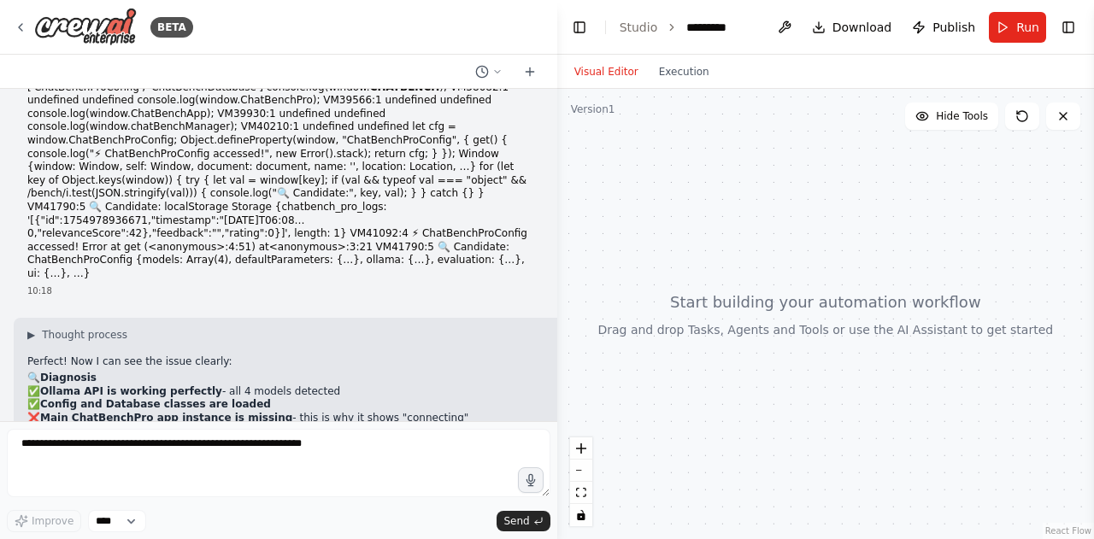
drag, startPoint x: 44, startPoint y: 302, endPoint x: 26, endPoint y: 250, distance: 54.3
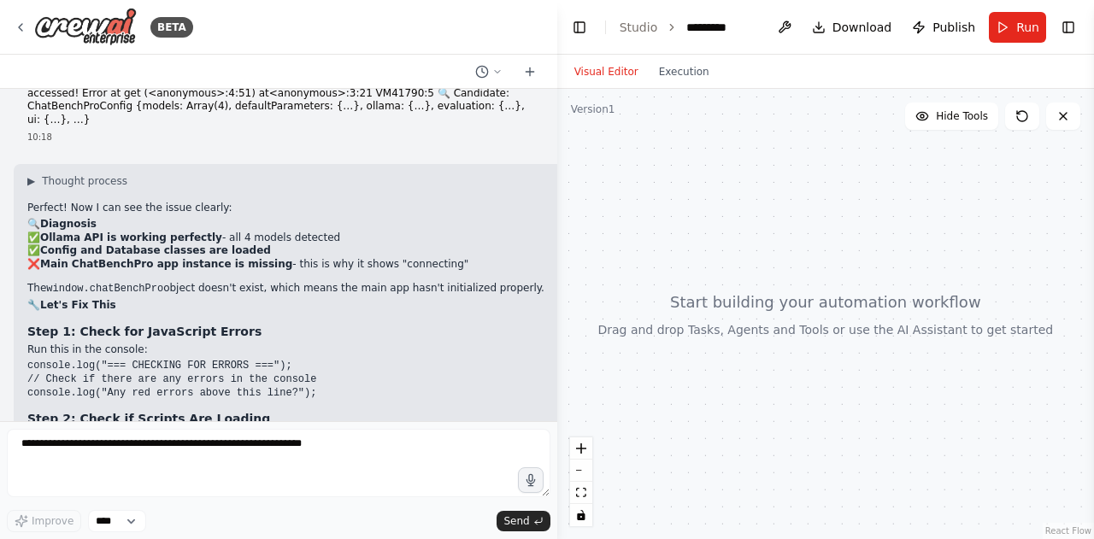
scroll to position [68446, 0]
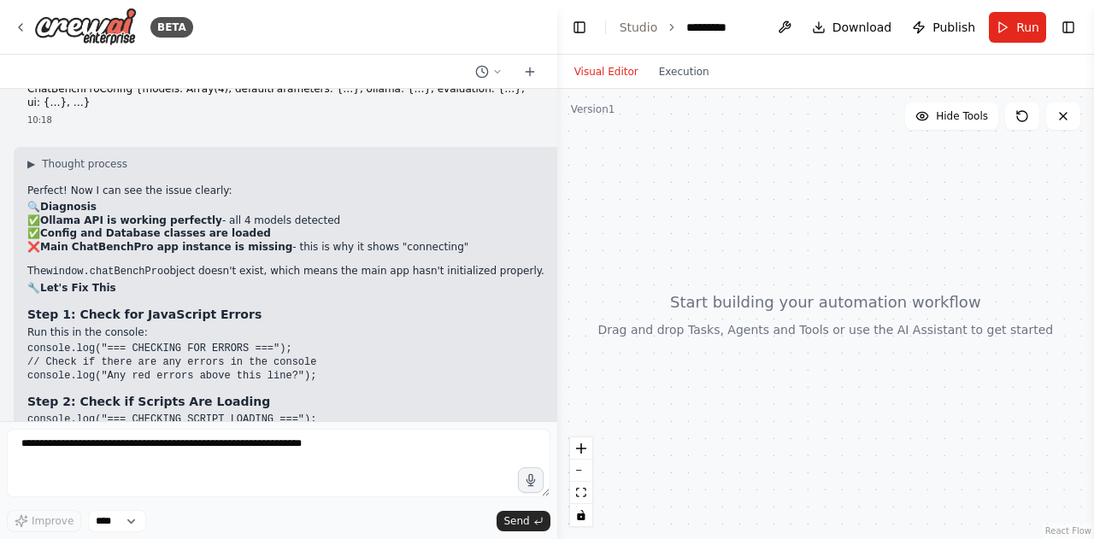
drag, startPoint x: 36, startPoint y: 364, endPoint x: 23, endPoint y: 176, distance: 188.5
click at [550, 416] on div at bounding box center [553, 269] width 7 height 539
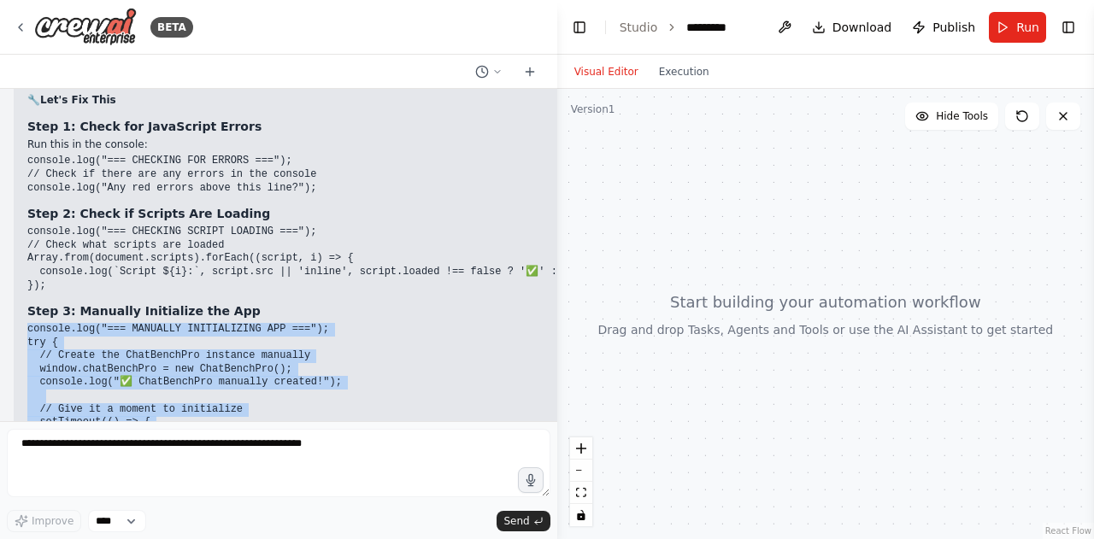
scroll to position [68651, 0]
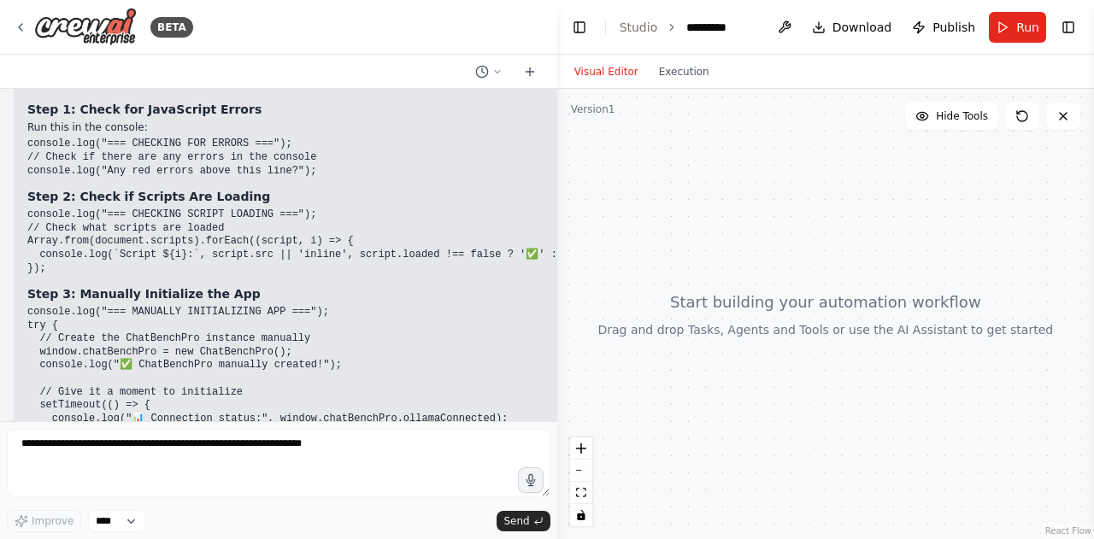
drag, startPoint x: 267, startPoint y: 203, endPoint x: 29, endPoint y: 198, distance: 237.6
drag, startPoint x: 356, startPoint y: 215, endPoint x: 27, endPoint y: 214, distance: 329.0
drag, startPoint x: 385, startPoint y: 232, endPoint x: 26, endPoint y: 213, distance: 359.4
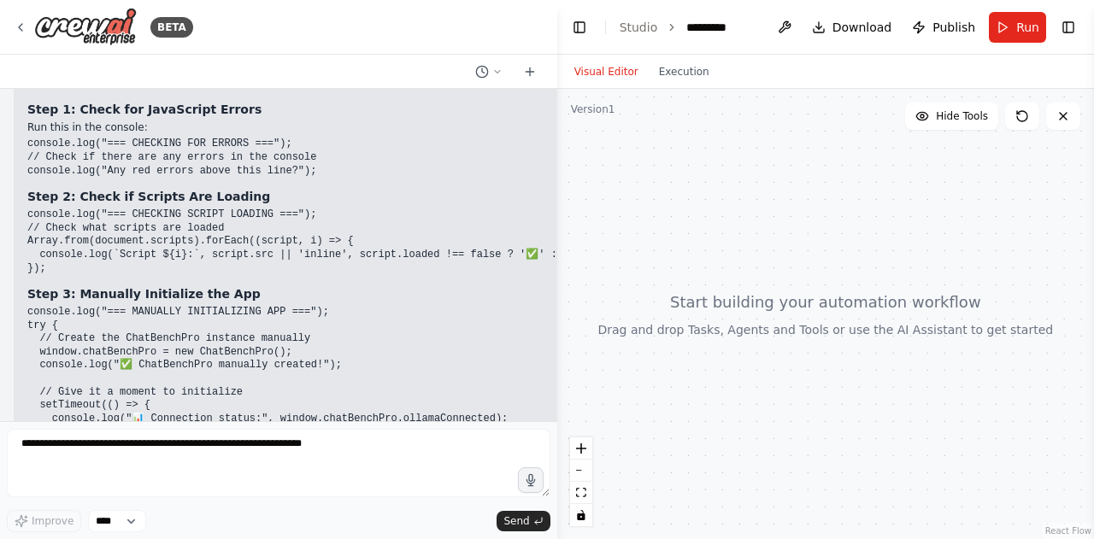
click at [26, 213] on div "▶ Thought process Perfect! Now I can see the issue clearly: 🔍 Diagnosis ✅ Ollam…" at bounding box center [314, 348] width 601 height 813
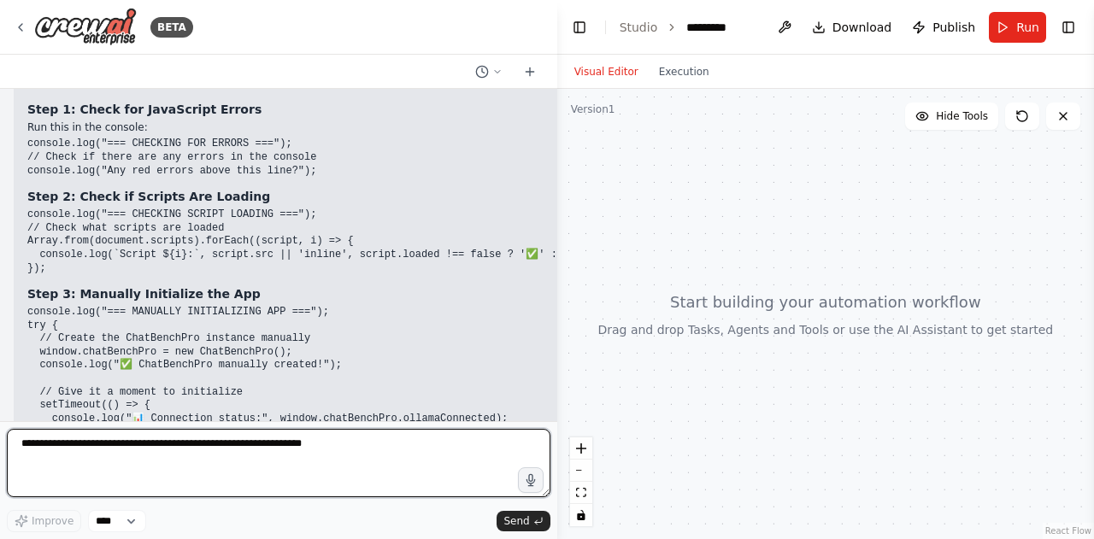
click at [173, 469] on textarea at bounding box center [279, 463] width 544 height 68
paste textarea "**********"
type textarea "**********"
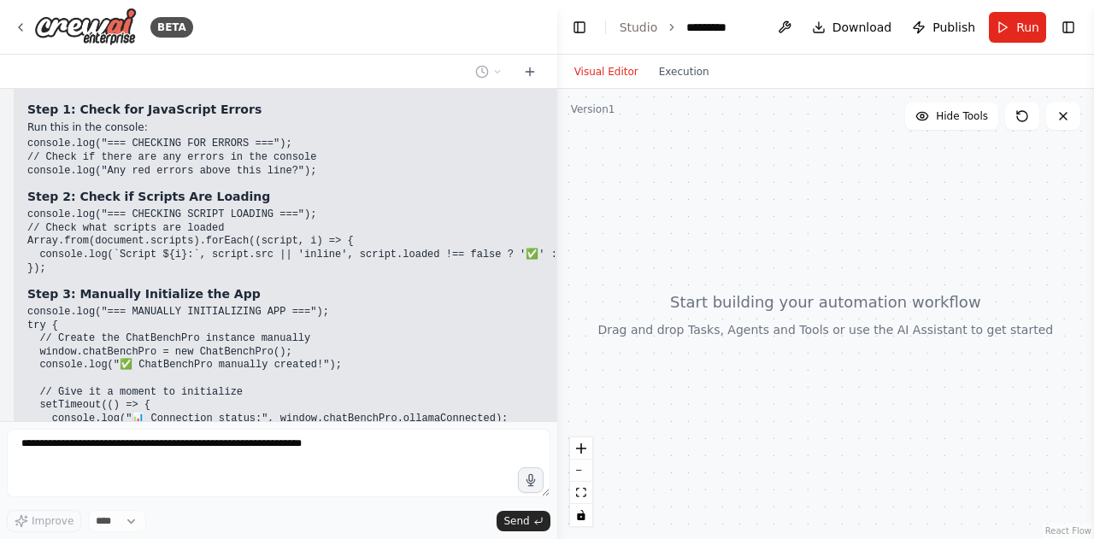
scroll to position [0, 0]
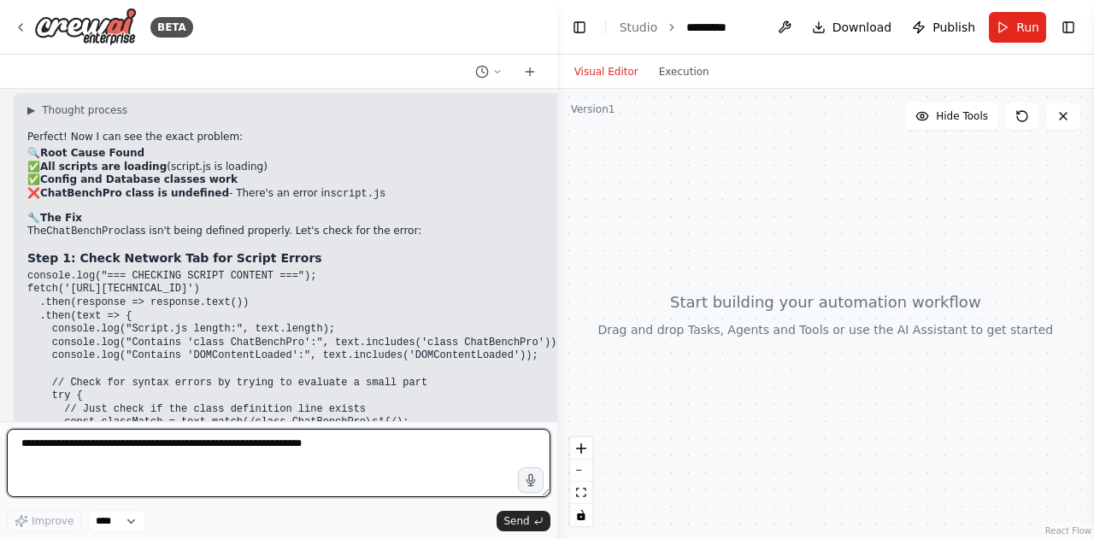
click at [550, 95] on div at bounding box center [553, 269] width 7 height 539
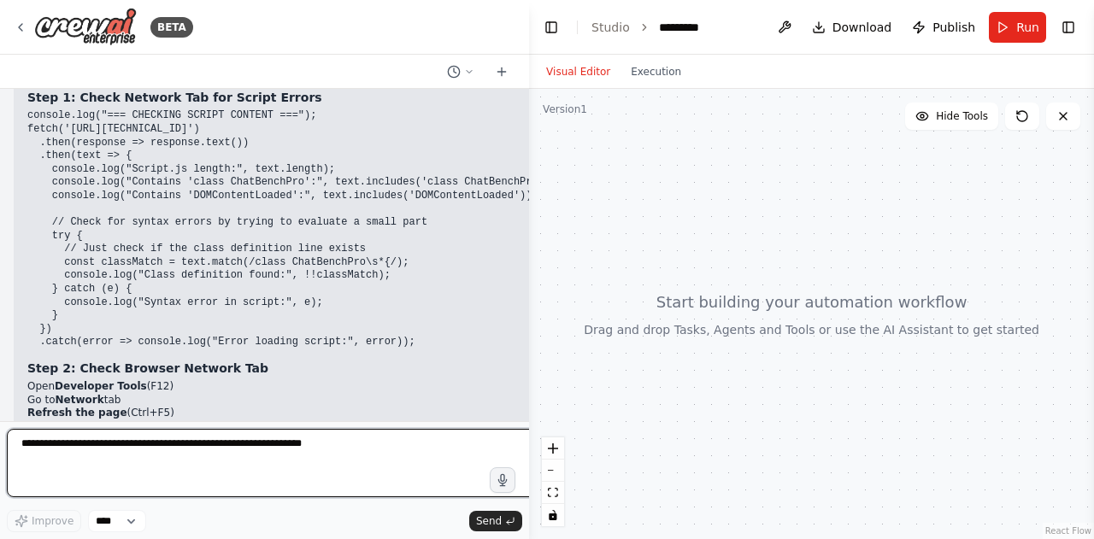
click at [550, 95] on div "BETA i have installed ollama via windows powershell in my sytem and i have crea…" at bounding box center [547, 269] width 1094 height 539
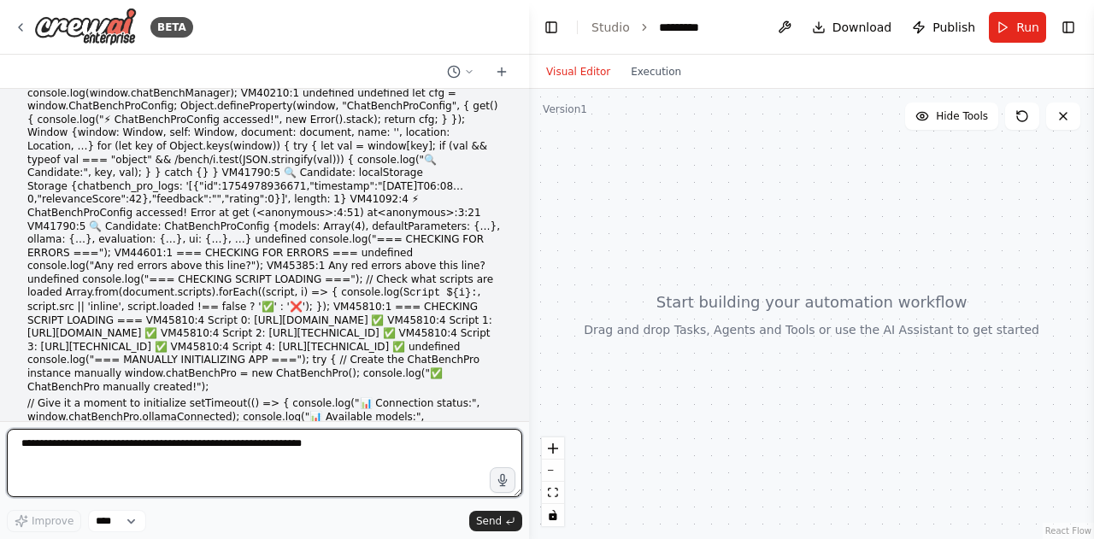
scroll to position [69562, 0]
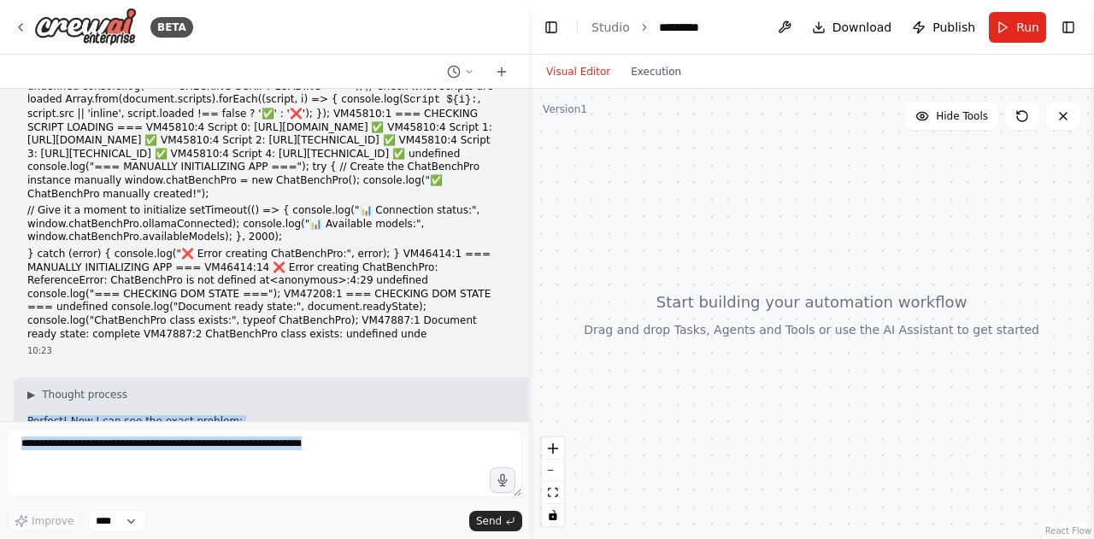
scroll to position [70679, 0]
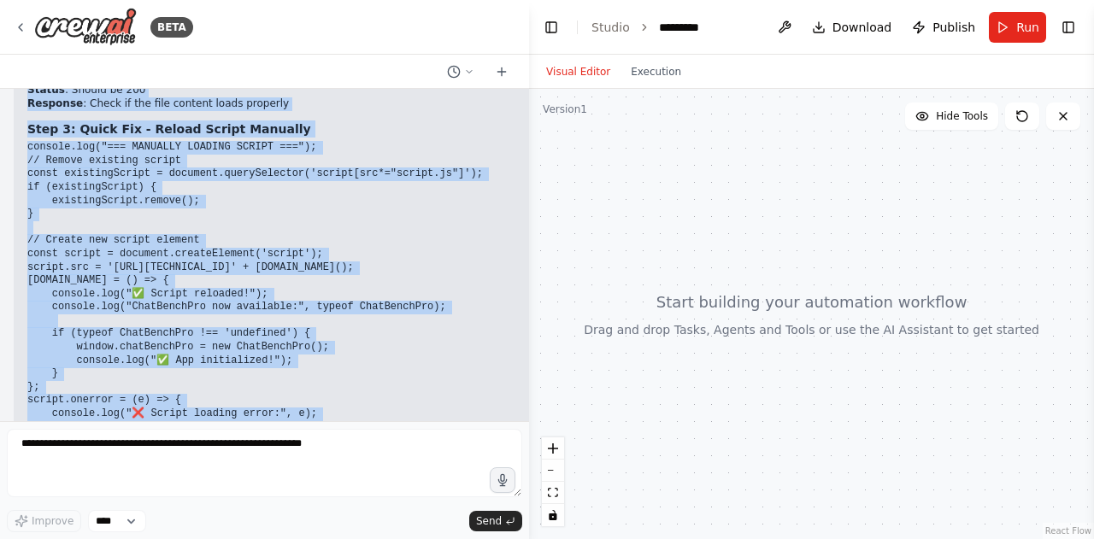
drag, startPoint x: 28, startPoint y: 170, endPoint x: 165, endPoint y: 391, distance: 259.5
click at [165, 391] on div "▶ Thought process Perfect! Now I can see the exact problem: 🔍 Root Cause Found …" at bounding box center [295, 114] width 563 height 1092
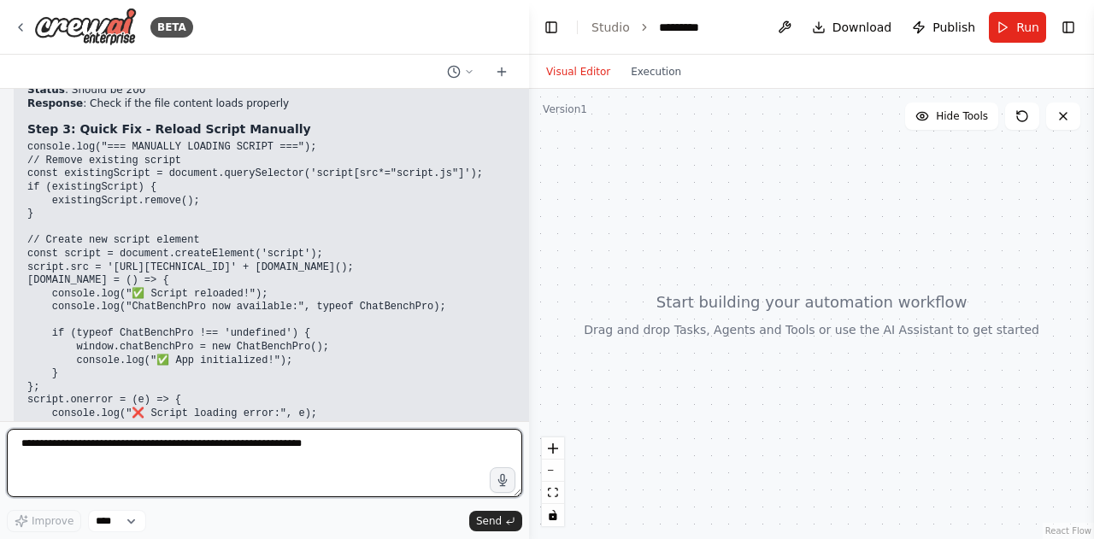
click at [145, 474] on textarea at bounding box center [264, 463] width 515 height 68
paste textarea "**********"
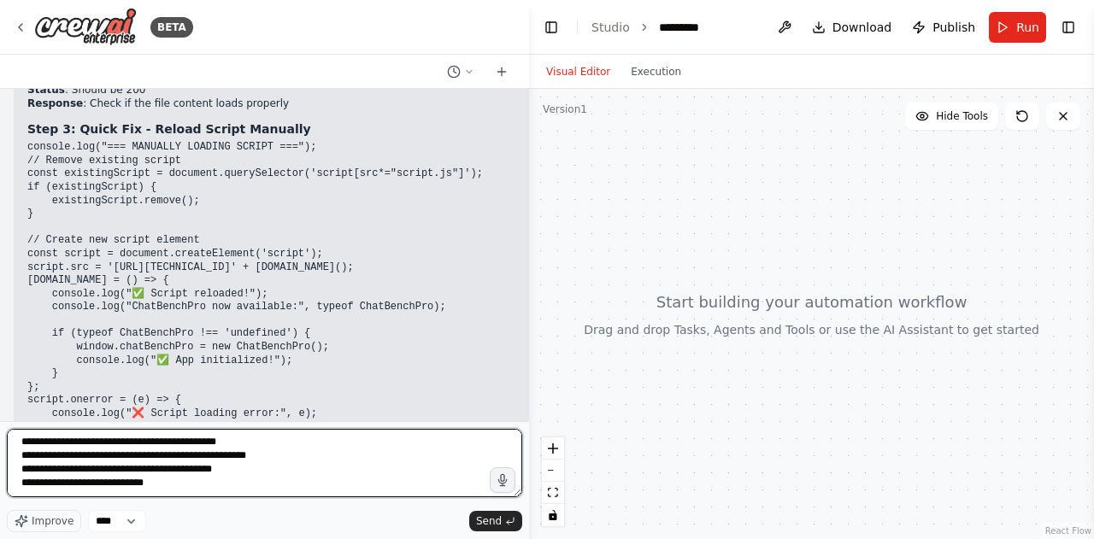
type textarea "**********"
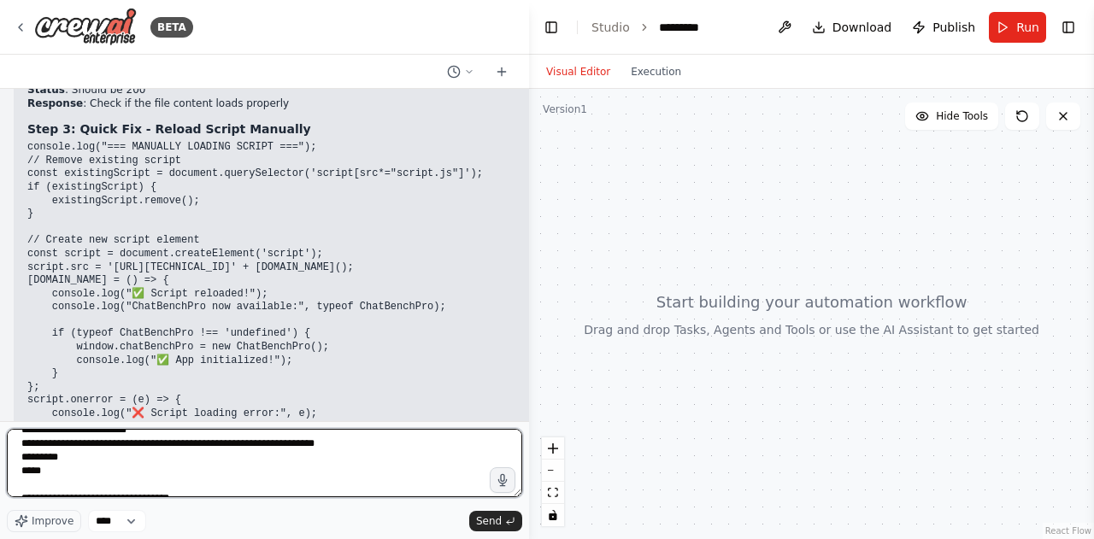
drag, startPoint x: 176, startPoint y: 485, endPoint x: 2, endPoint y: 375, distance: 206.3
click at [2, 375] on div "BETA i have installed ollama via windows powershell in my sytem and i have crea…" at bounding box center [264, 269] width 529 height 539
paste textarea "**********"
click at [316, 441] on textarea "**********" at bounding box center [264, 463] width 515 height 68
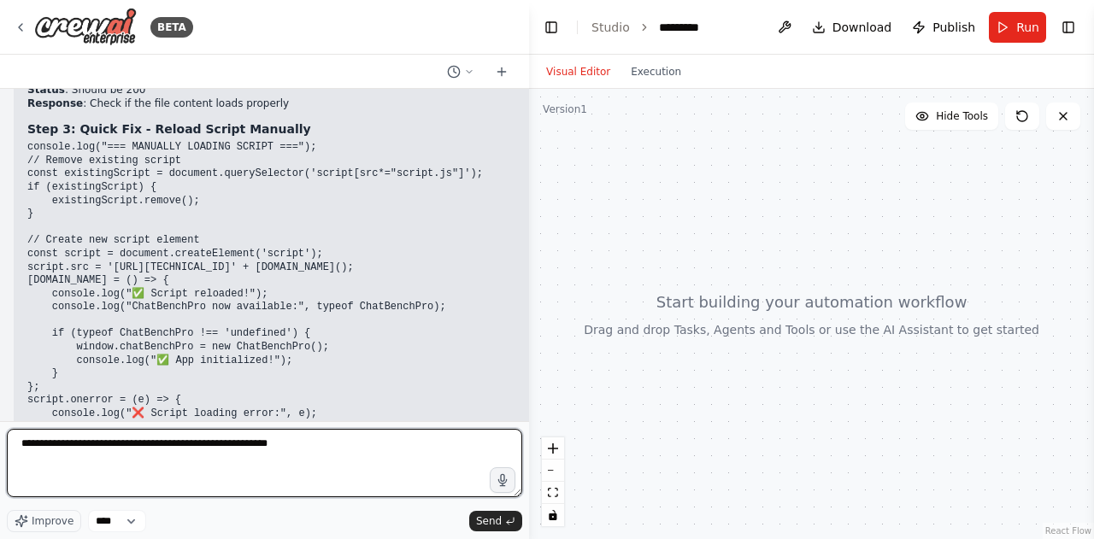
paste textarea "**********"
type textarea "**********"
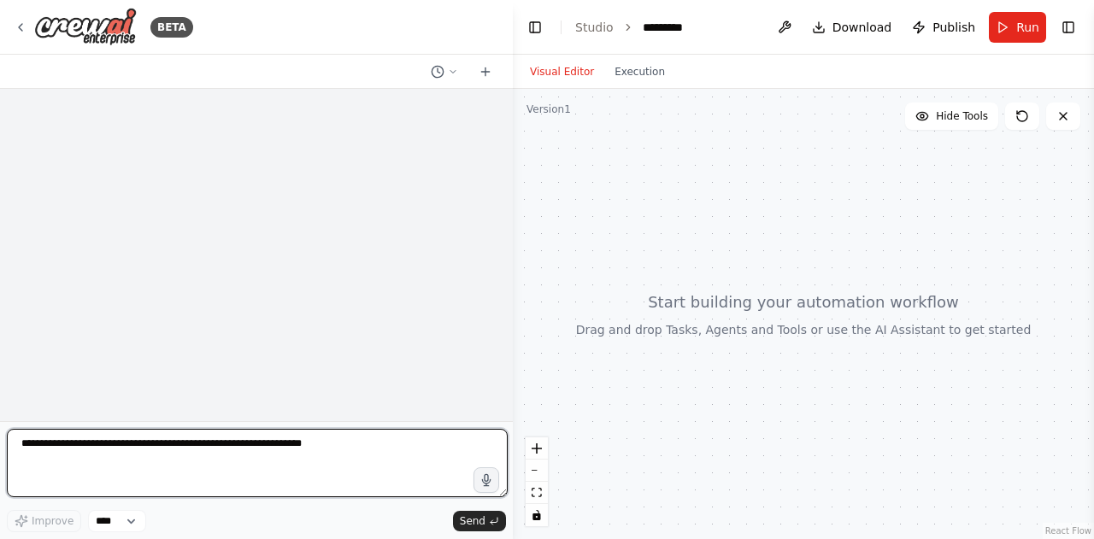
scroll to position [113279, 0]
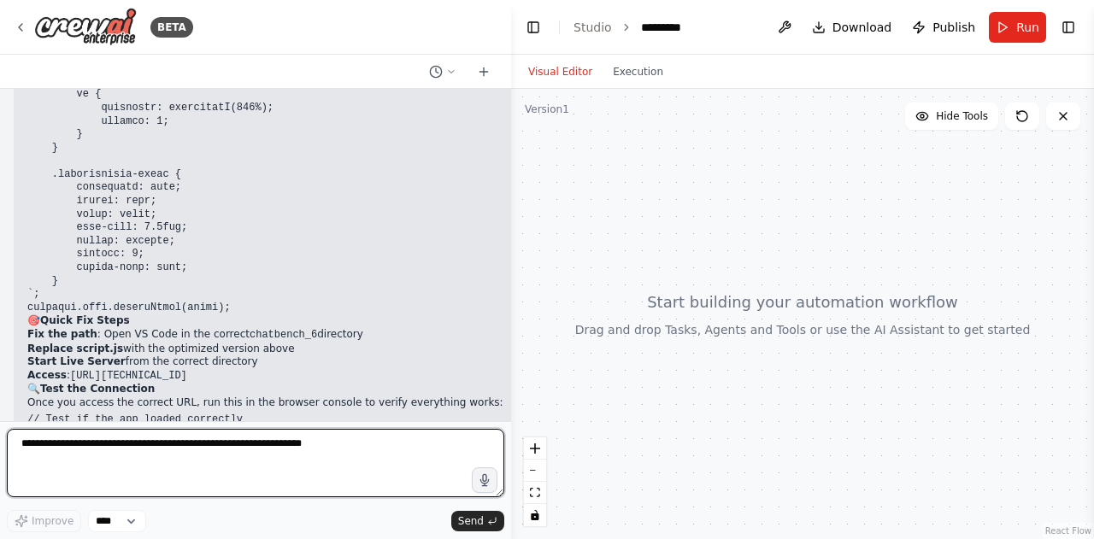
drag, startPoint x: 521, startPoint y: 399, endPoint x: 511, endPoint y: 406, distance: 12.3
click at [511, 406] on div "BETA i have installed ollama via windows powershell in my sytem and i have crea…" at bounding box center [547, 269] width 1094 height 539
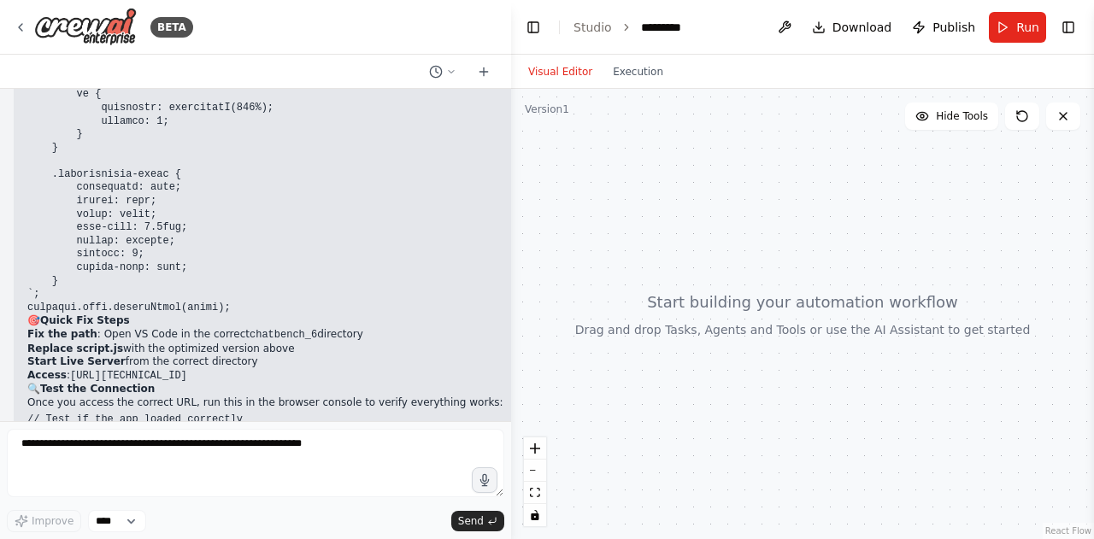
click at [419, 414] on pre "// Test if the app loaded correctly console.log("App loaded:", !!window.chatBen…" at bounding box center [347, 480] width 640 height 133
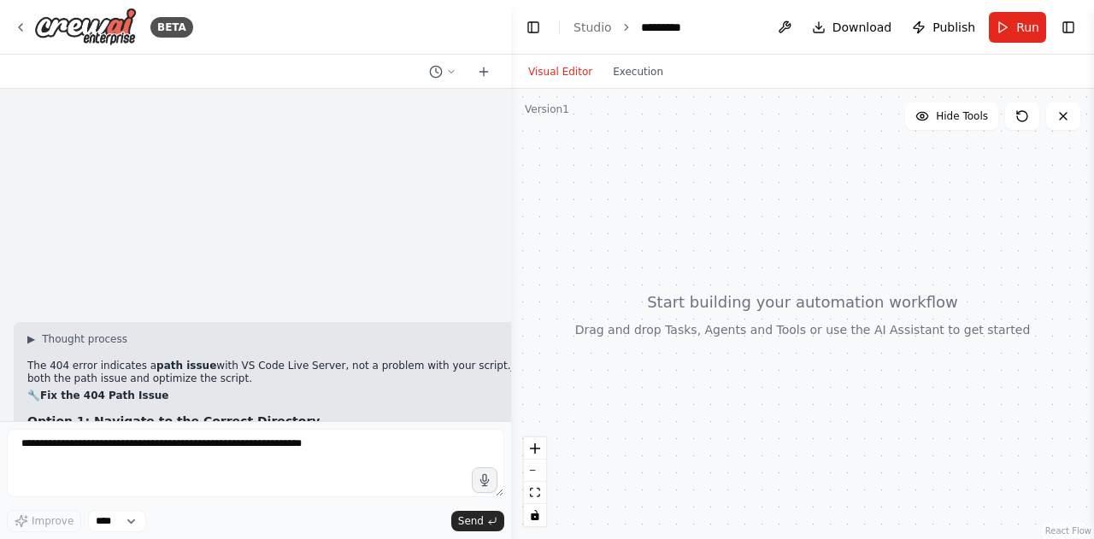
scroll to position [109349, 0]
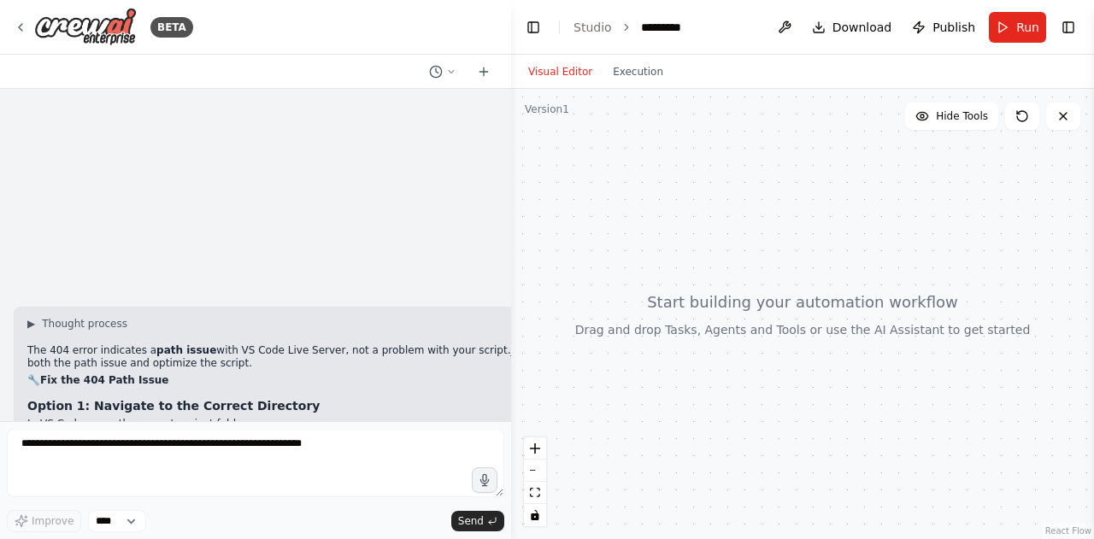
click at [504, 418] on div at bounding box center [507, 269] width 7 height 539
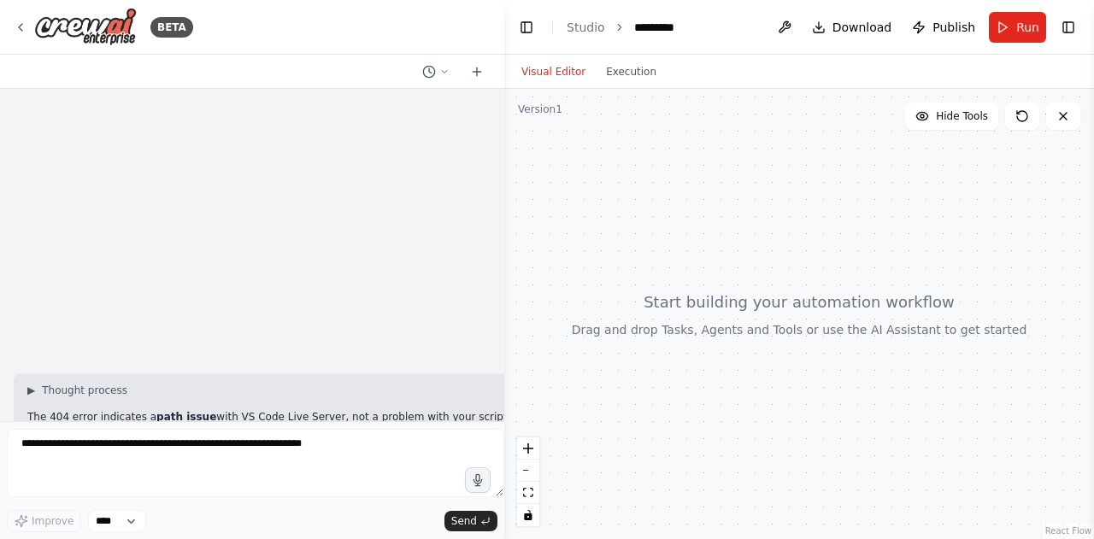
scroll to position [109362, 0]
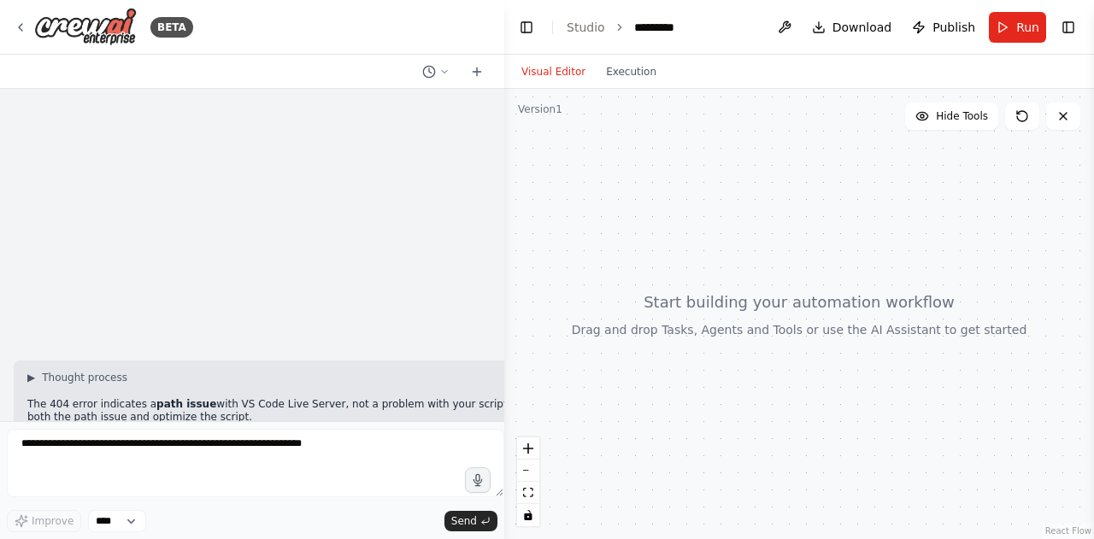
click at [504, 418] on div "BETA i have installed ollama via windows powershell in my sytem and i have crea…" at bounding box center [547, 269] width 1094 height 539
click at [504, 418] on div at bounding box center [799, 314] width 590 height 450
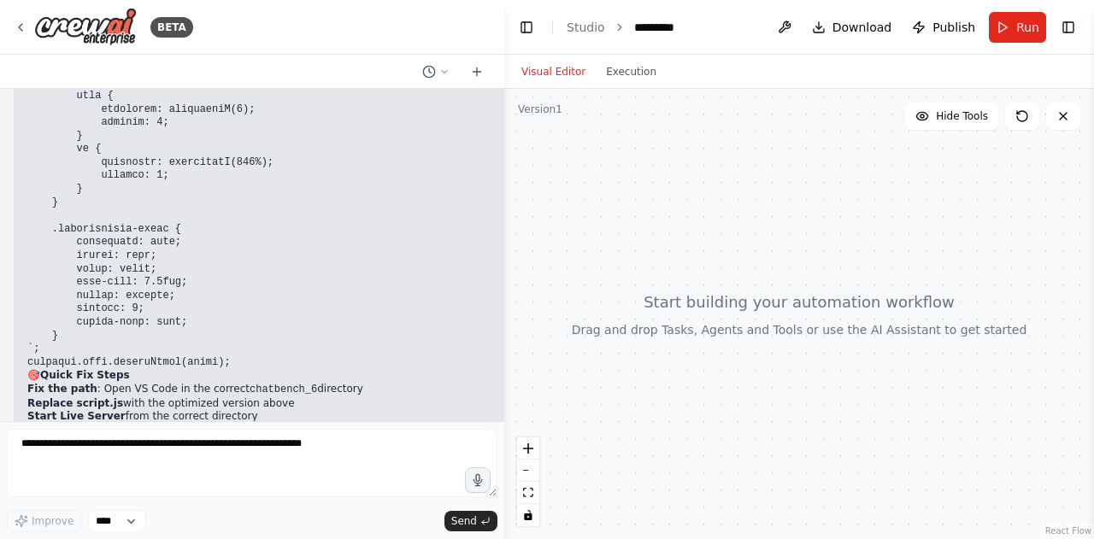
scroll to position [113291, 0]
click at [453, 468] on pre "// Test if the app loaded correctly console.log("App loaded:", !!window.chatBen…" at bounding box center [347, 534] width 640 height 133
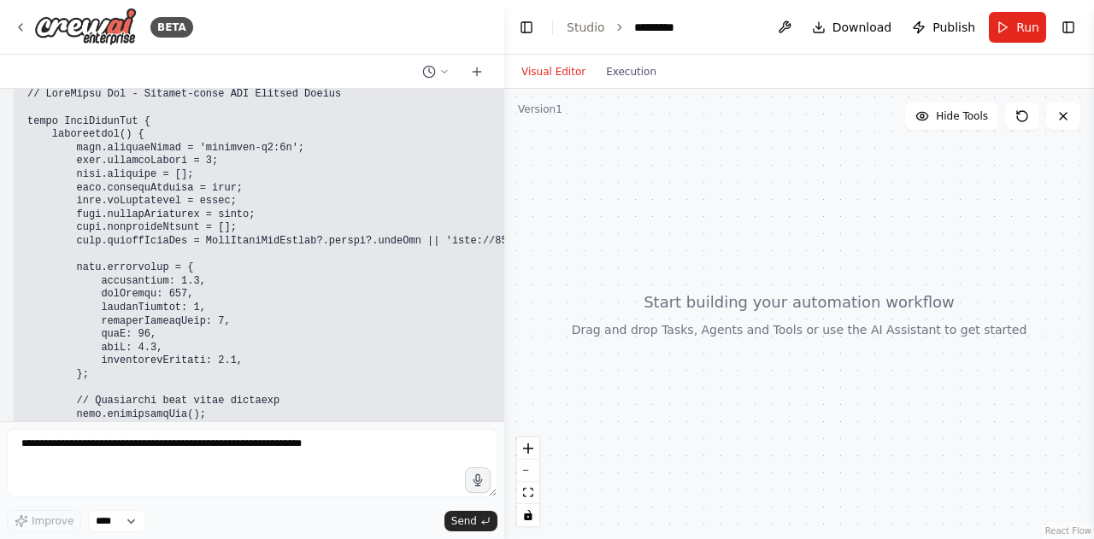
scroll to position [109975, 0]
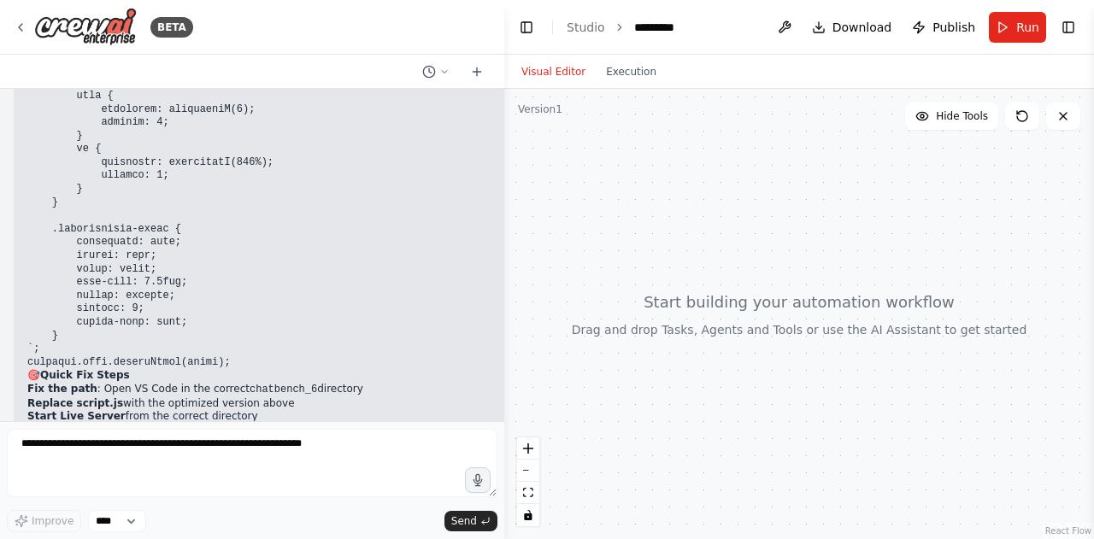
drag, startPoint x: 244, startPoint y: 208, endPoint x: 65, endPoint y: 205, distance: 179.5
click at [65, 424] on li "Access : [URL][TECHNICAL_ID]" at bounding box center [347, 431] width 640 height 15
